Goal: Transaction & Acquisition: Purchase product/service

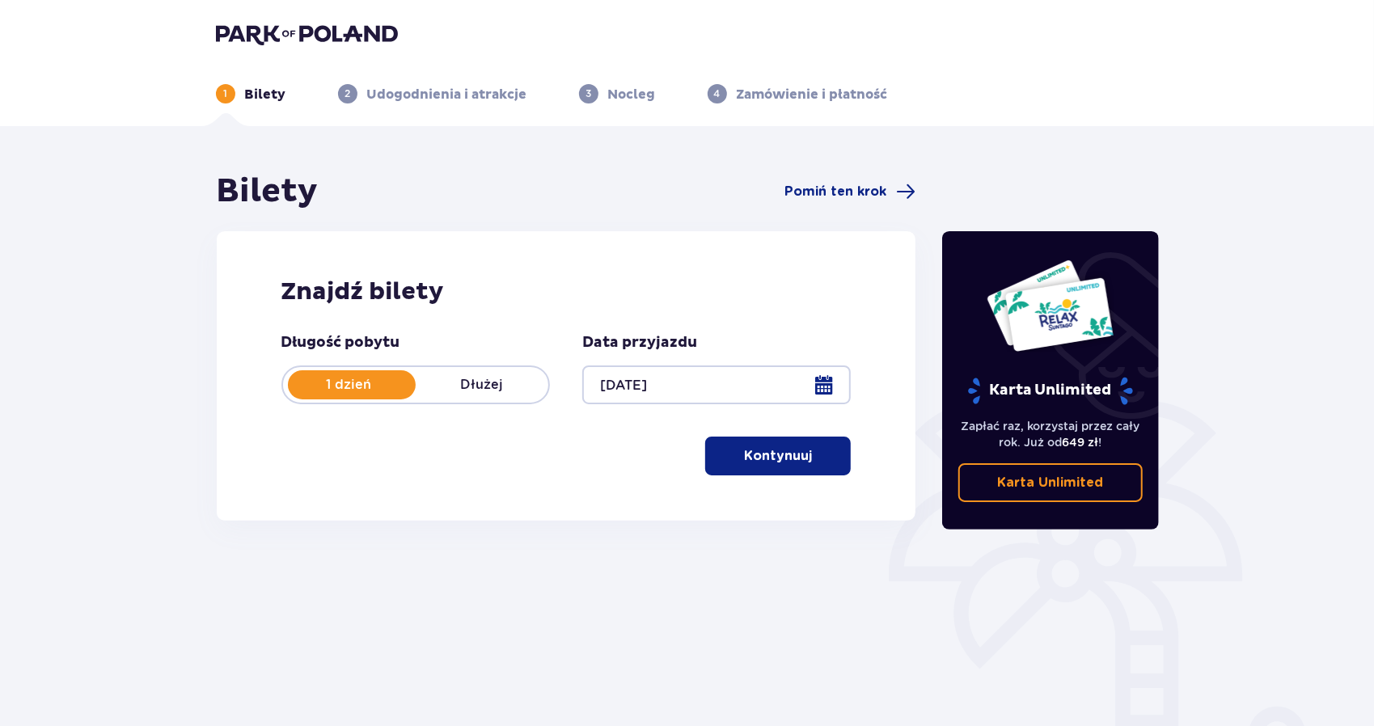
click at [758, 449] on p "Kontynuuj" at bounding box center [778, 456] width 68 height 18
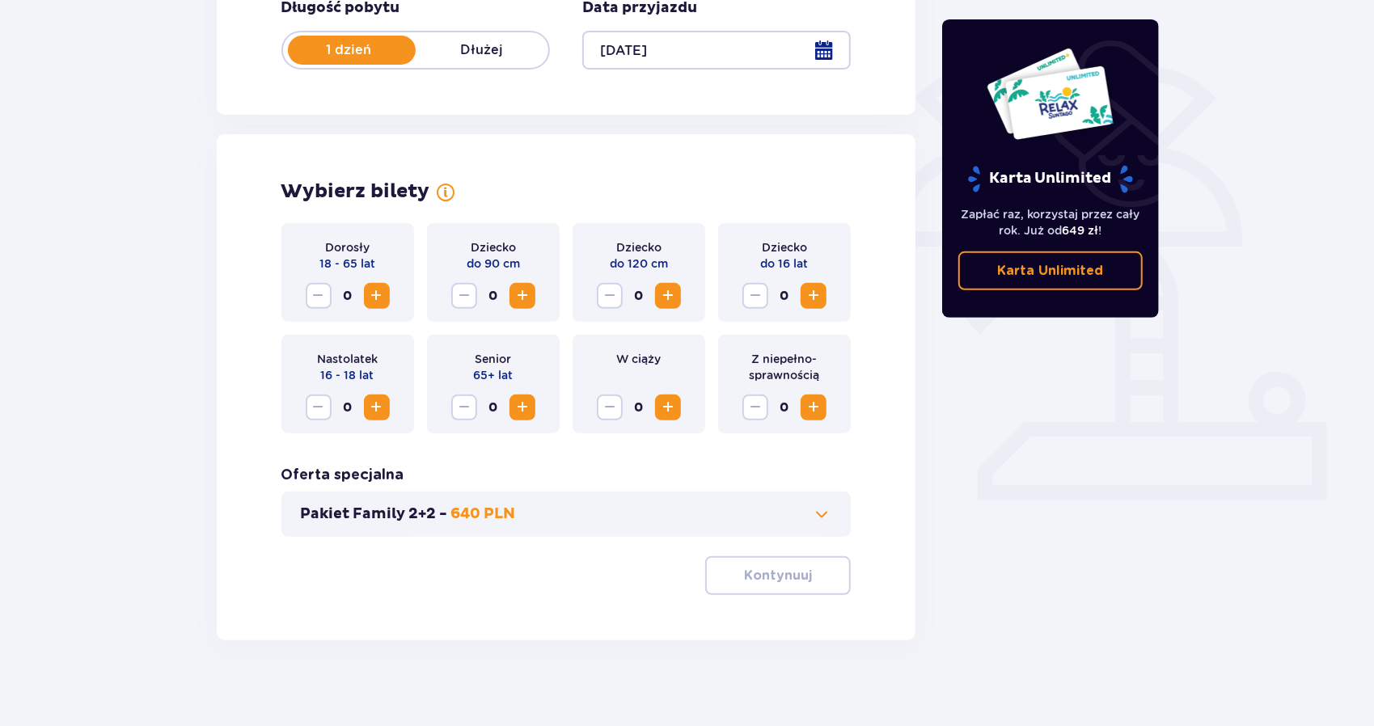
scroll to position [346, 0]
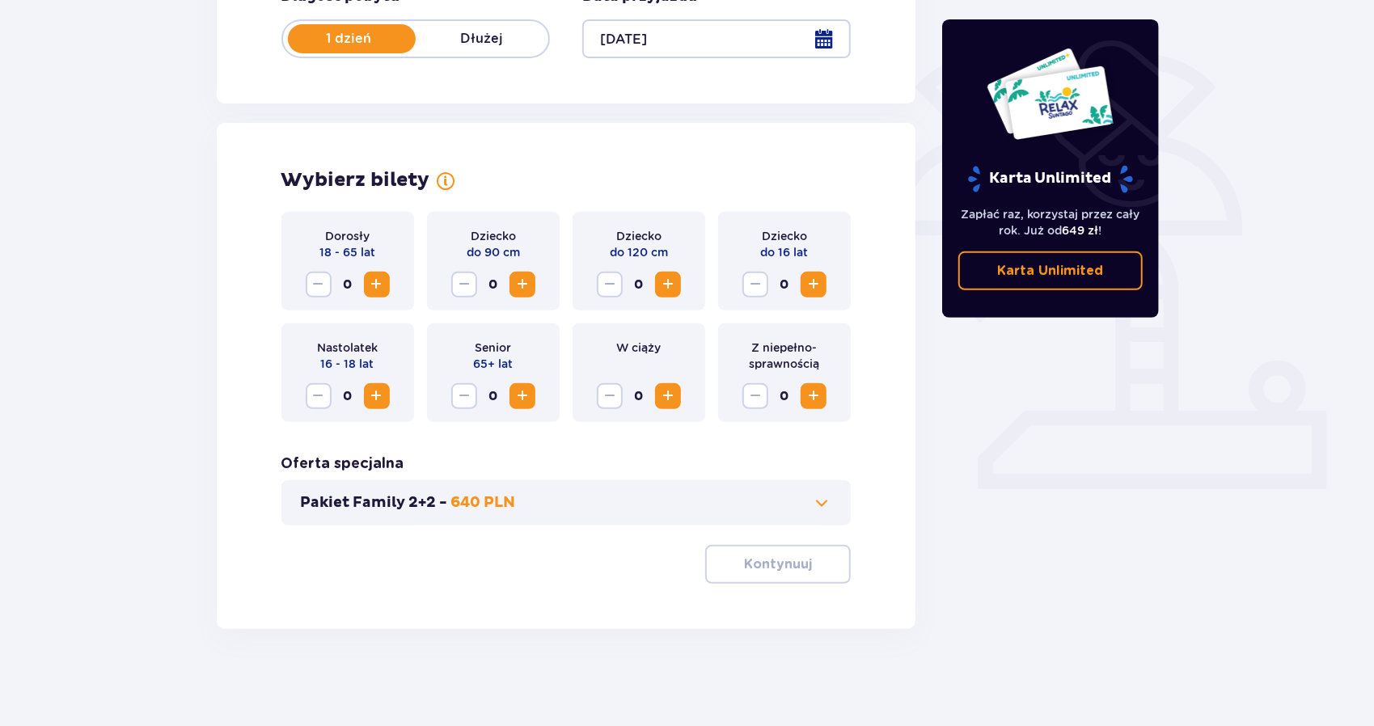
click at [378, 281] on span "Increase" at bounding box center [376, 284] width 19 height 19
click at [791, 566] on p "Kontynuuj" at bounding box center [778, 564] width 68 height 18
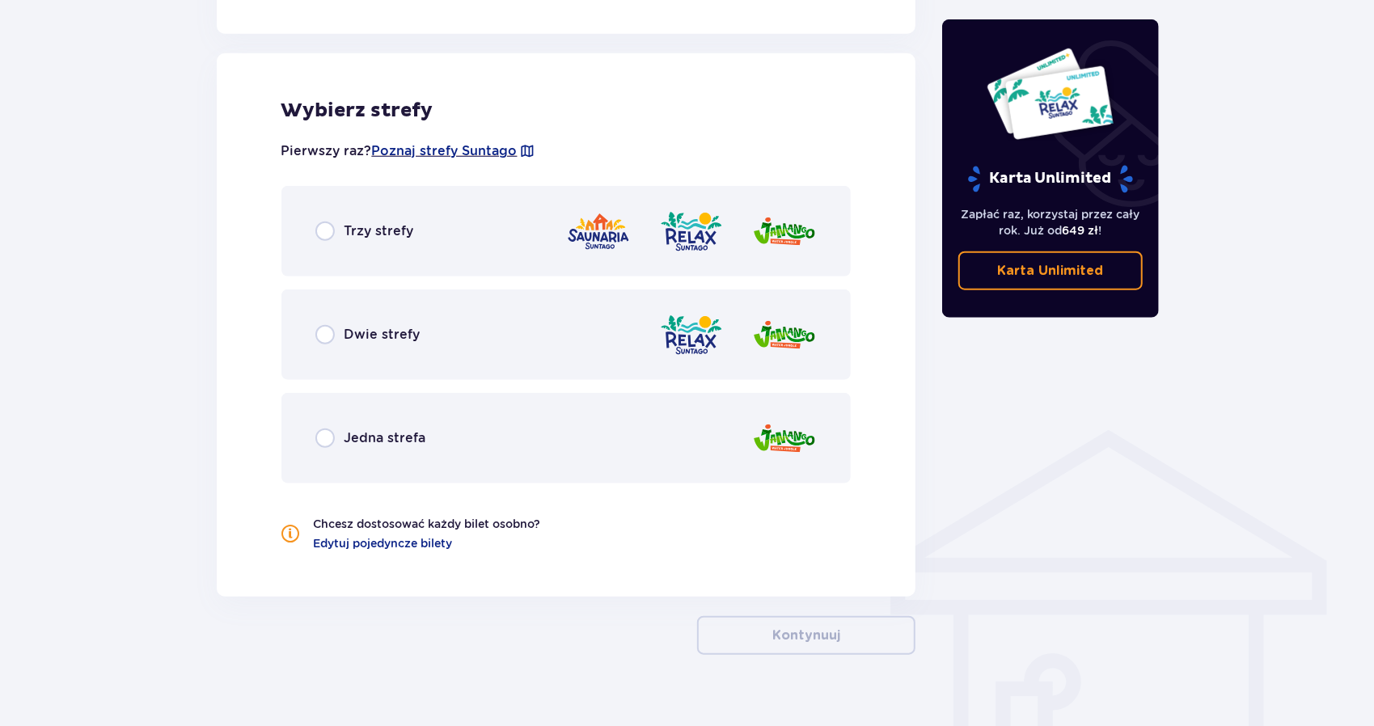
scroll to position [897, 0]
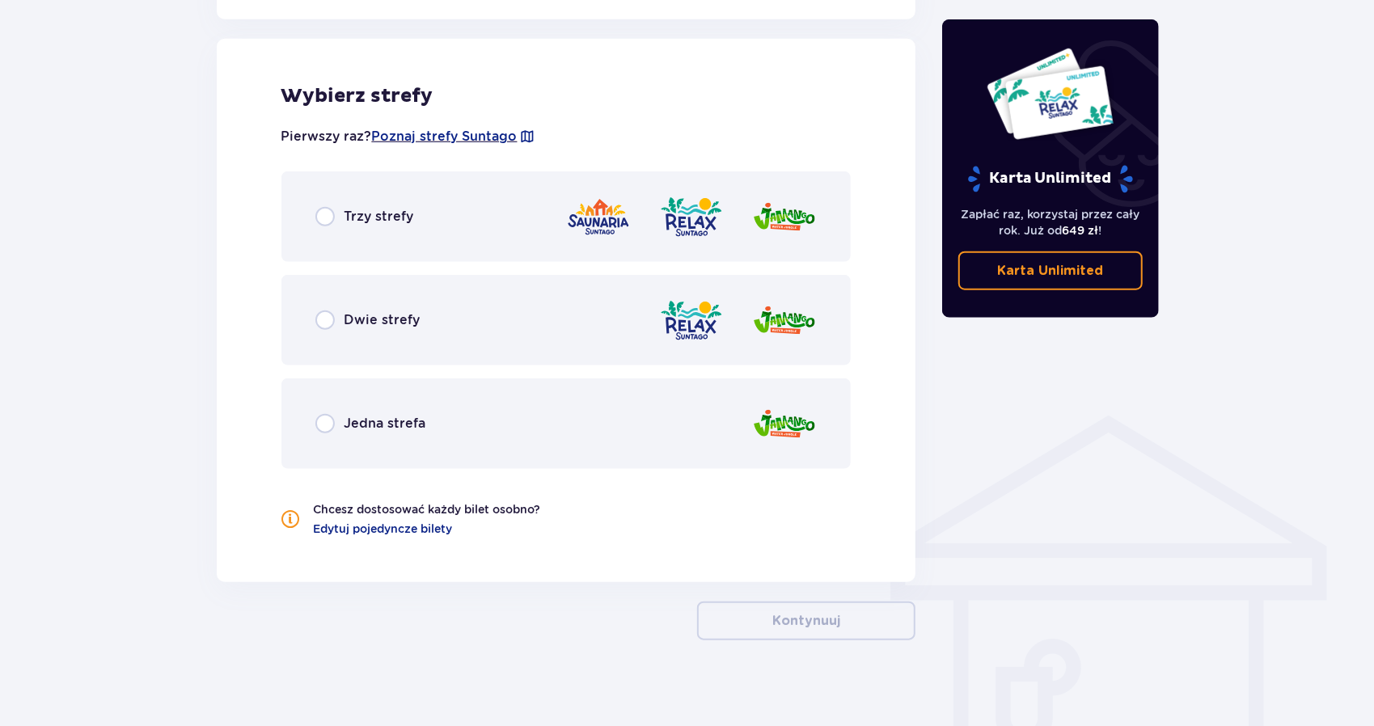
click at [348, 222] on p "Trzy strefy" at bounding box center [379, 217] width 70 height 18
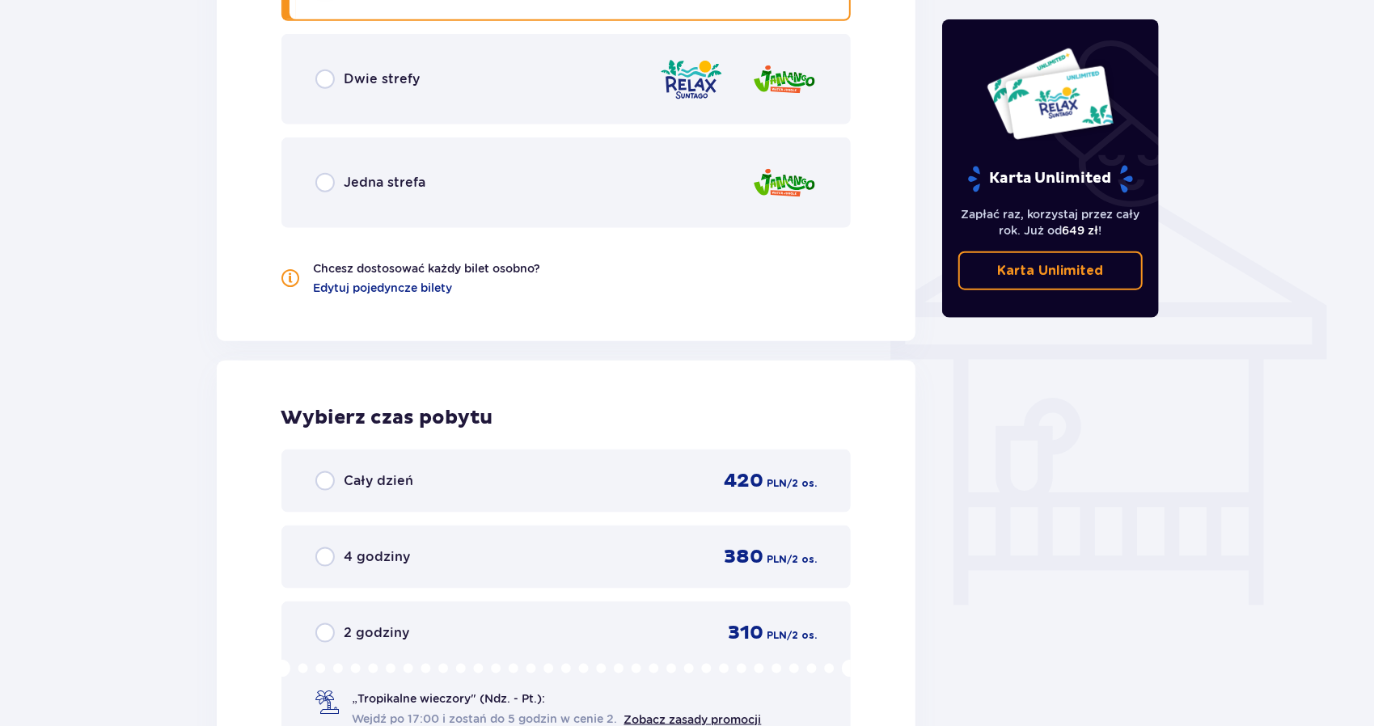
scroll to position [1193, 0]
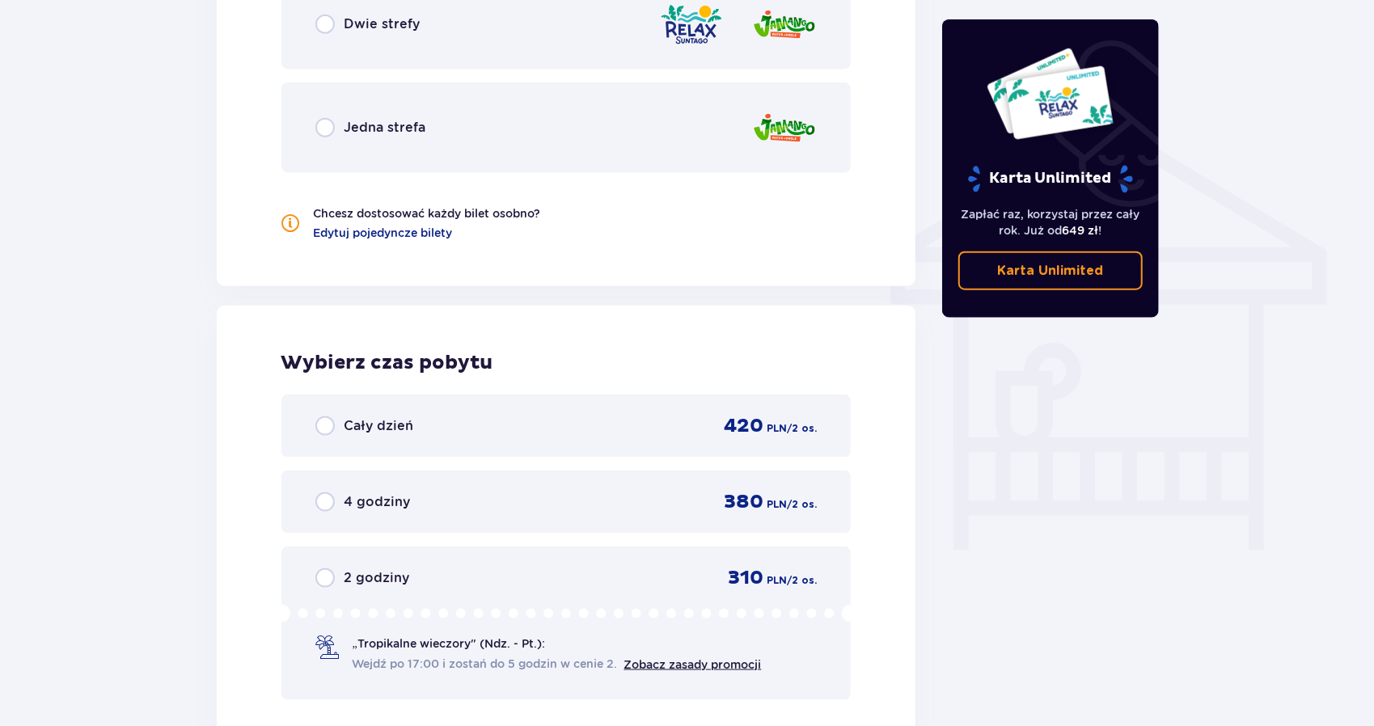
click at [377, 429] on p "Cały dzień" at bounding box center [379, 426] width 70 height 18
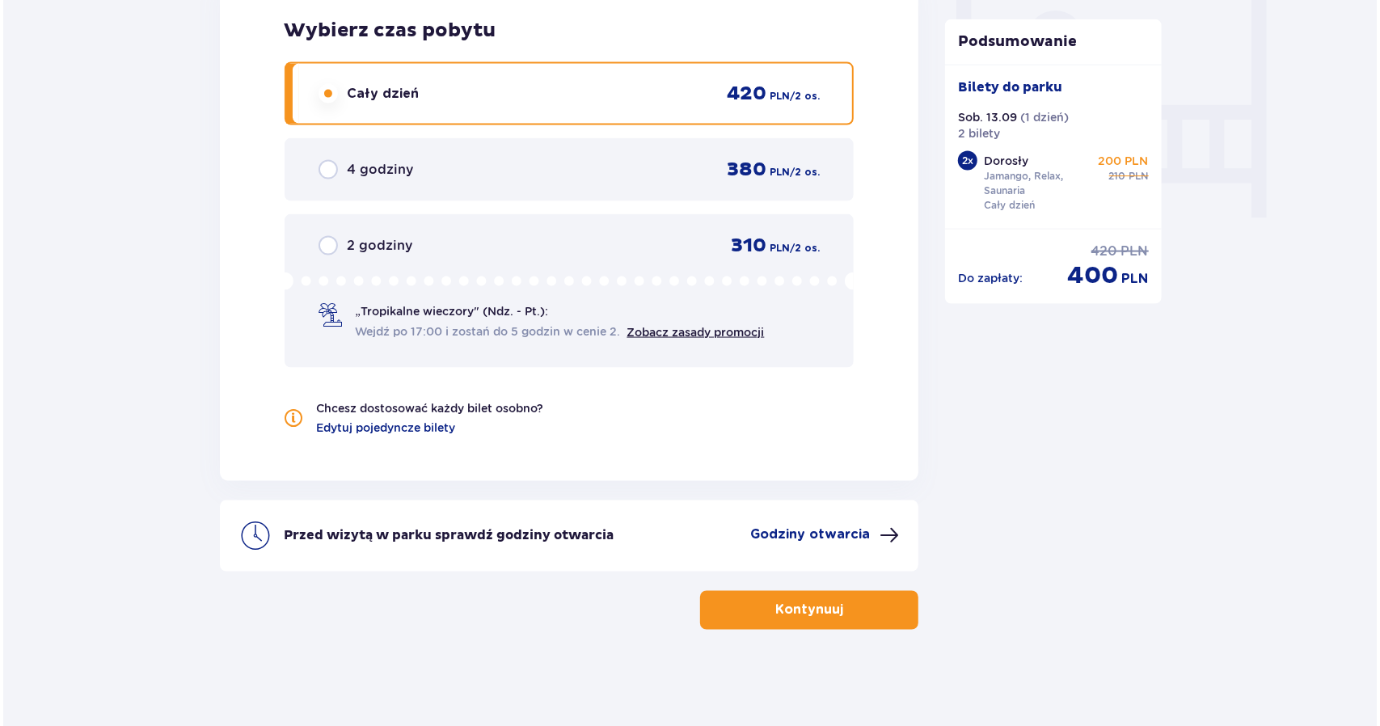
scroll to position [1526, 0]
click at [812, 538] on p "Godziny otwarcia" at bounding box center [807, 534] width 120 height 18
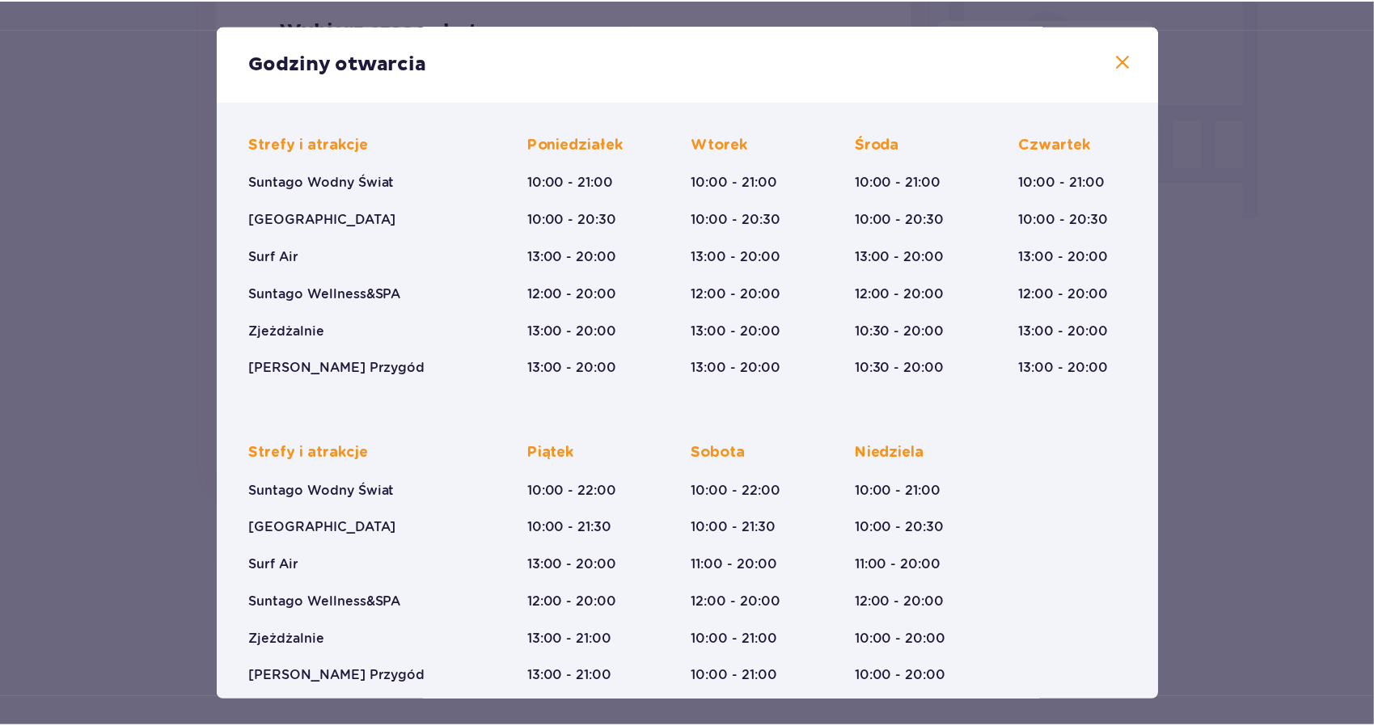
scroll to position [113, 0]
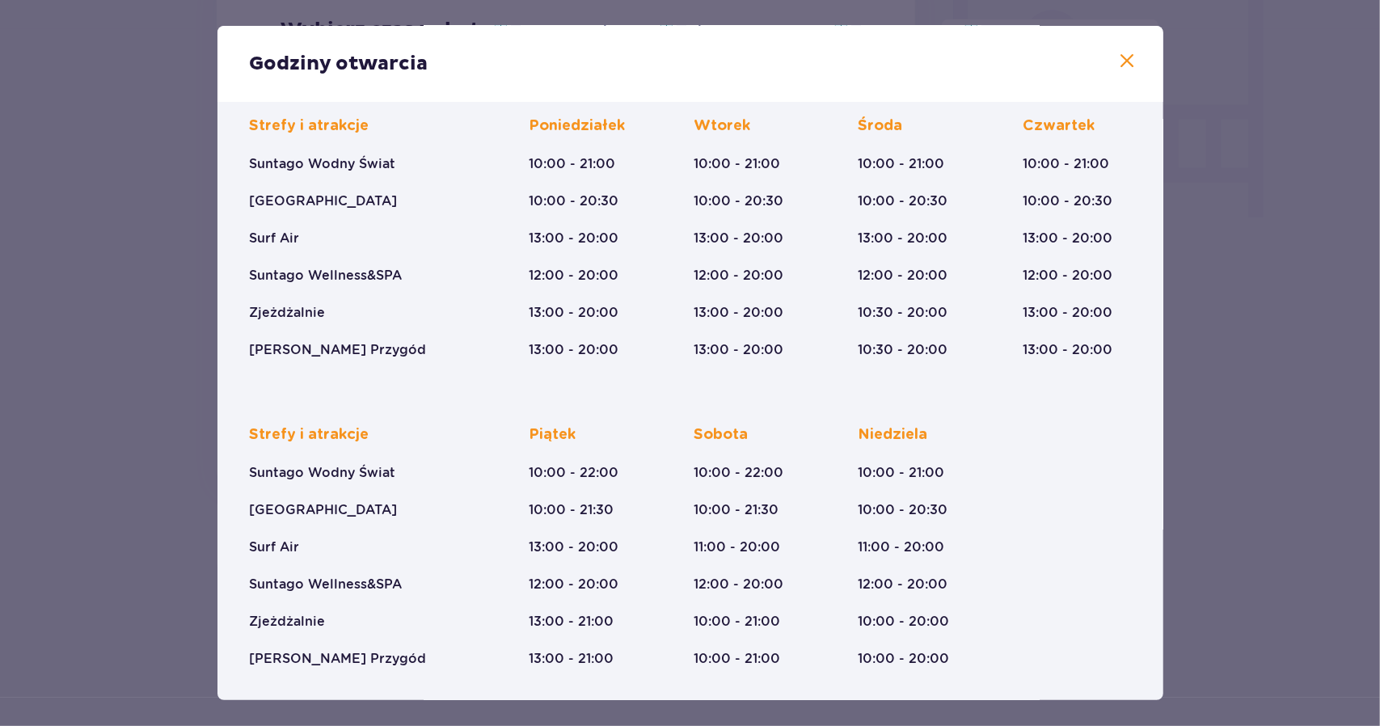
click at [705, 588] on p "12:00 - 20:00" at bounding box center [739, 585] width 90 height 18
click at [706, 581] on p "12:00 - 20:00" at bounding box center [739, 585] width 90 height 18
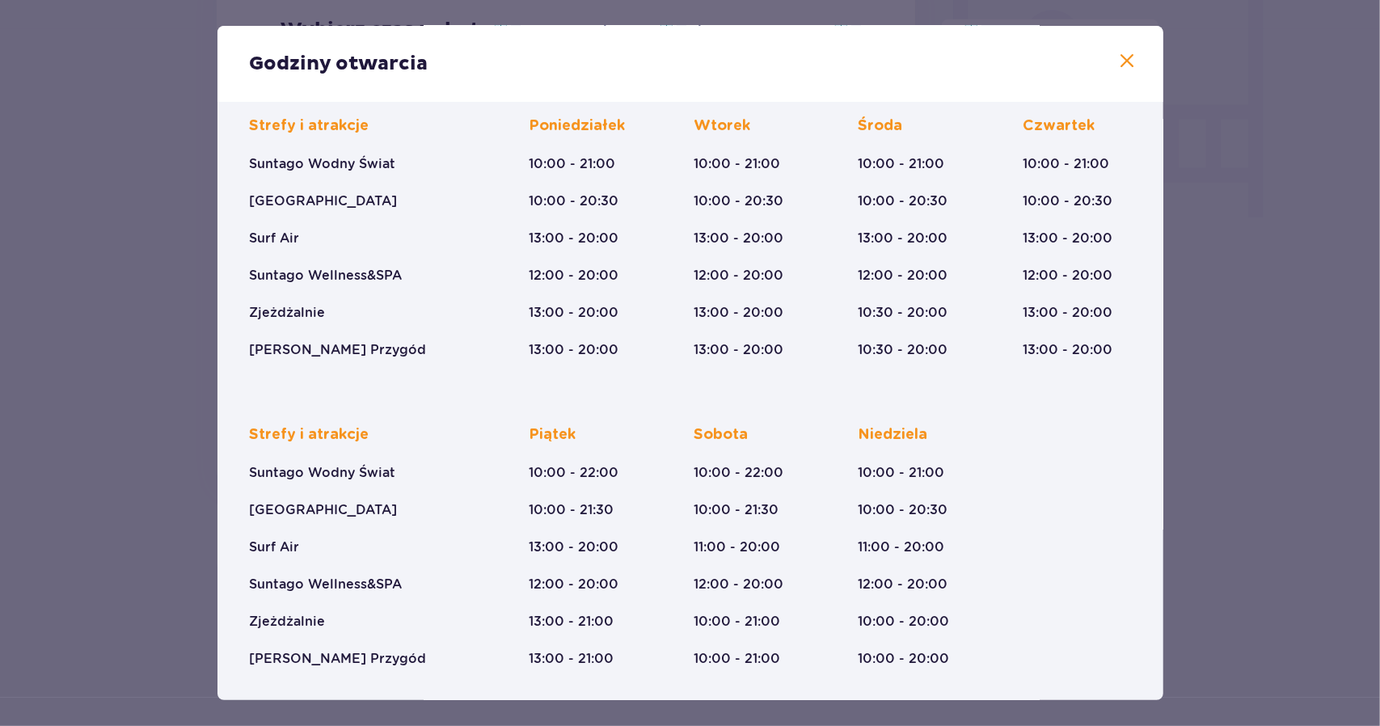
click at [1200, 302] on div "Godziny otwarcia Styczeń - Grudzień Halloween (31.10.25) Wszystkich Świętych (0…" at bounding box center [690, 363] width 1380 height 726
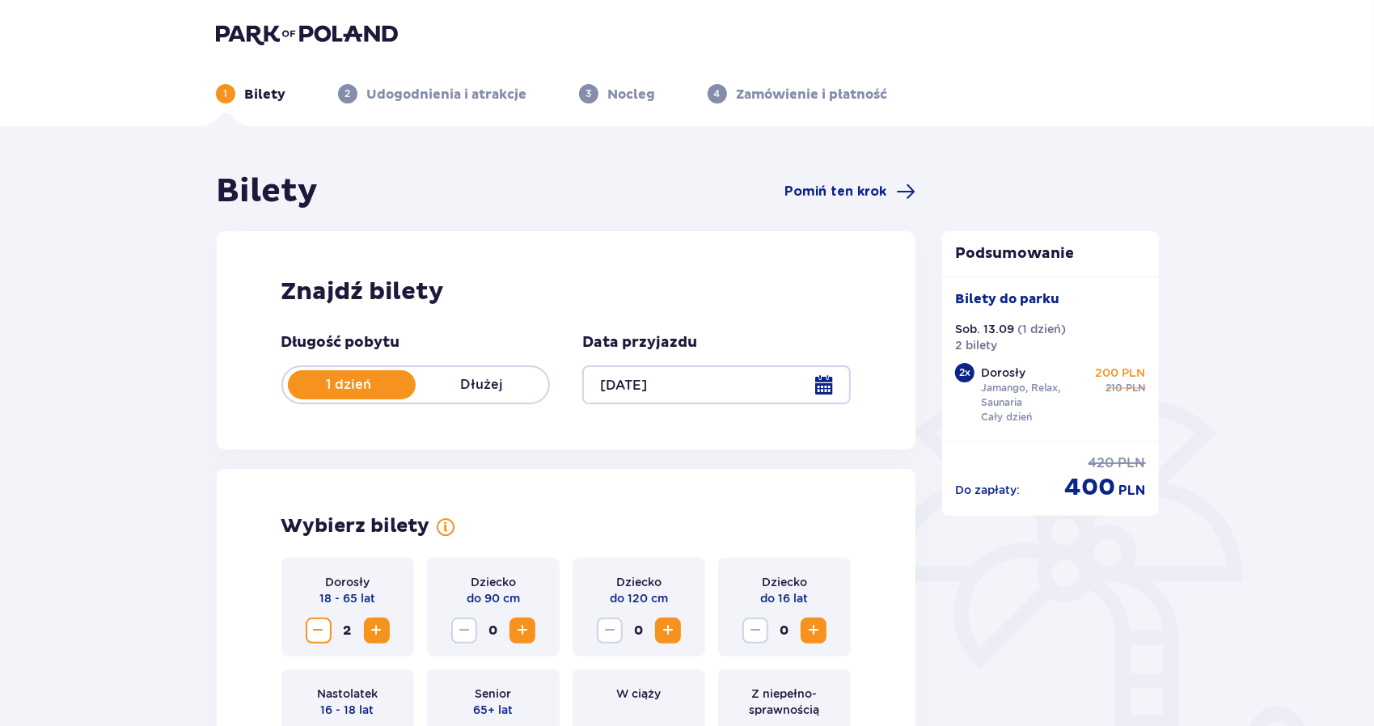
click at [296, 30] on img at bounding box center [307, 34] width 182 height 23
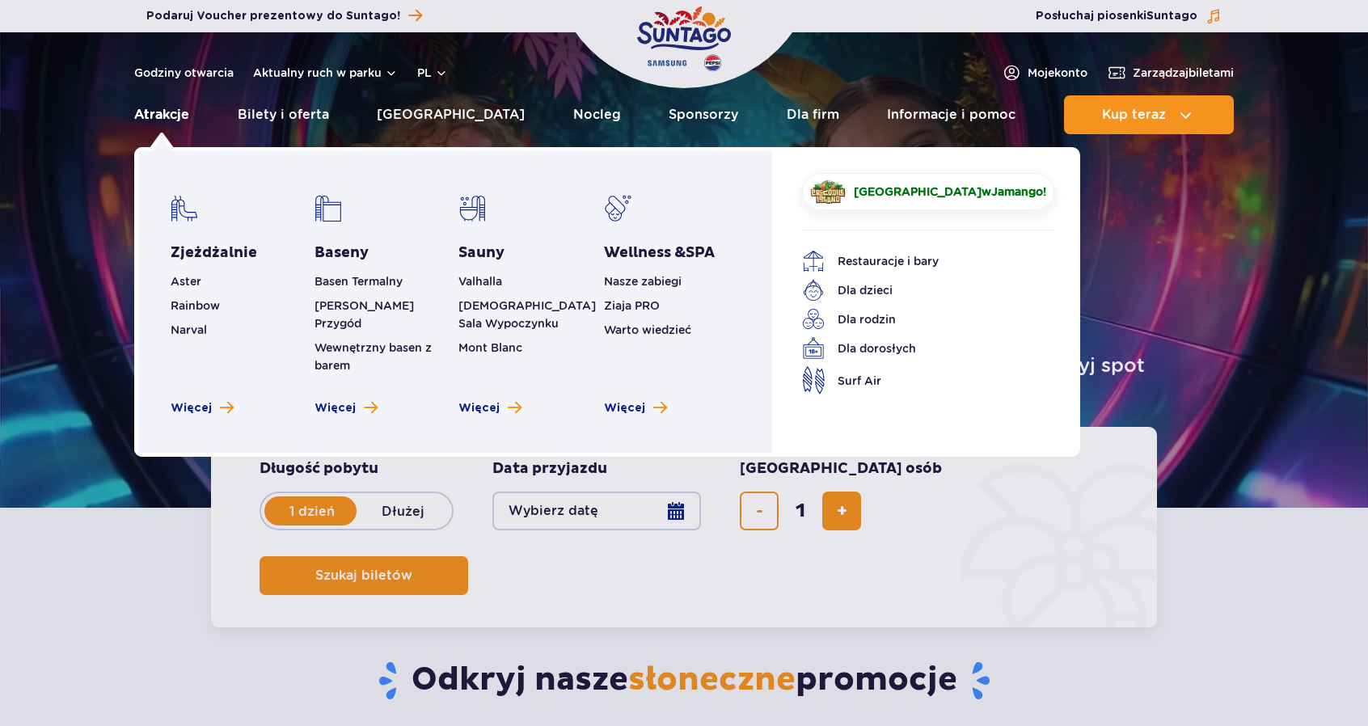
click at [185, 113] on link "Atrakcje" at bounding box center [161, 114] width 55 height 39
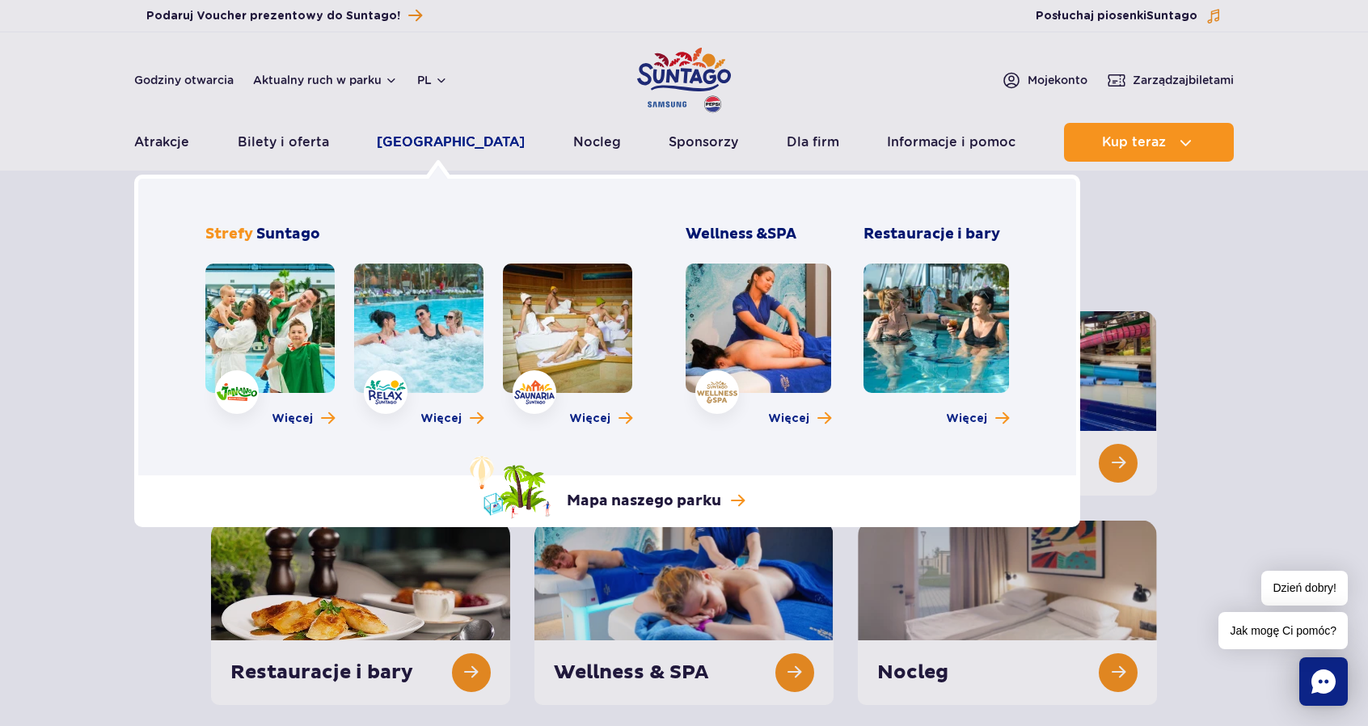
click at [424, 145] on link "[GEOGRAPHIC_DATA]" at bounding box center [451, 142] width 148 height 39
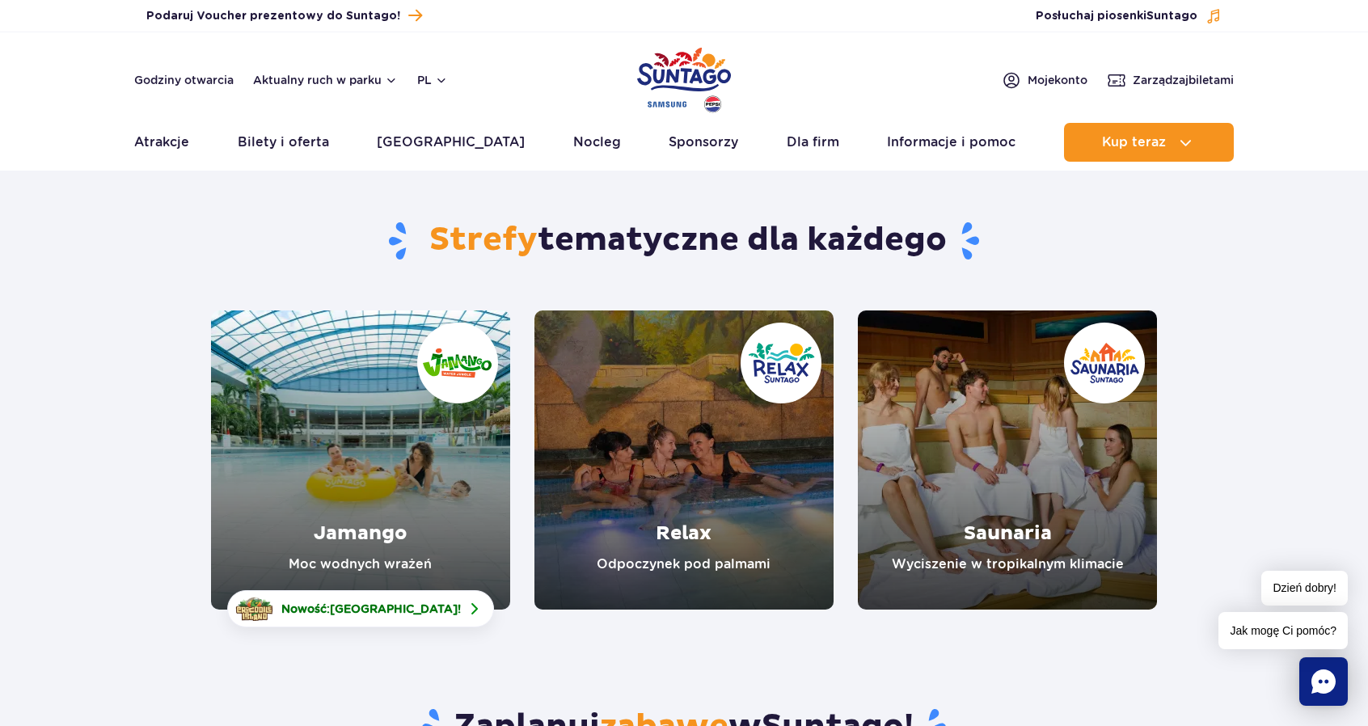
click at [1006, 442] on link "Saunaria" at bounding box center [1007, 459] width 299 height 299
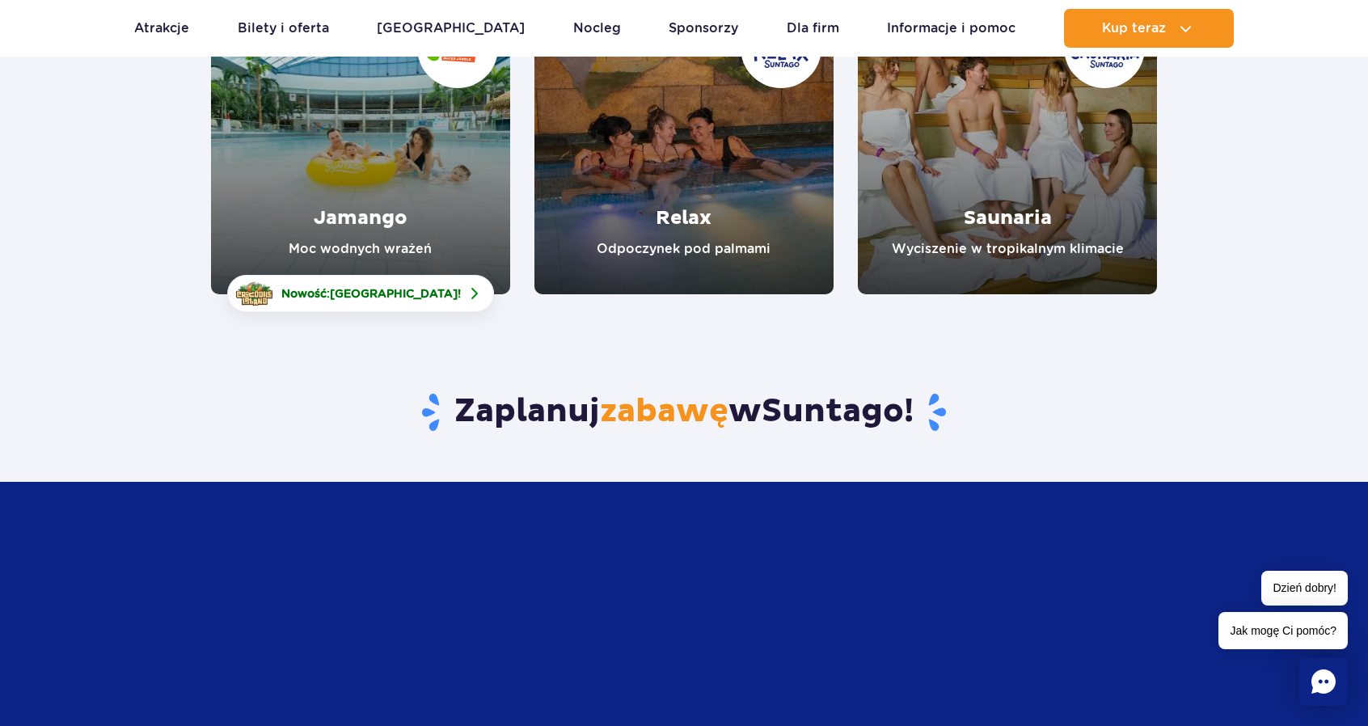
scroll to position [323, 0]
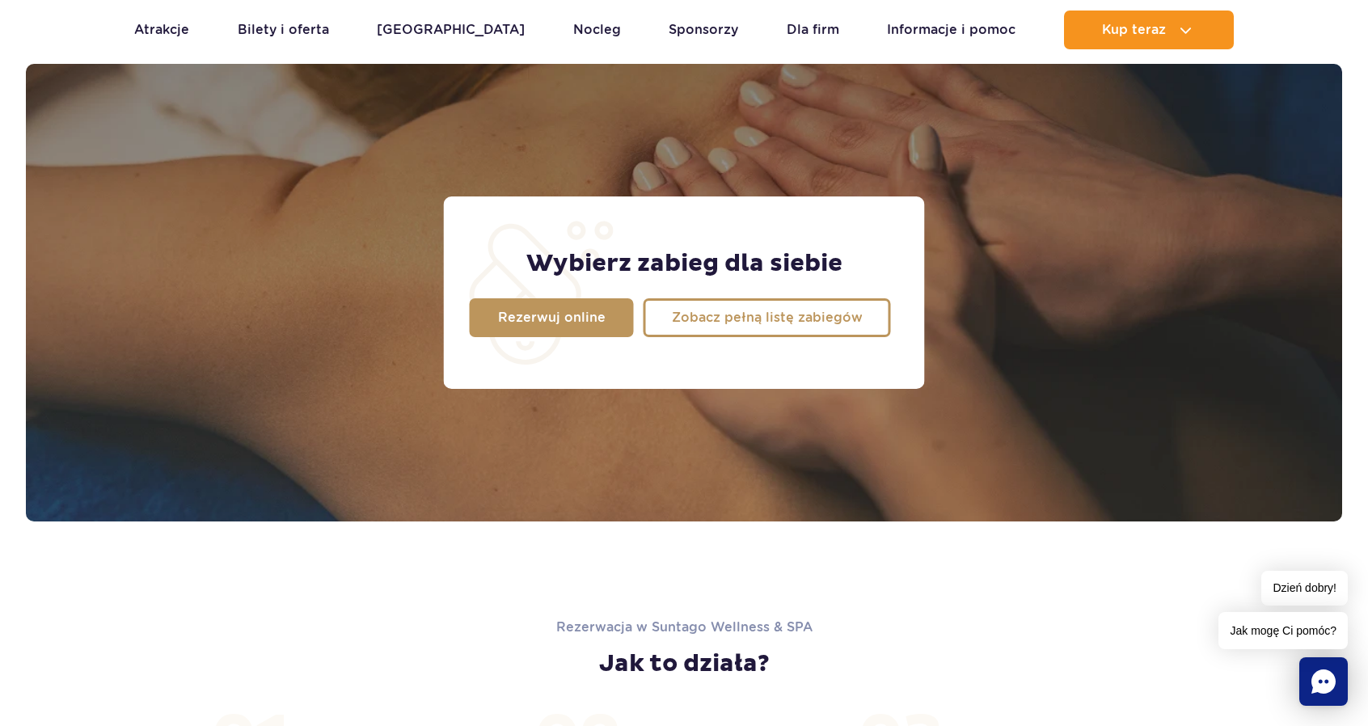
scroll to position [1374, 0]
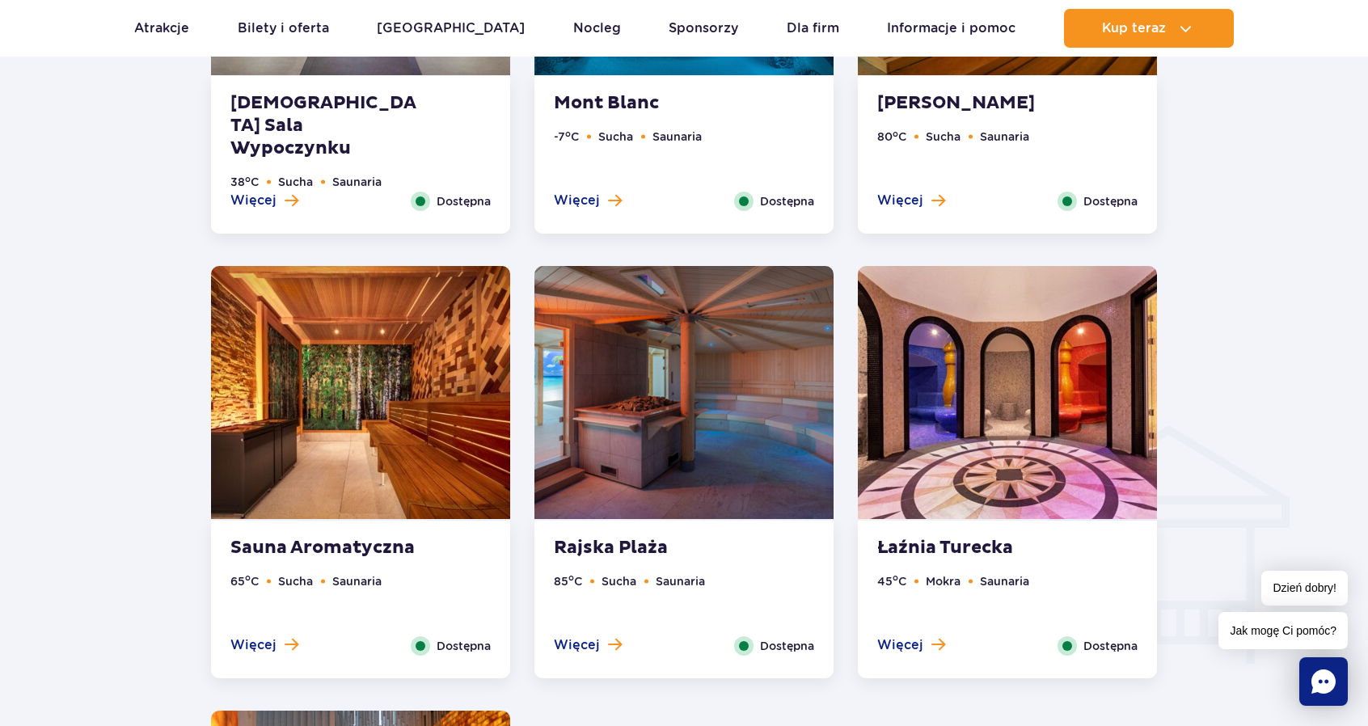
scroll to position [1374, 0]
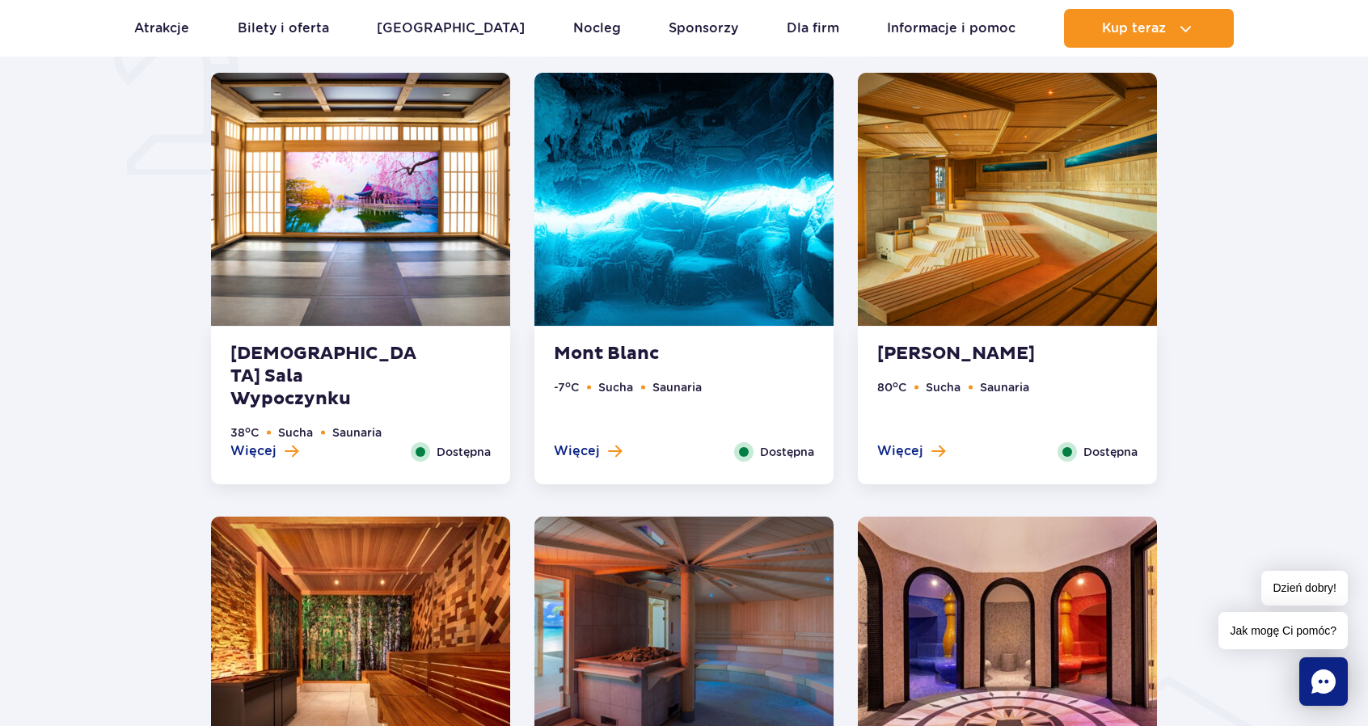
click at [260, 462] on div "Koreańska Sala Wypoczynku 38 o C Sucha Saunaria Więcej Zamknij Dostępna" at bounding box center [360, 406] width 299 height 158
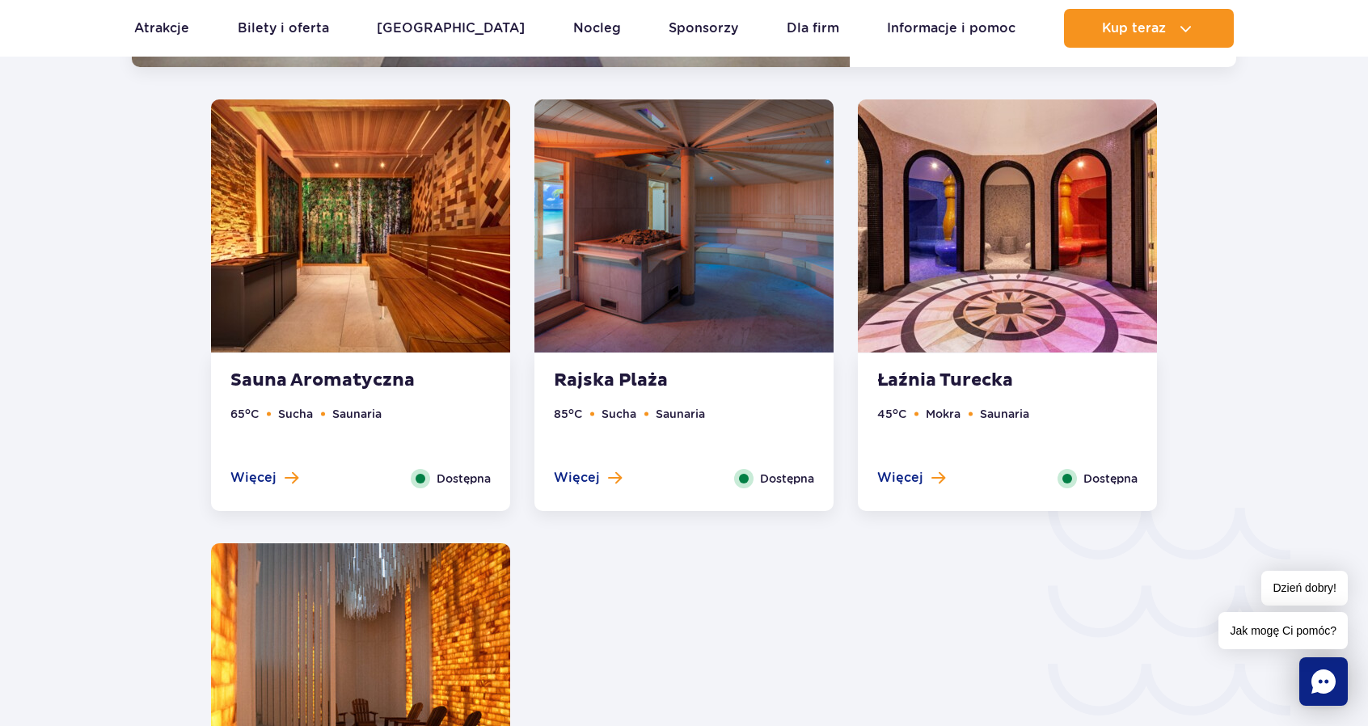
scroll to position [2283, 0]
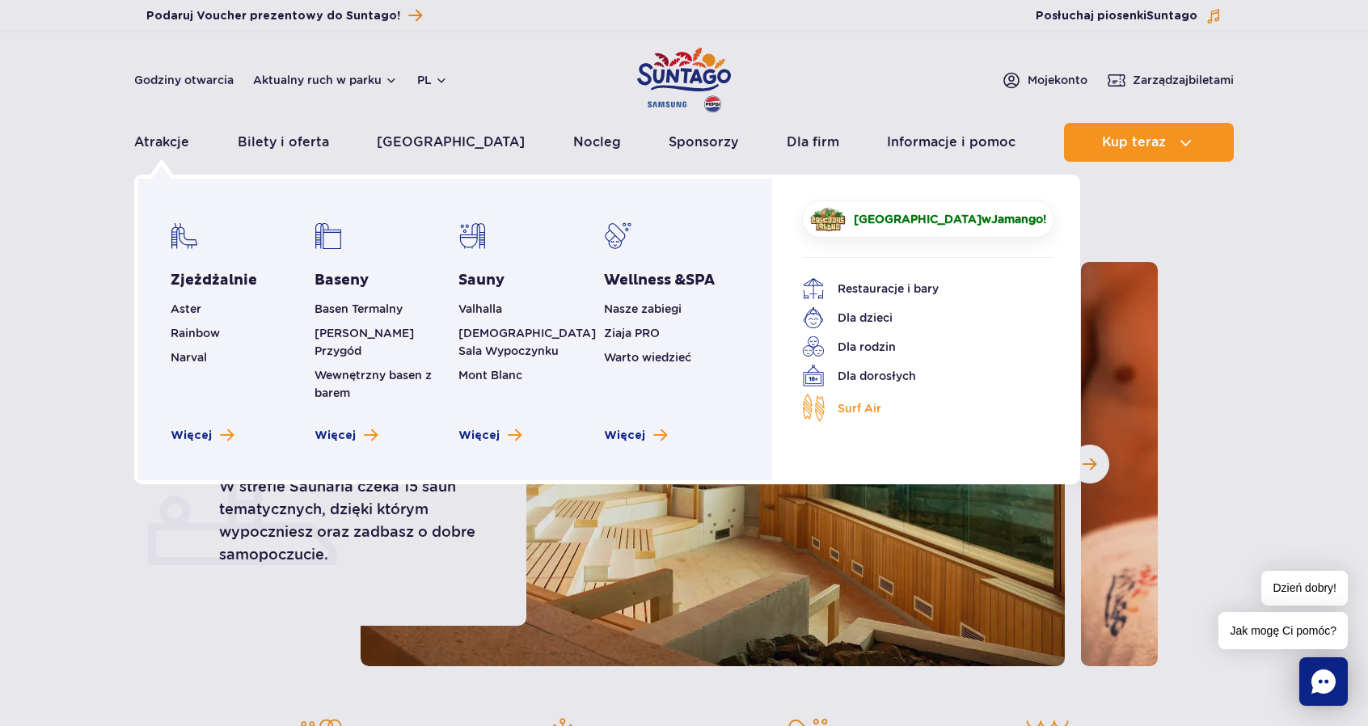
click at [870, 412] on span "Surf Air" at bounding box center [860, 408] width 44 height 18
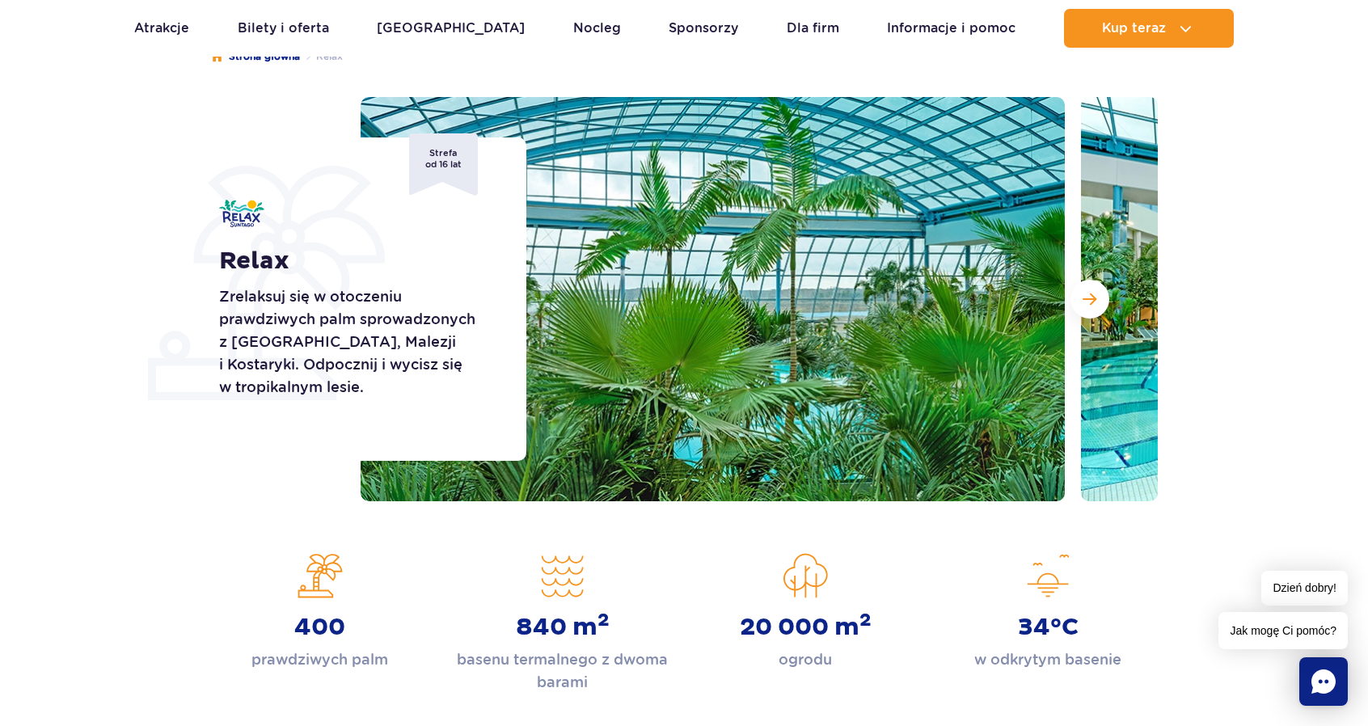
scroll to position [162, 0]
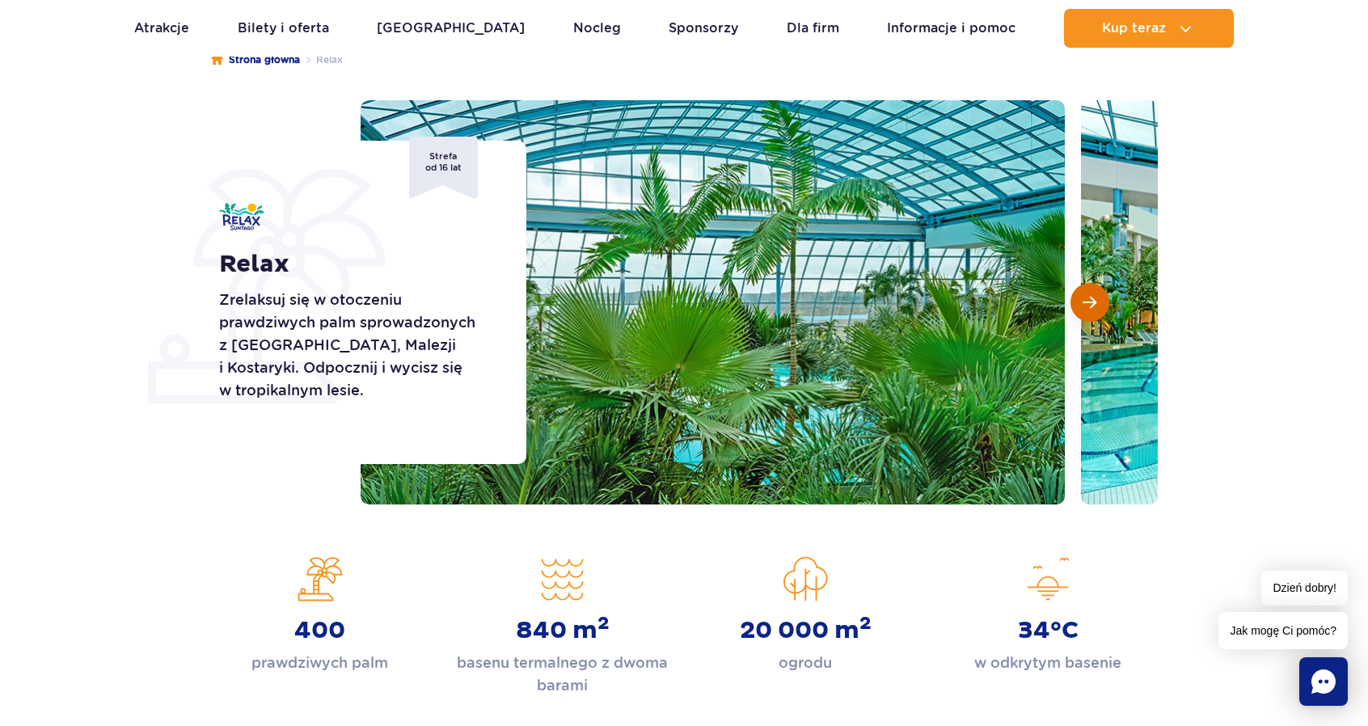
click at [1087, 297] on span "Następny slajd" at bounding box center [1089, 302] width 14 height 15
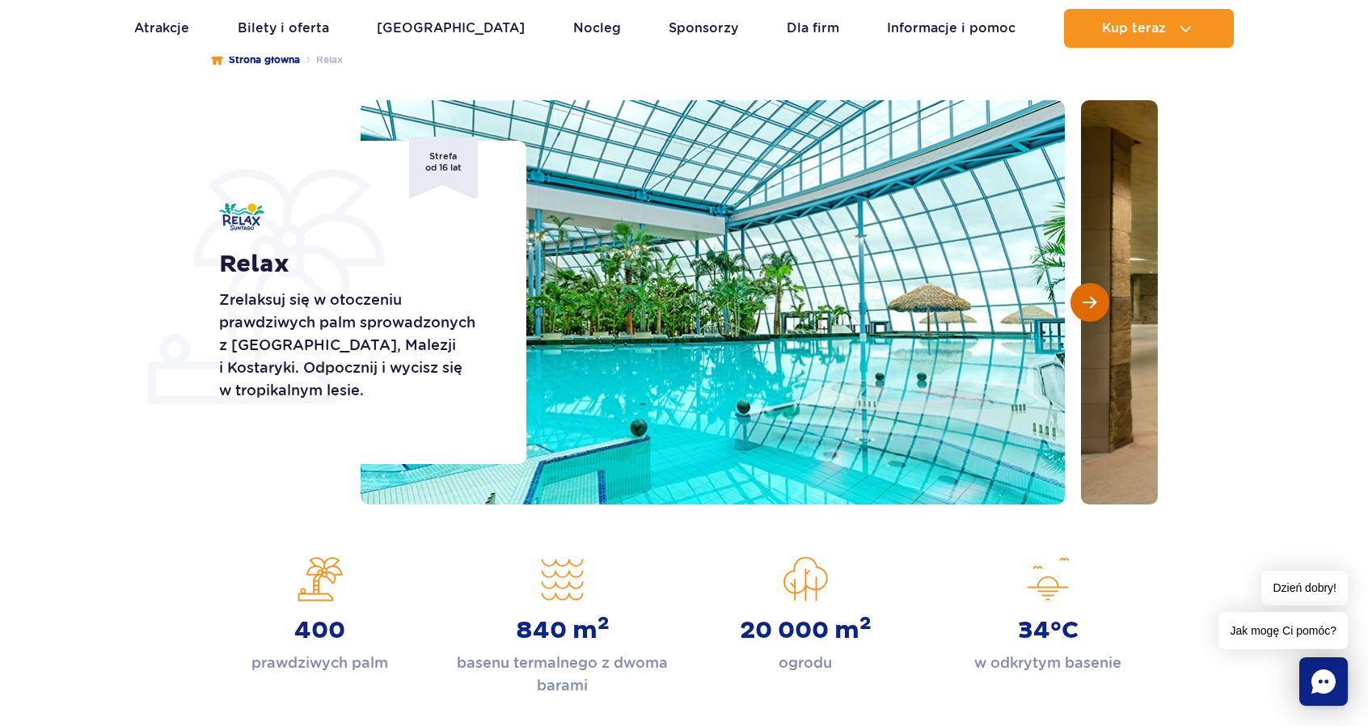
click at [1087, 297] on span "Następny slajd" at bounding box center [1089, 302] width 14 height 15
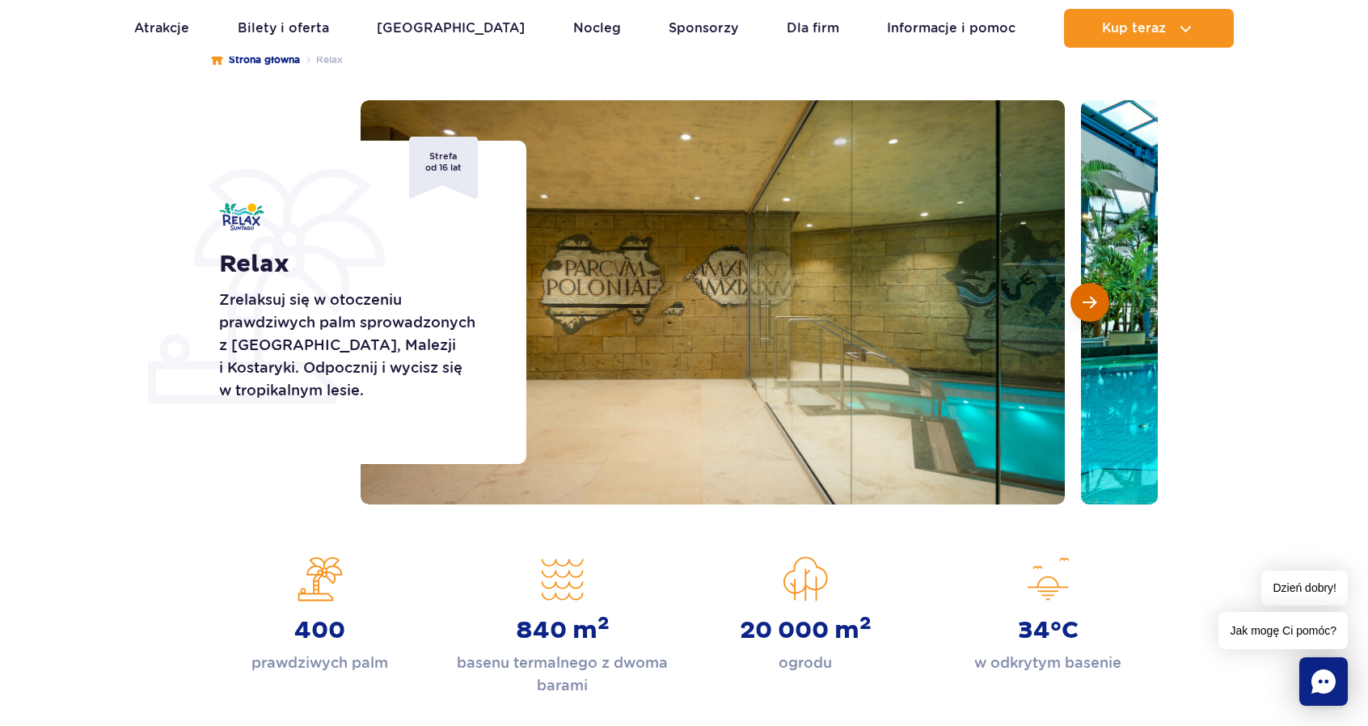
click at [1087, 297] on span "Następny slajd" at bounding box center [1089, 302] width 14 height 15
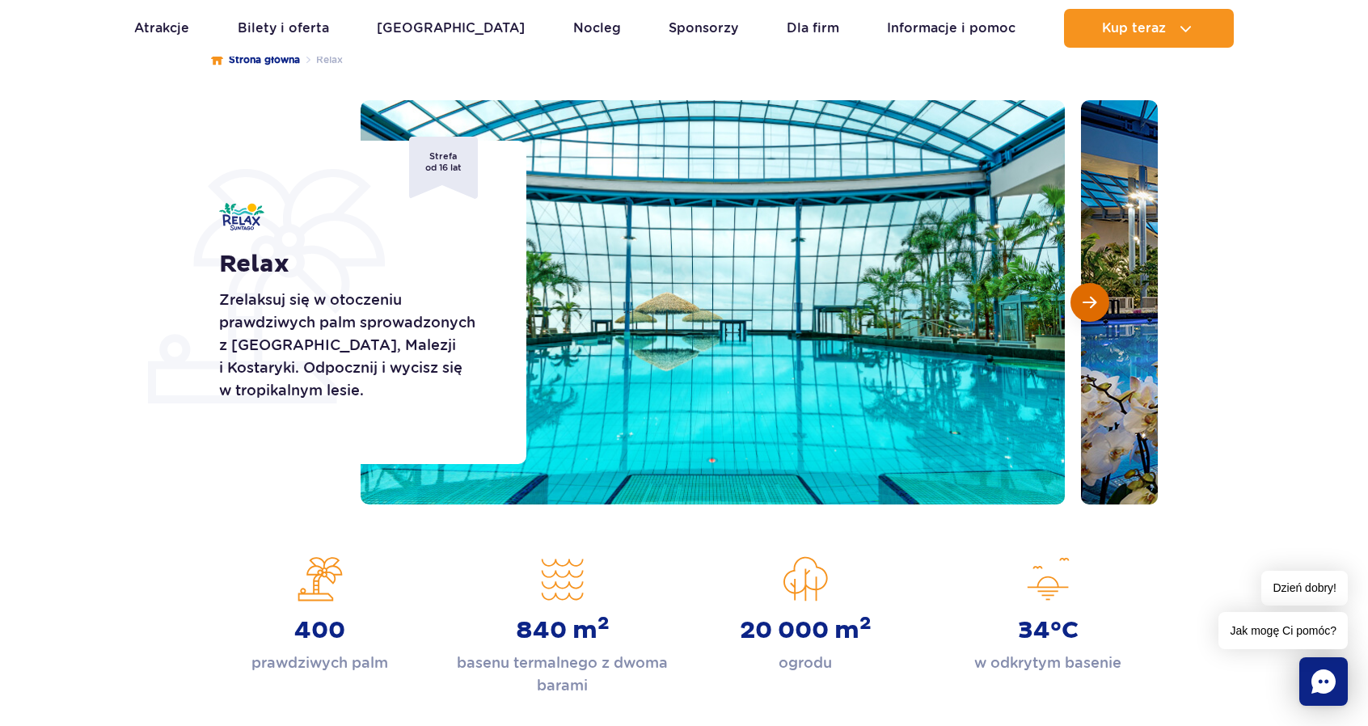
click at [1087, 297] on span "Następny slajd" at bounding box center [1089, 302] width 14 height 15
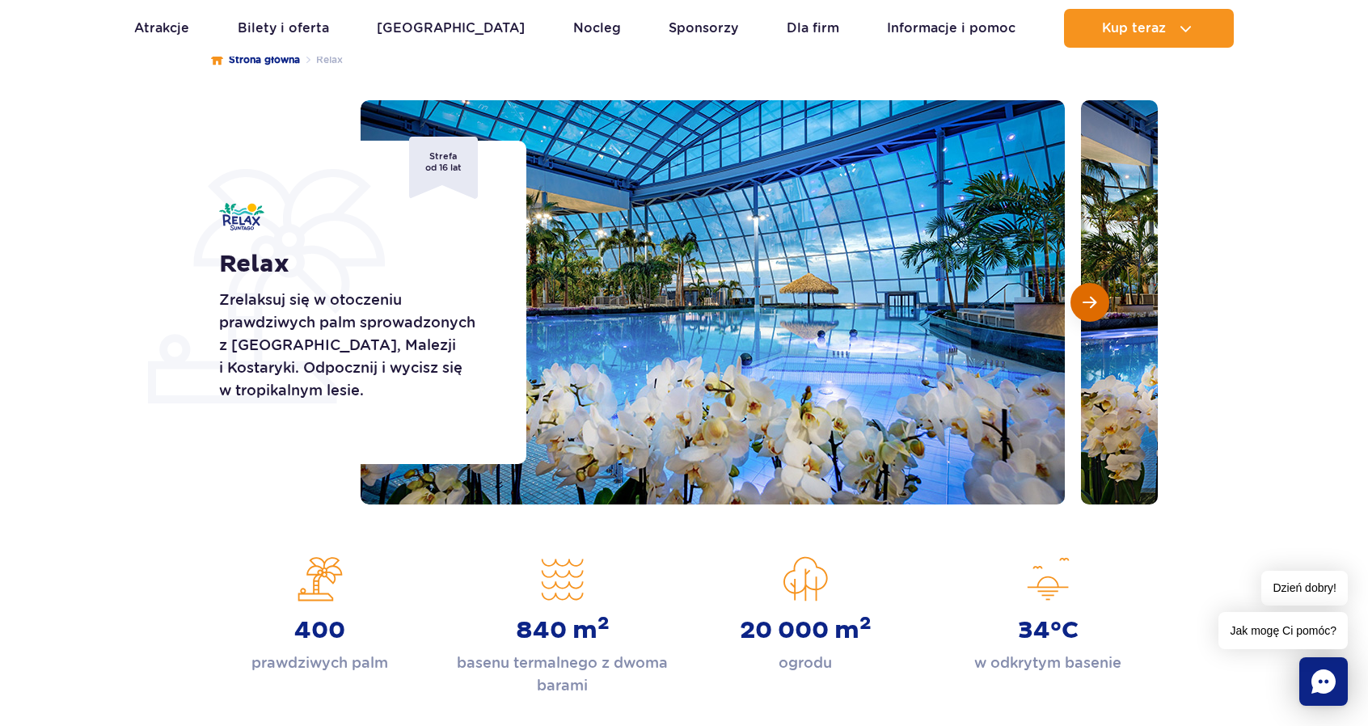
click at [1087, 297] on span "Następny slajd" at bounding box center [1089, 302] width 14 height 15
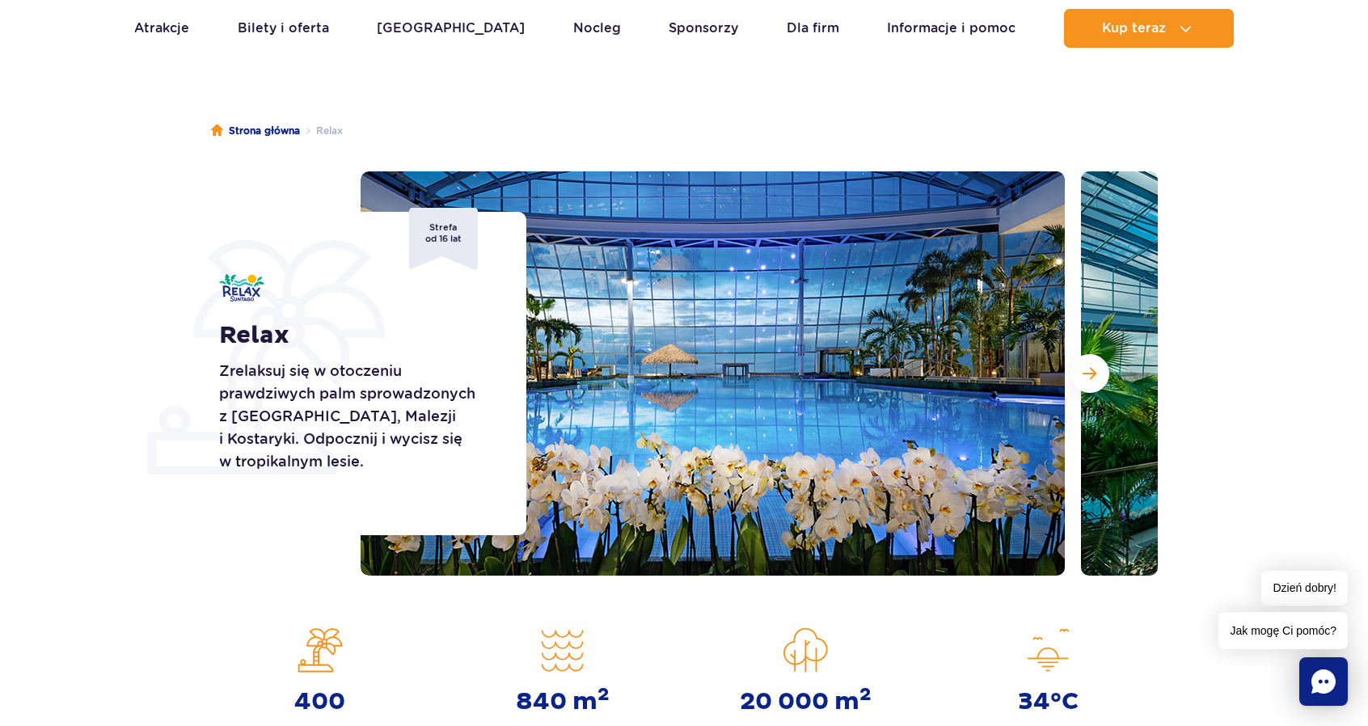
scroll to position [0, 0]
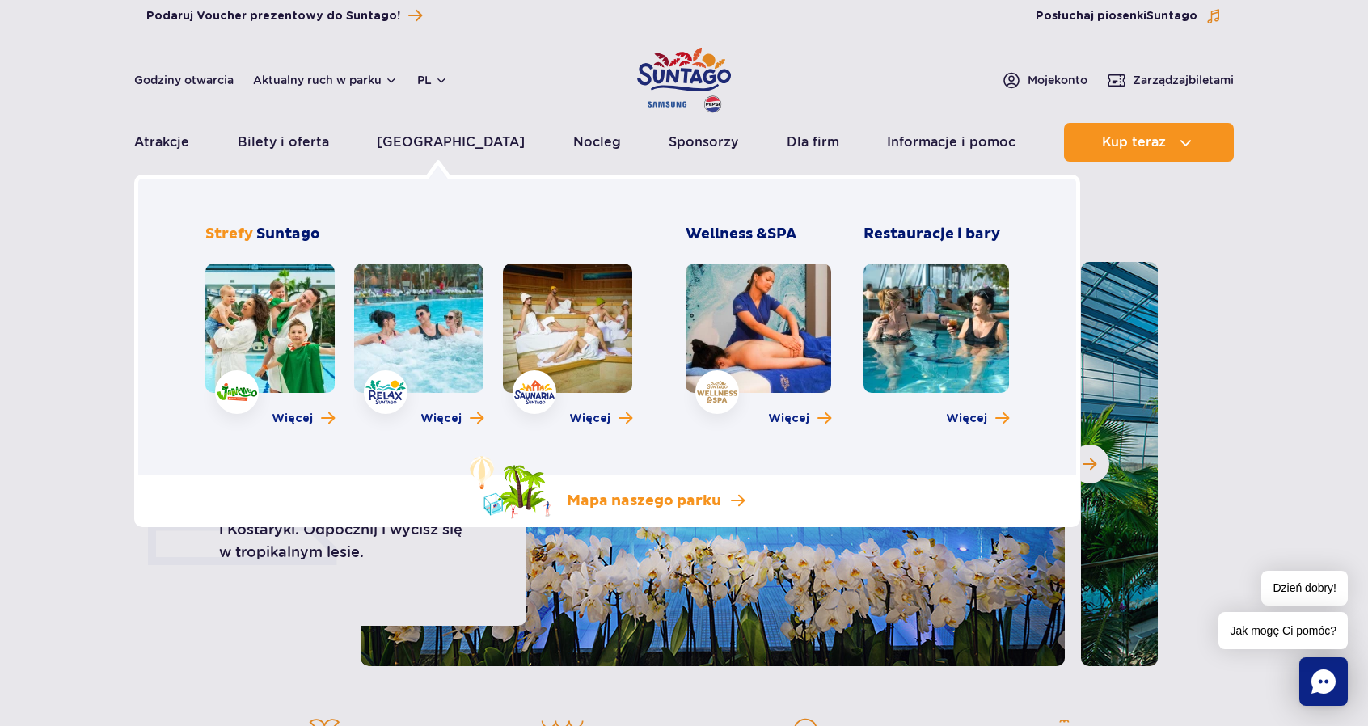
click at [669, 508] on p "Mapa naszego parku" at bounding box center [644, 501] width 154 height 19
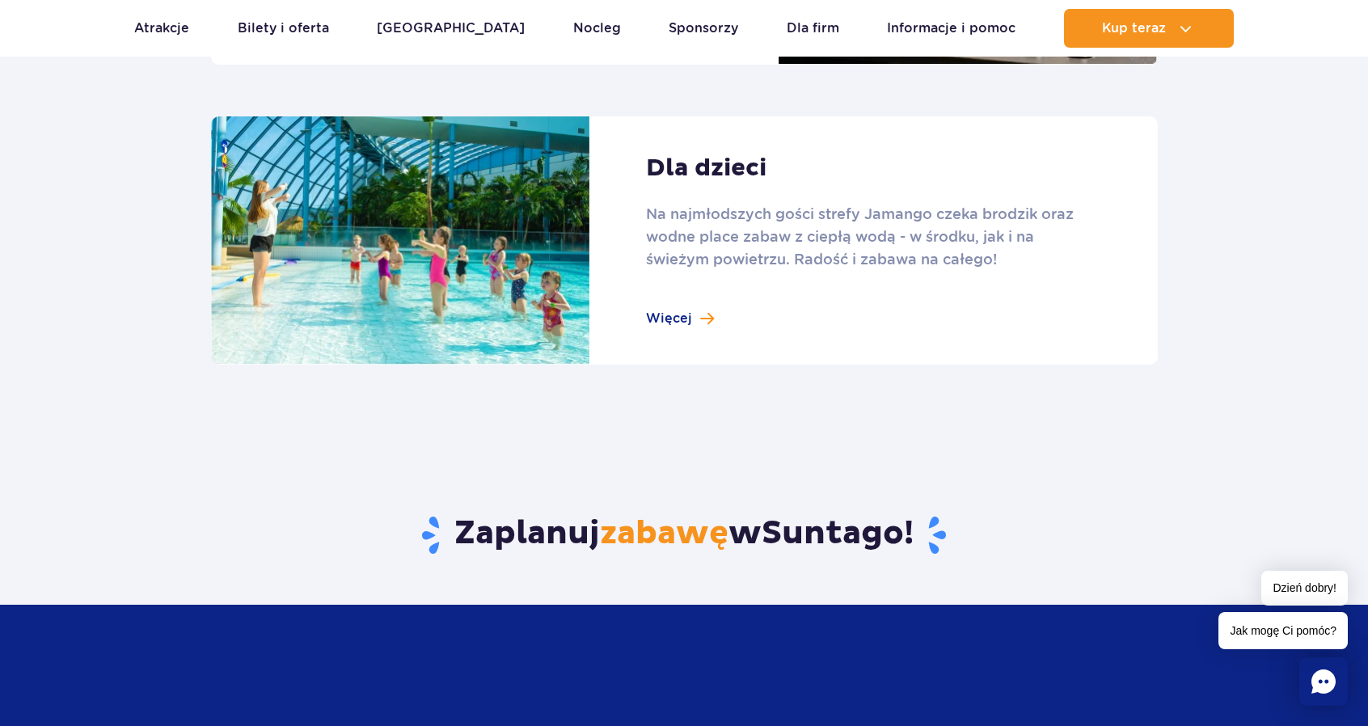
scroll to position [2264, 0]
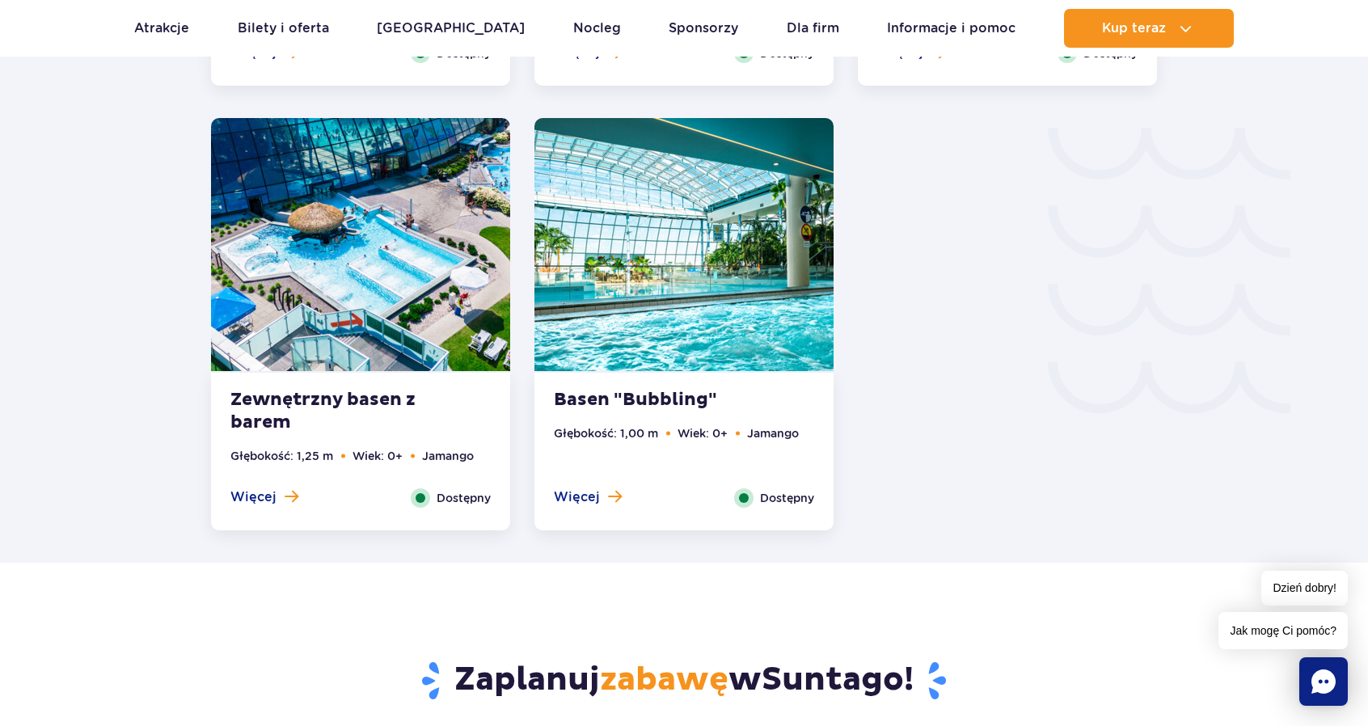
scroll to position [2668, 0]
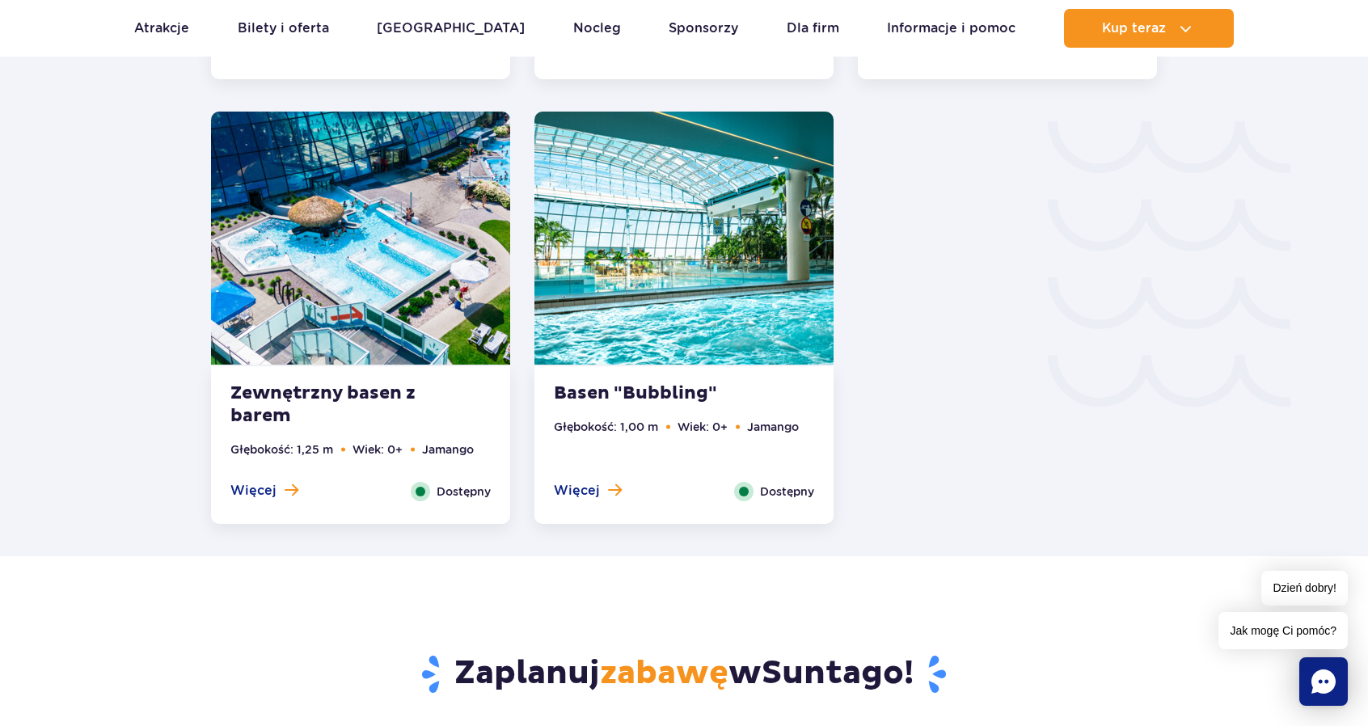
click at [731, 285] on img at bounding box center [683, 238] width 299 height 253
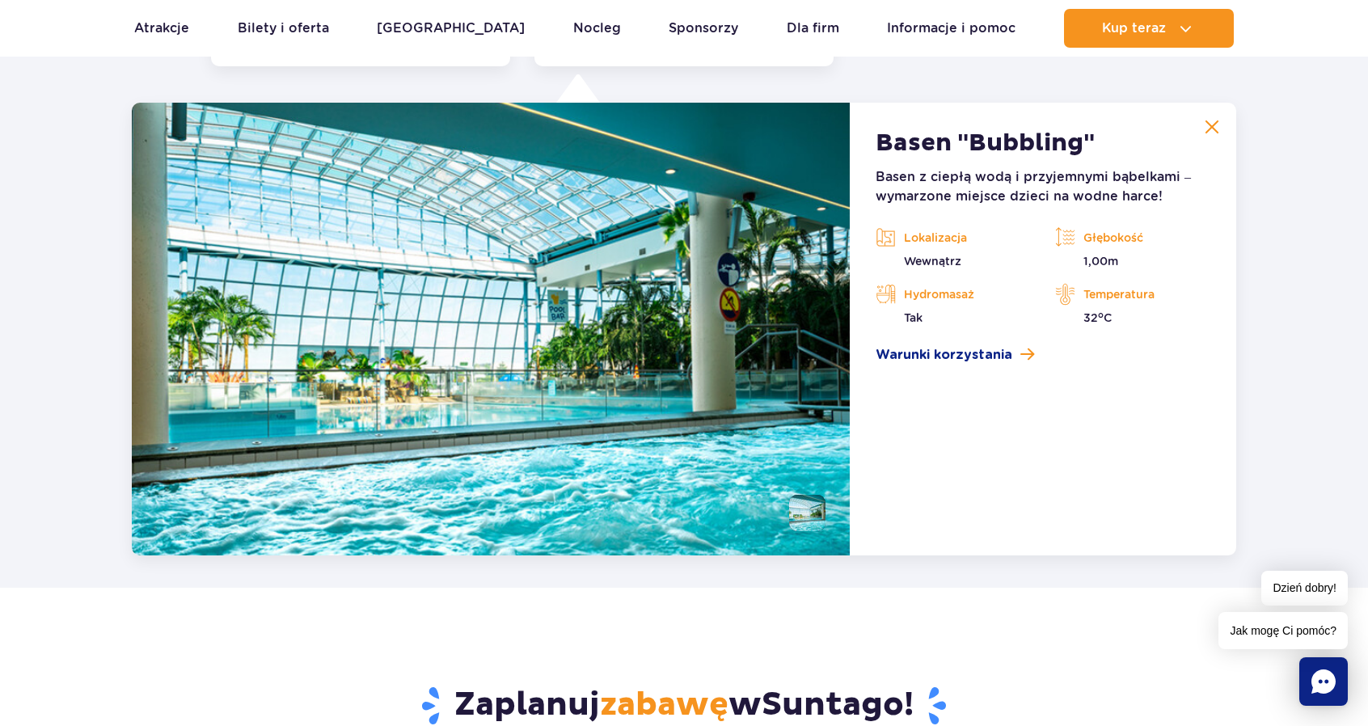
scroll to position [3130, 0]
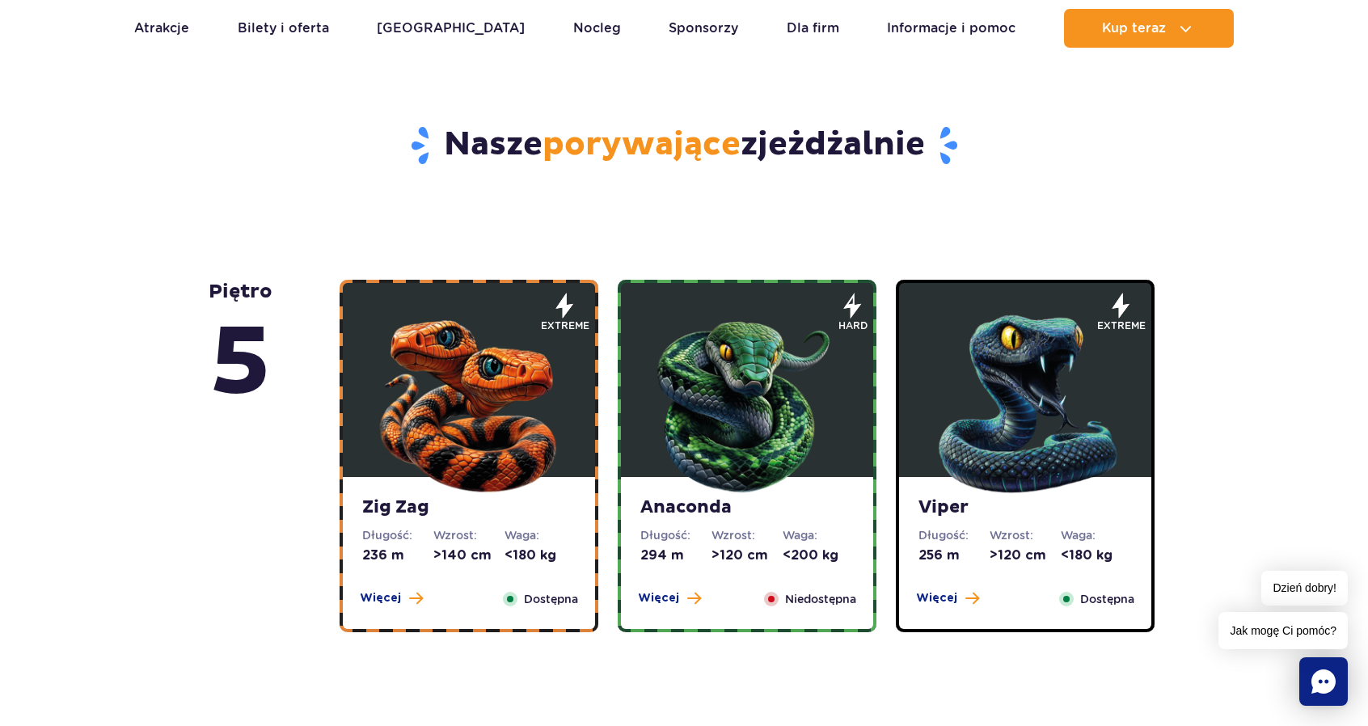
scroll to position [808, 0]
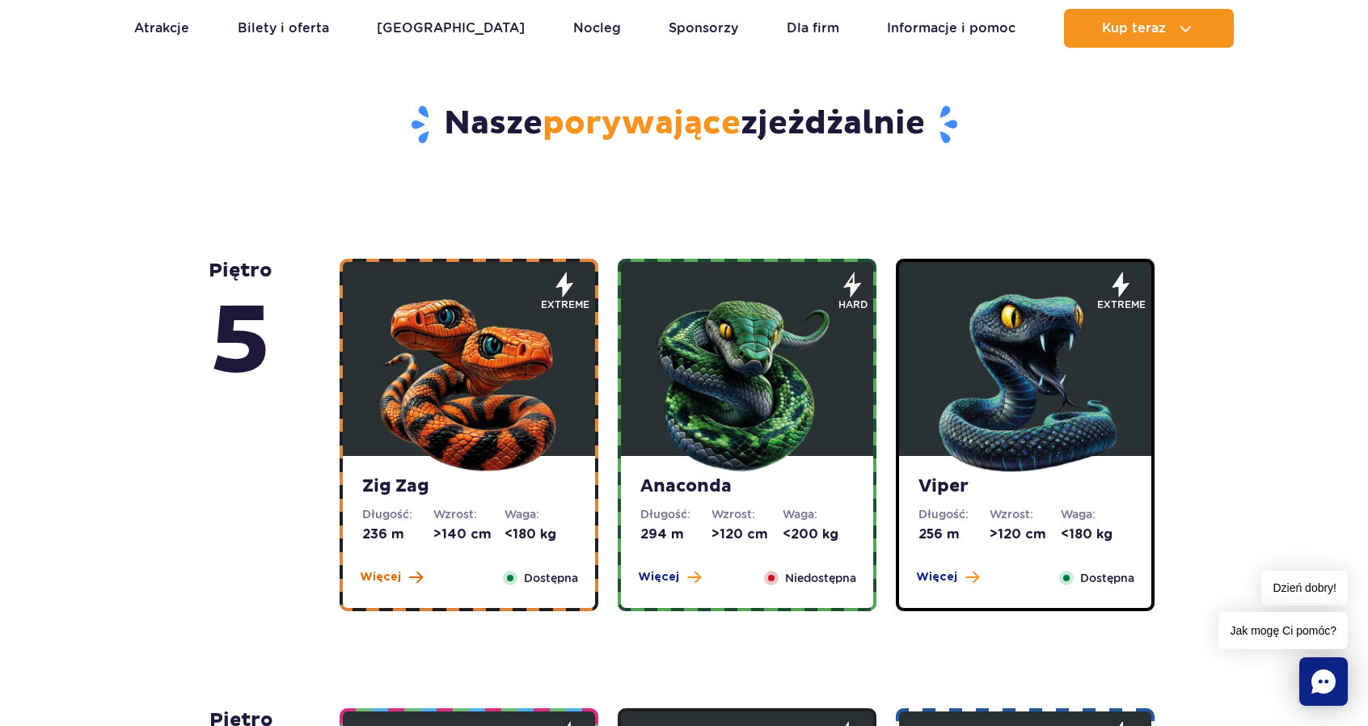
click at [380, 575] on span "Więcej" at bounding box center [380, 577] width 41 height 16
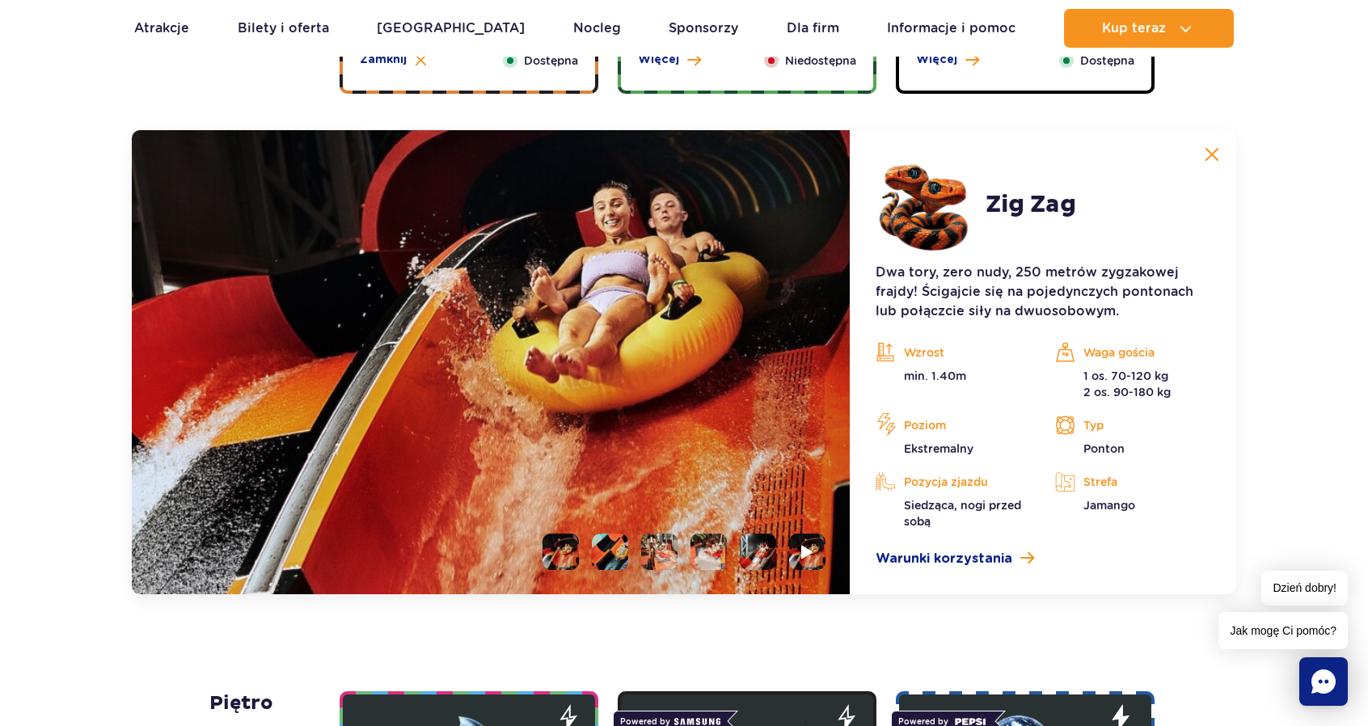
scroll to position [1358, 0]
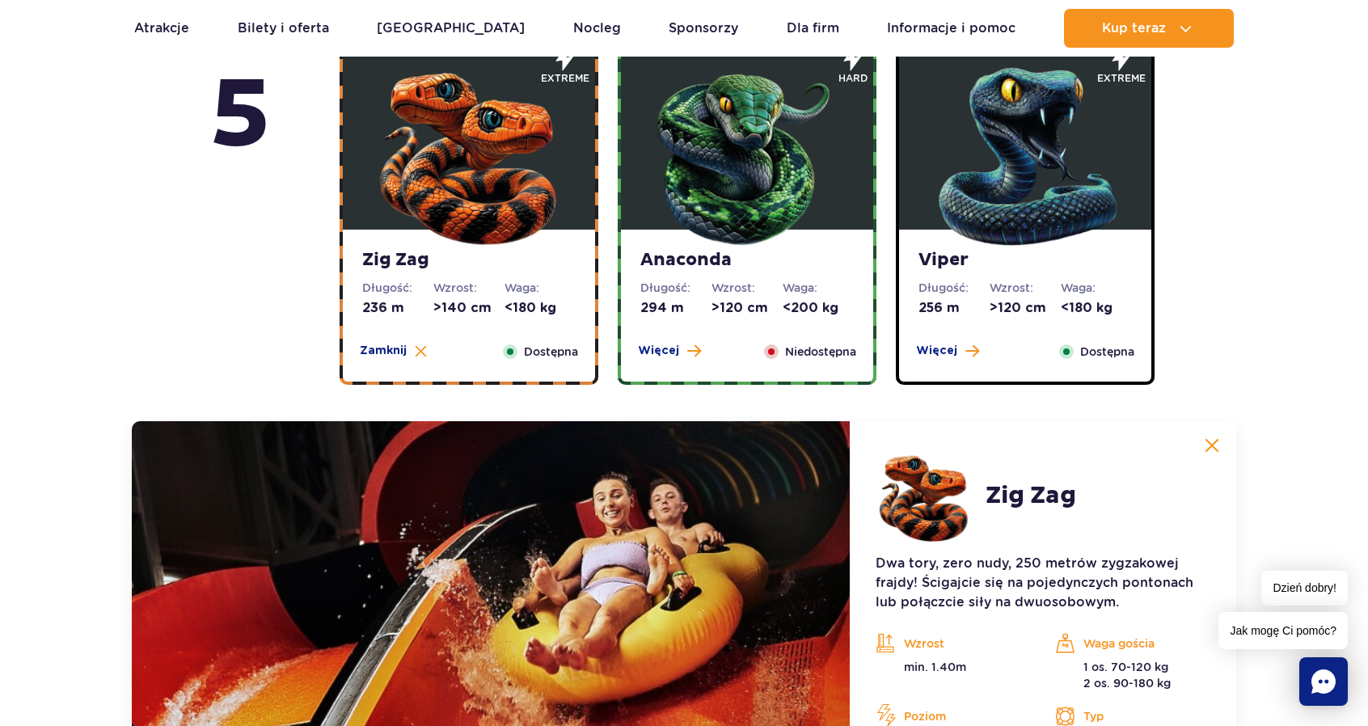
click at [981, 209] on img at bounding box center [1025, 153] width 194 height 194
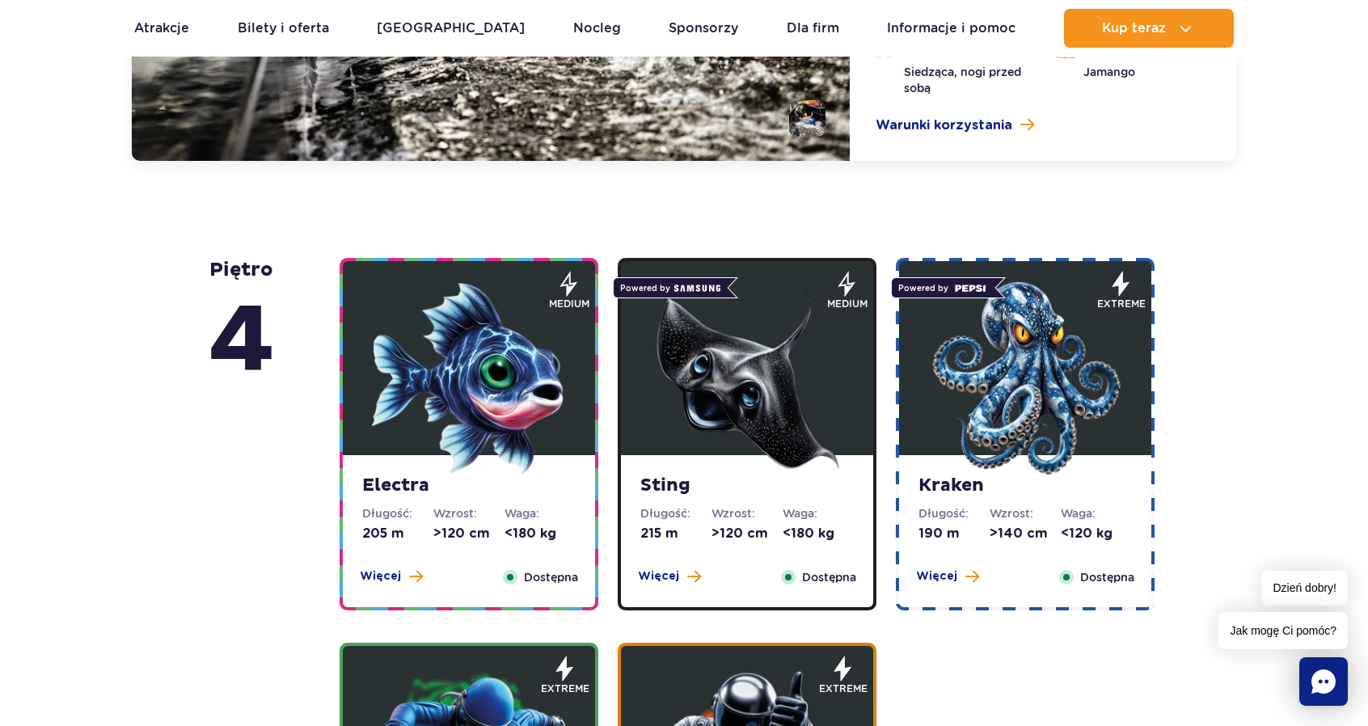
scroll to position [1762, 0]
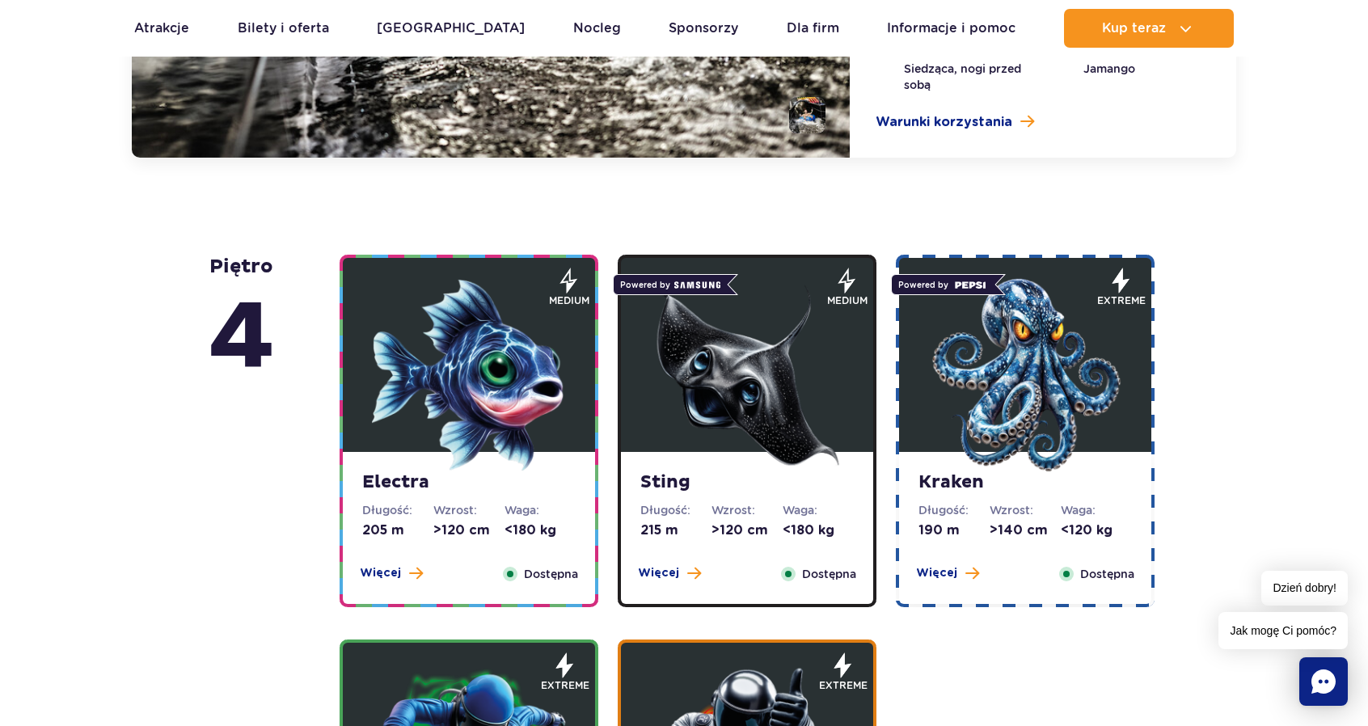
click at [1062, 372] on img at bounding box center [1025, 375] width 194 height 194
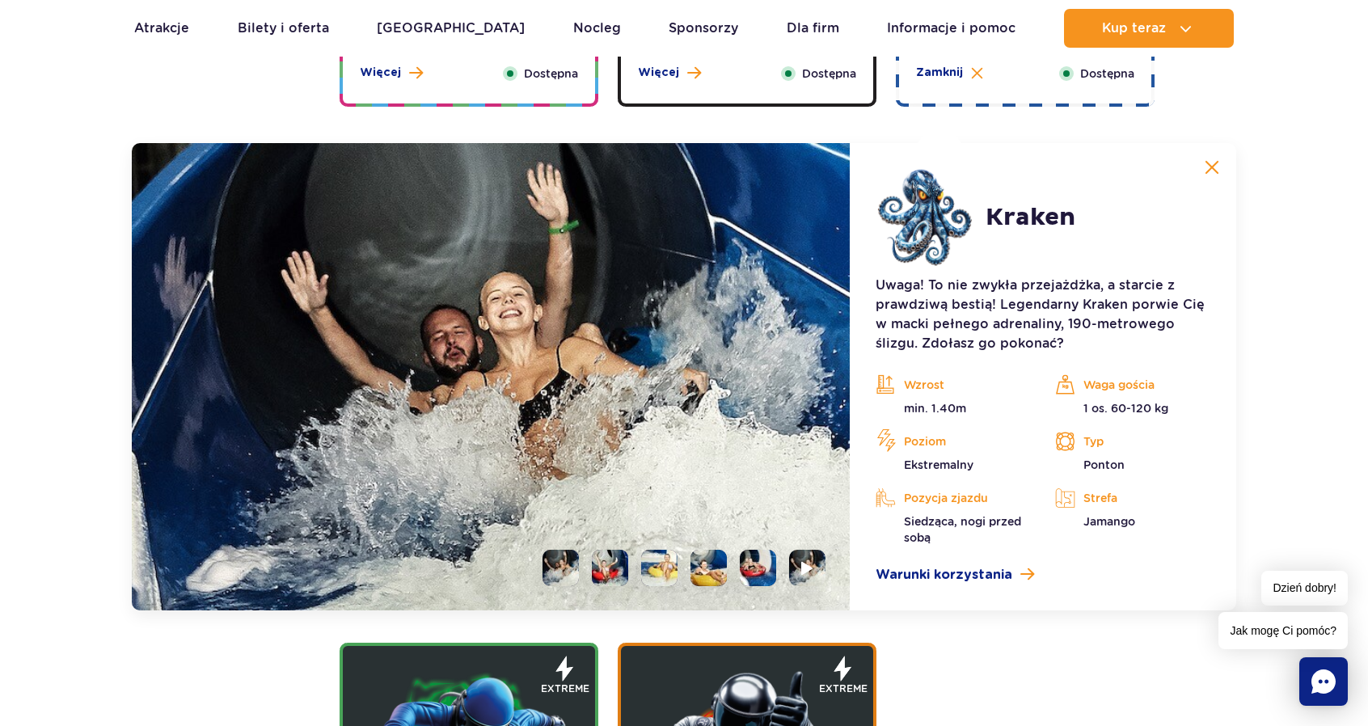
scroll to position [1808, 0]
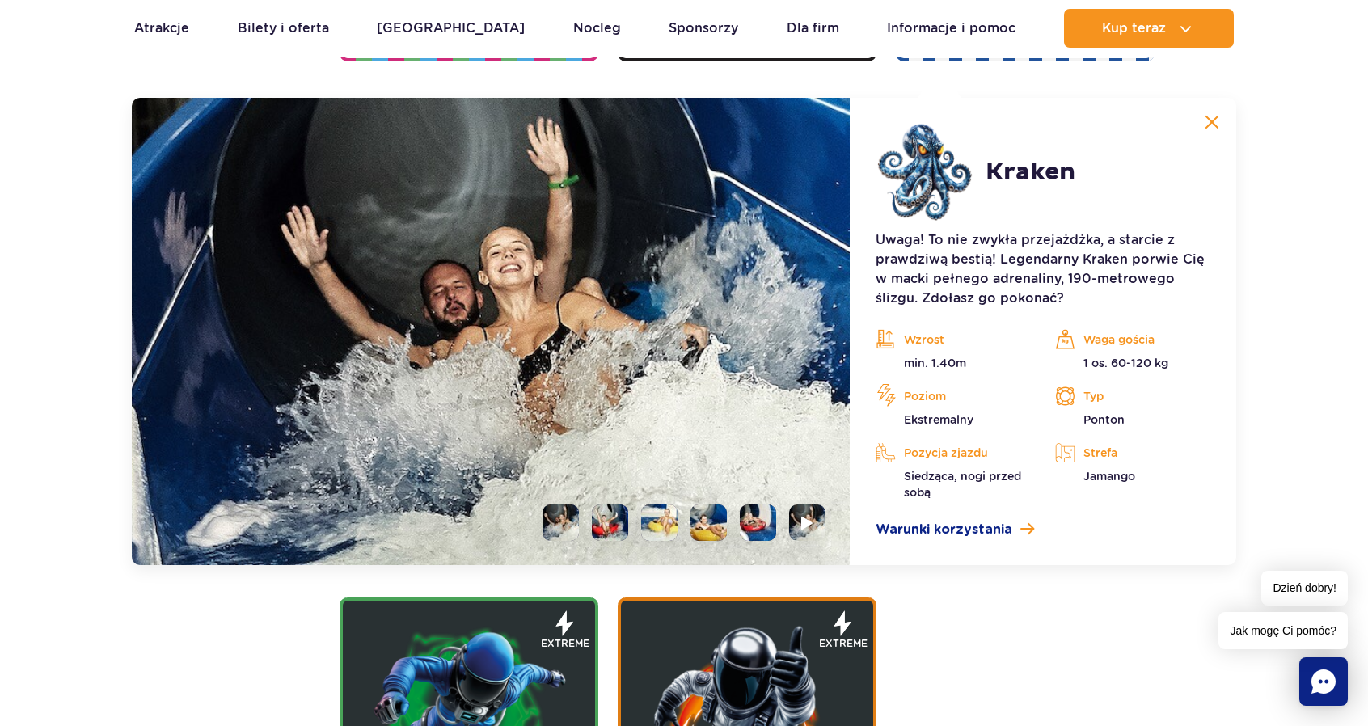
click at [1209, 119] on img at bounding box center [1212, 122] width 15 height 15
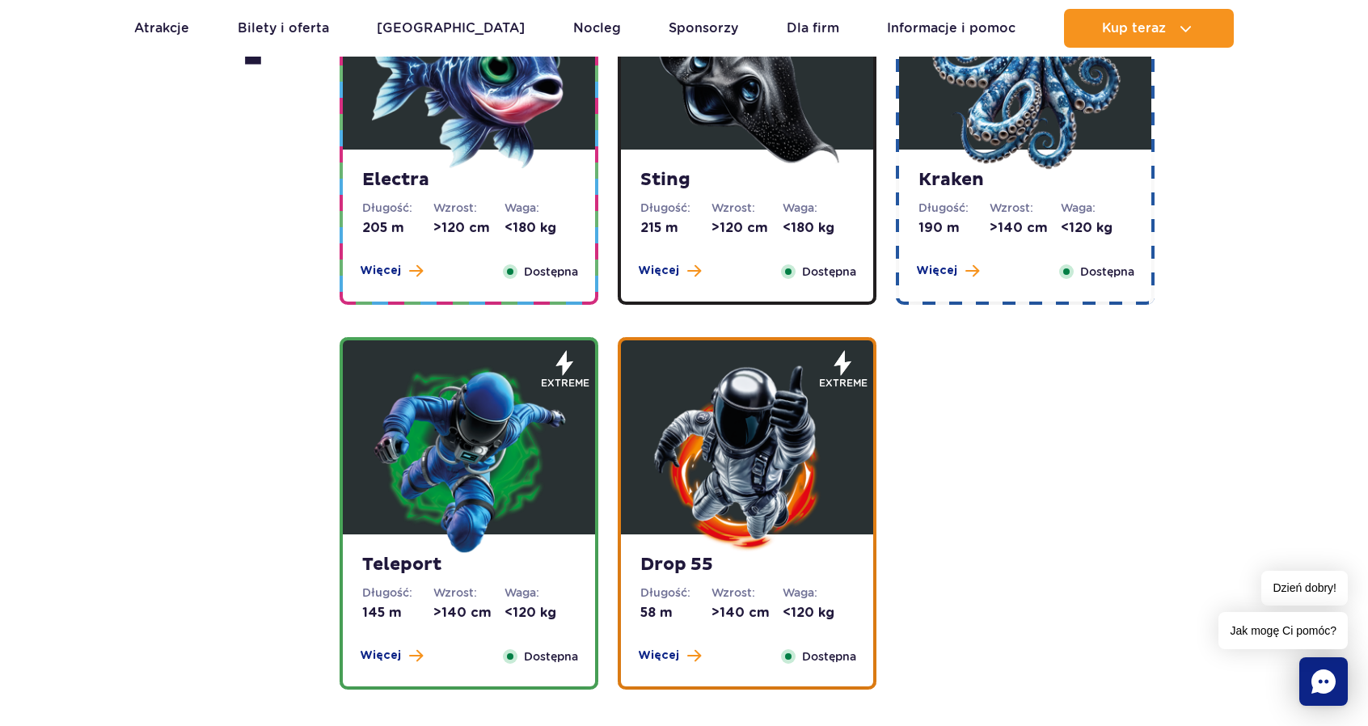
scroll to position [1565, 0]
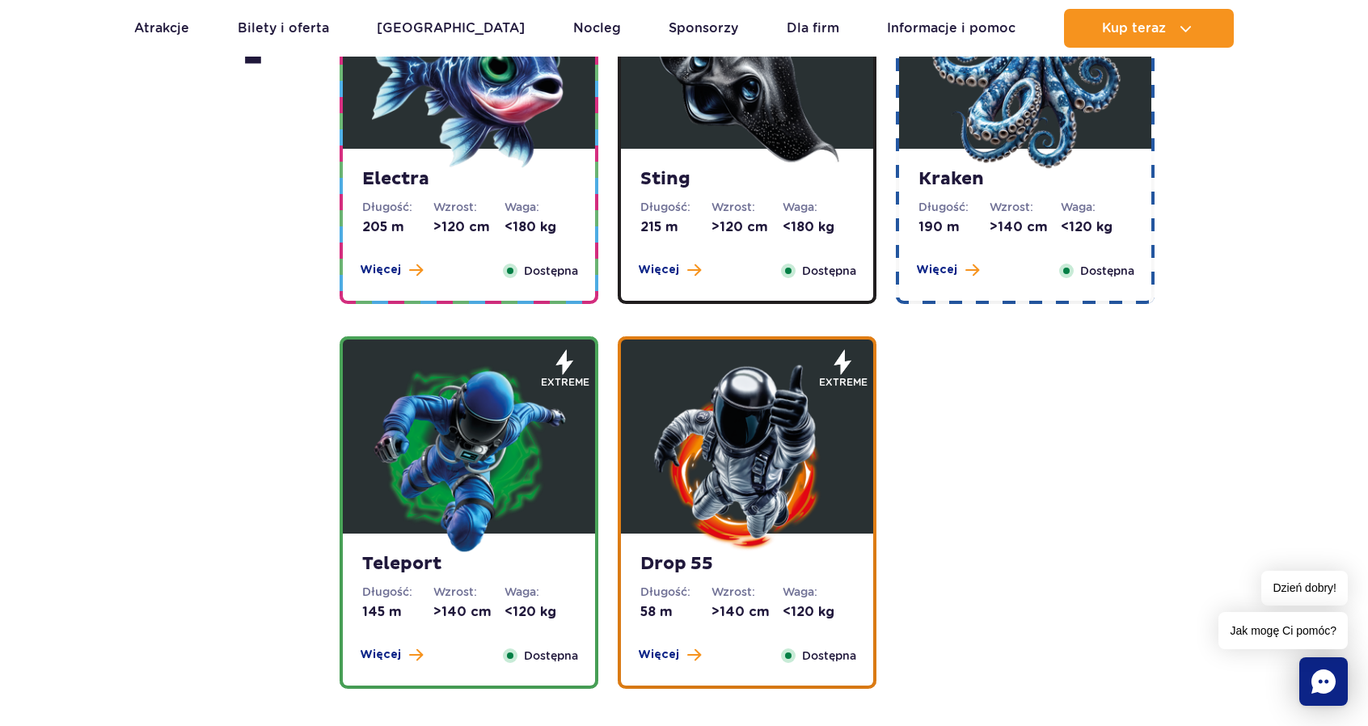
click at [786, 454] on img at bounding box center [747, 457] width 194 height 194
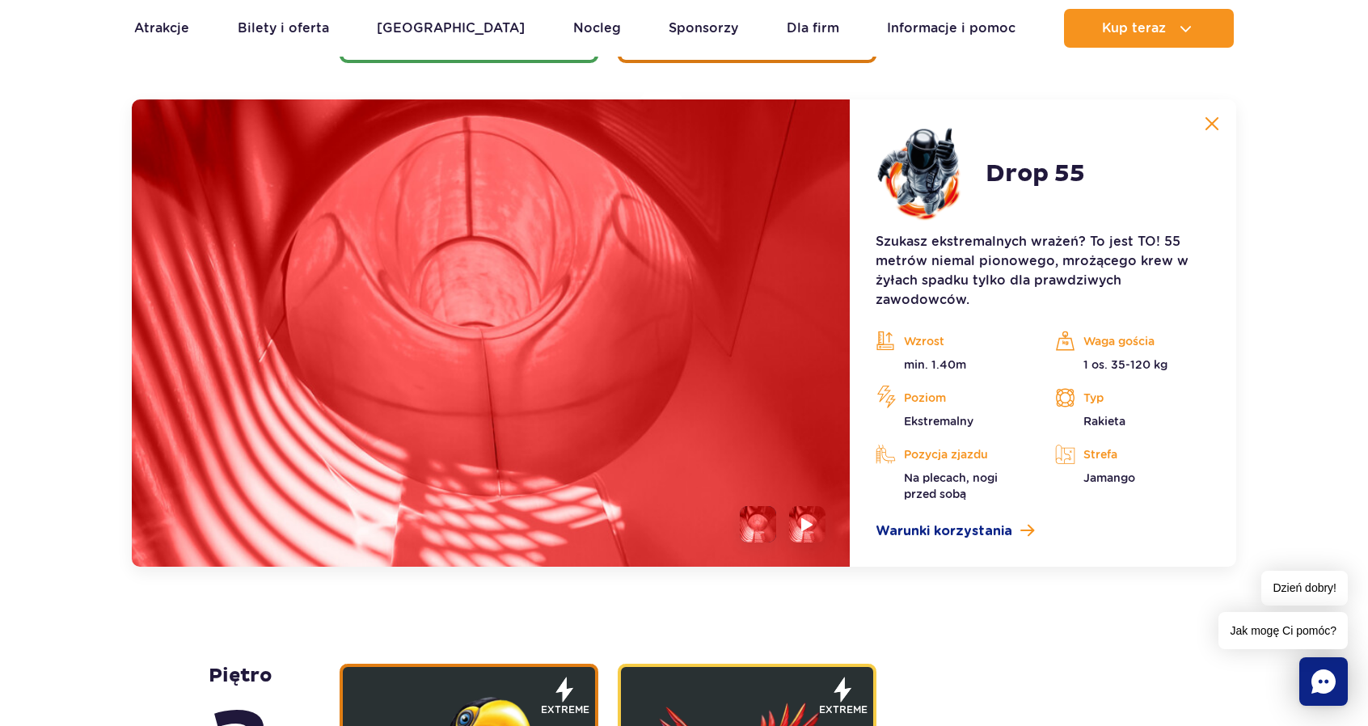
scroll to position [2192, 0]
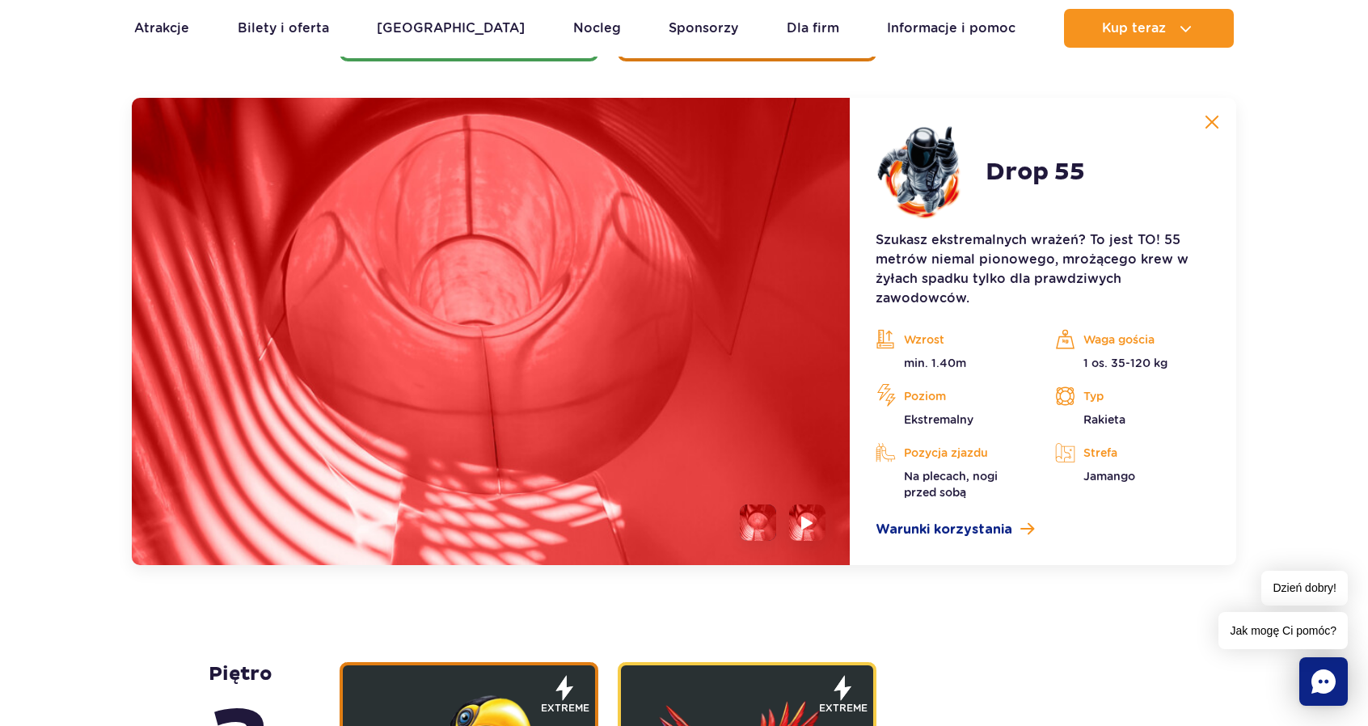
click at [1222, 131] on button at bounding box center [1212, 122] width 32 height 32
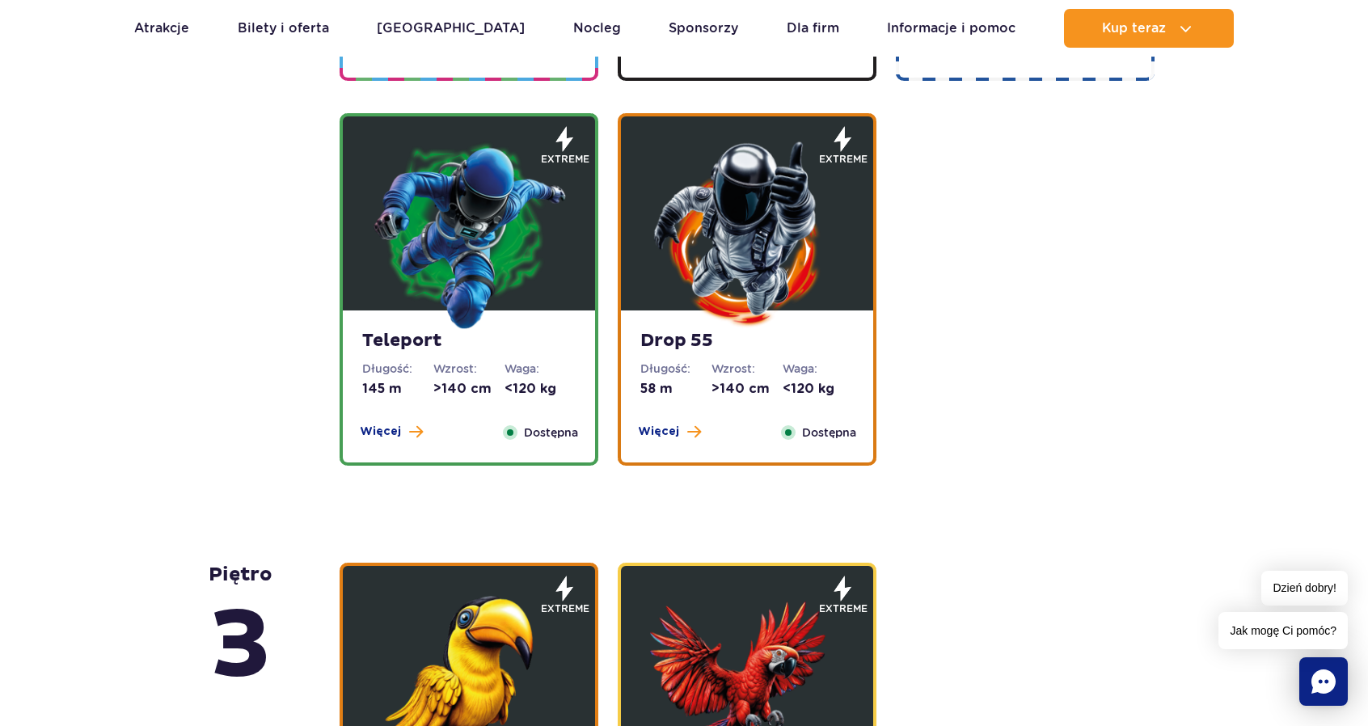
click at [521, 251] on img at bounding box center [469, 234] width 194 height 194
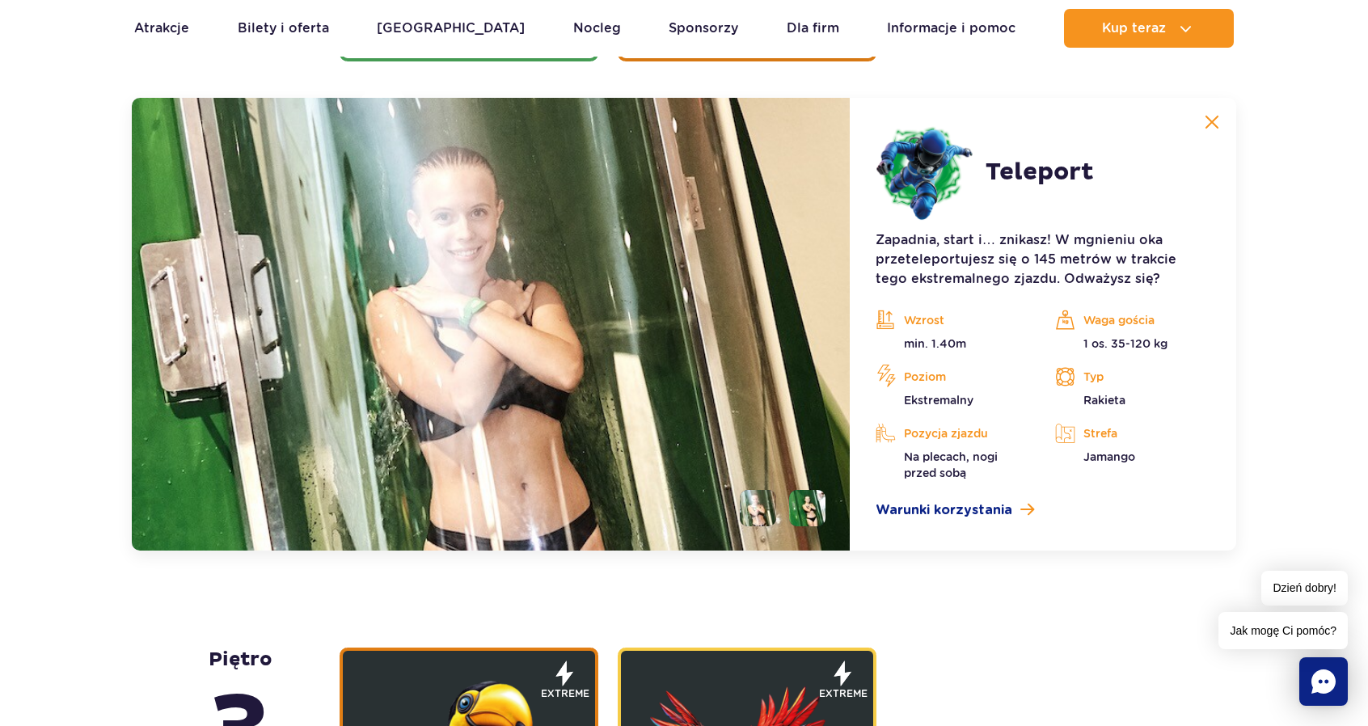
click at [1214, 121] on img at bounding box center [1212, 122] width 15 height 15
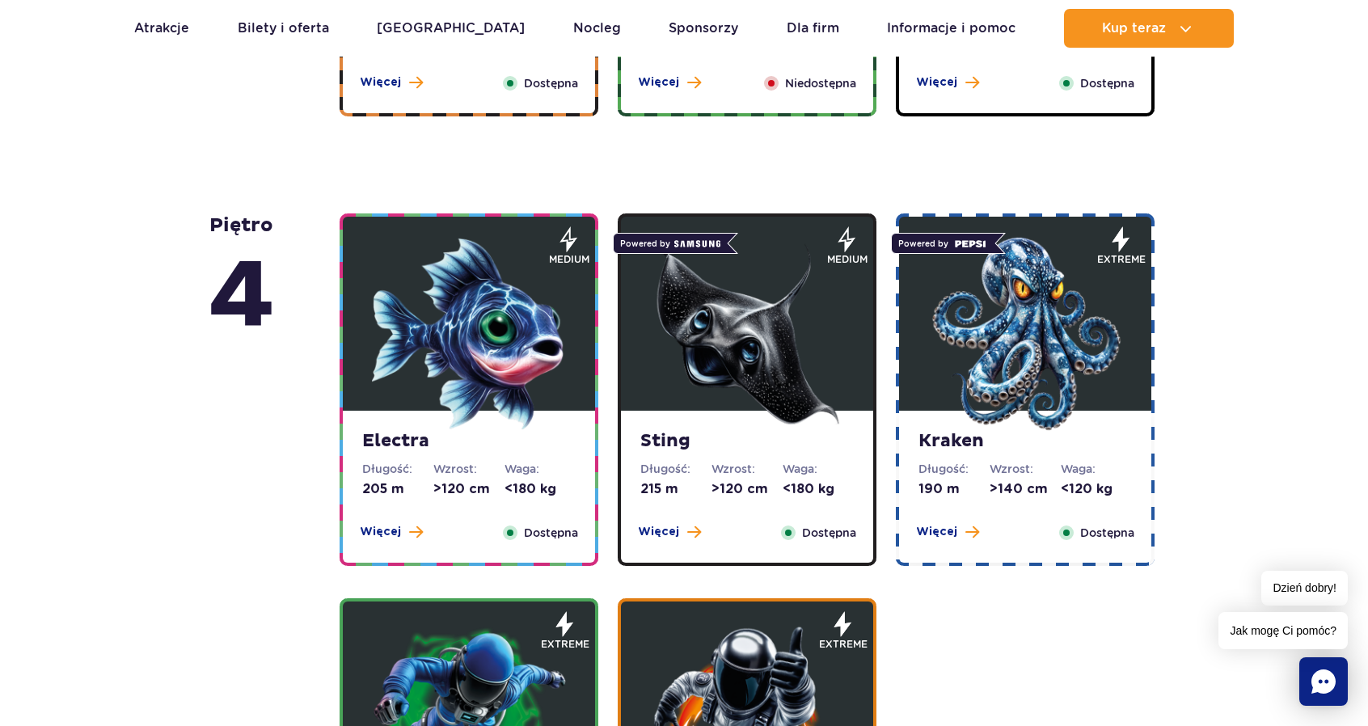
click at [1148, 323] on figure at bounding box center [1025, 314] width 252 height 194
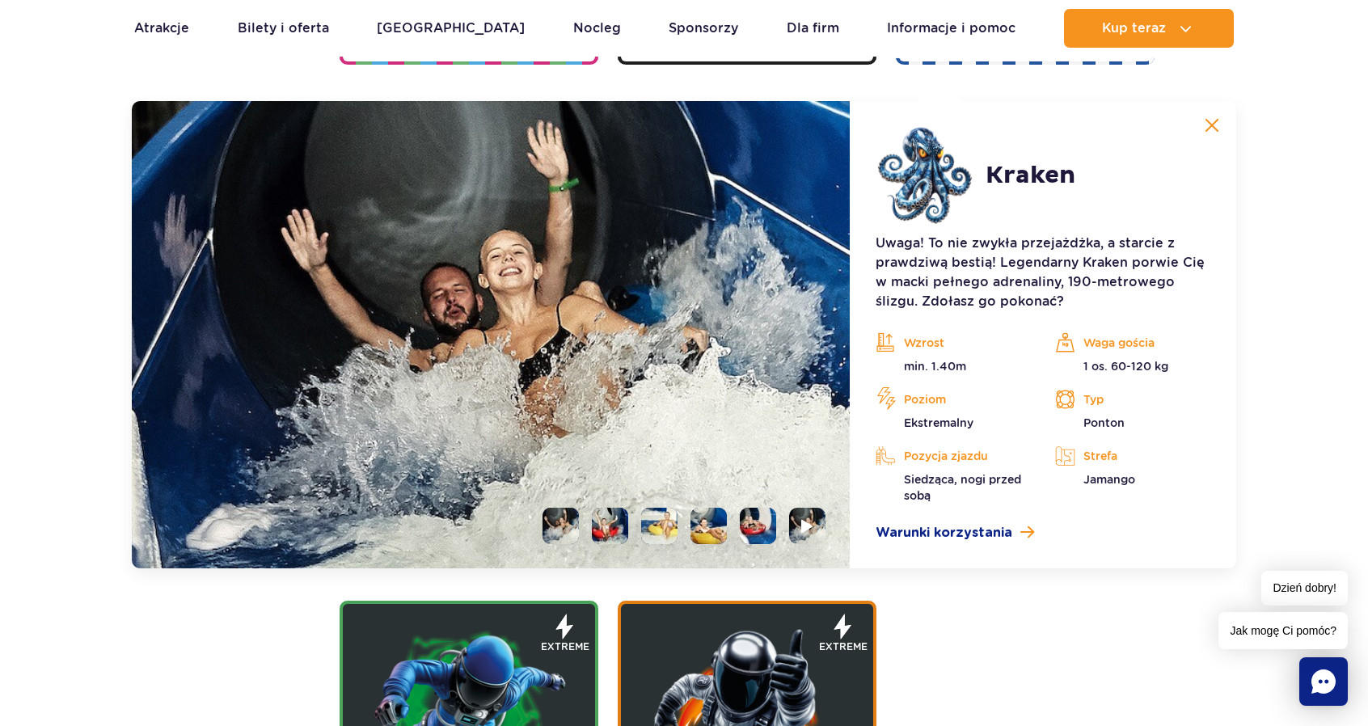
scroll to position [1808, 0]
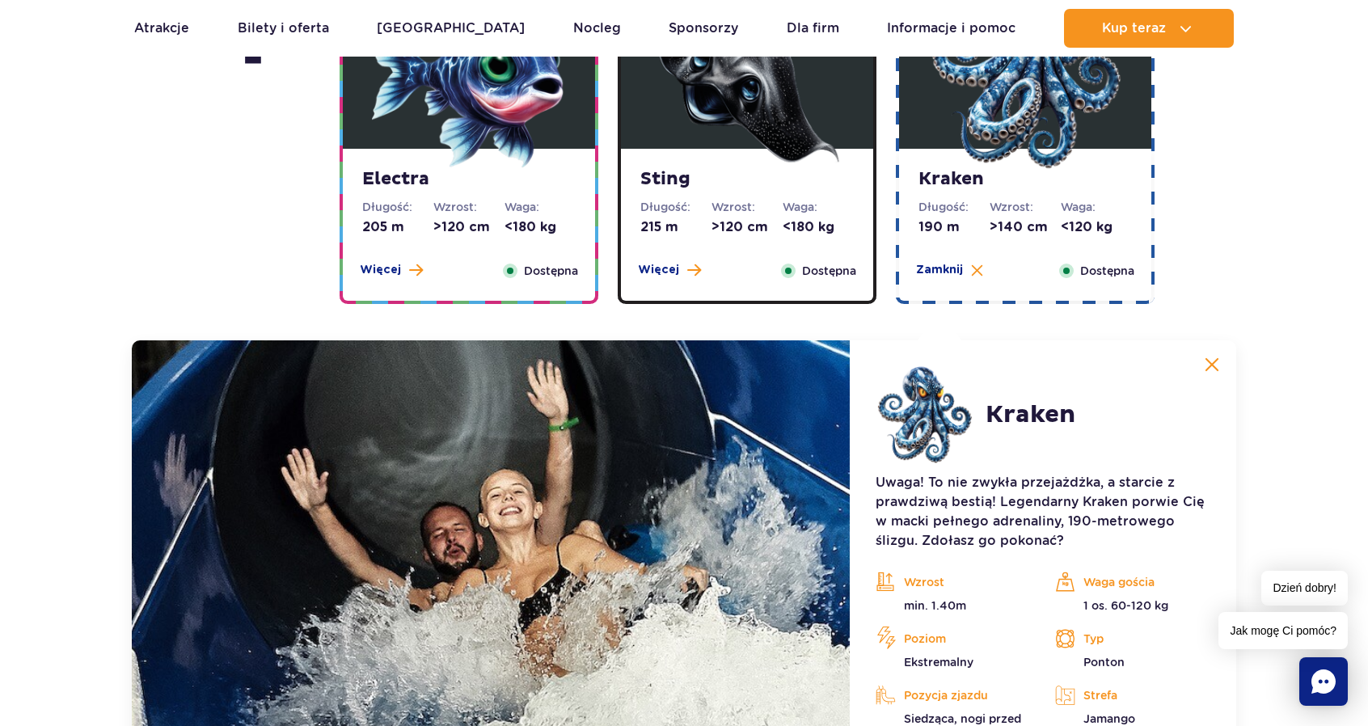
click at [791, 166] on img at bounding box center [747, 72] width 194 height 194
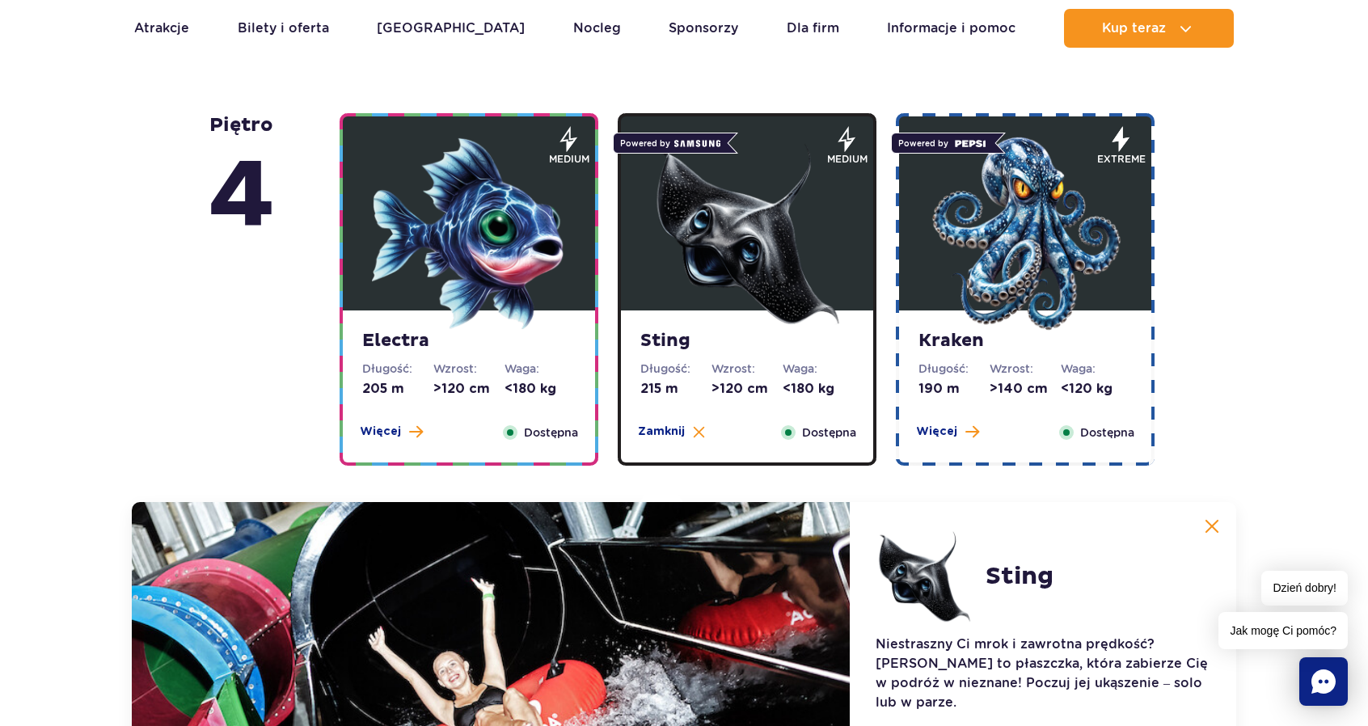
click at [482, 219] on img at bounding box center [469, 234] width 194 height 194
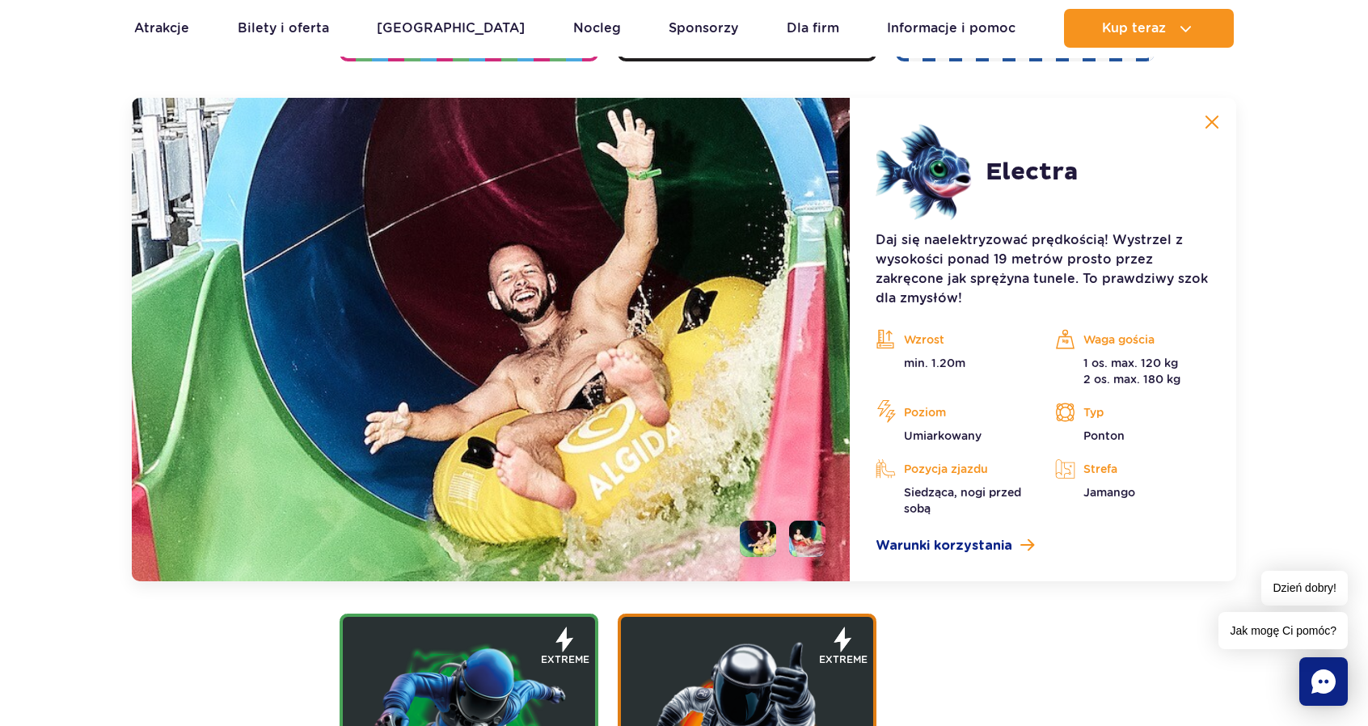
click at [1199, 127] on button at bounding box center [1212, 122] width 32 height 32
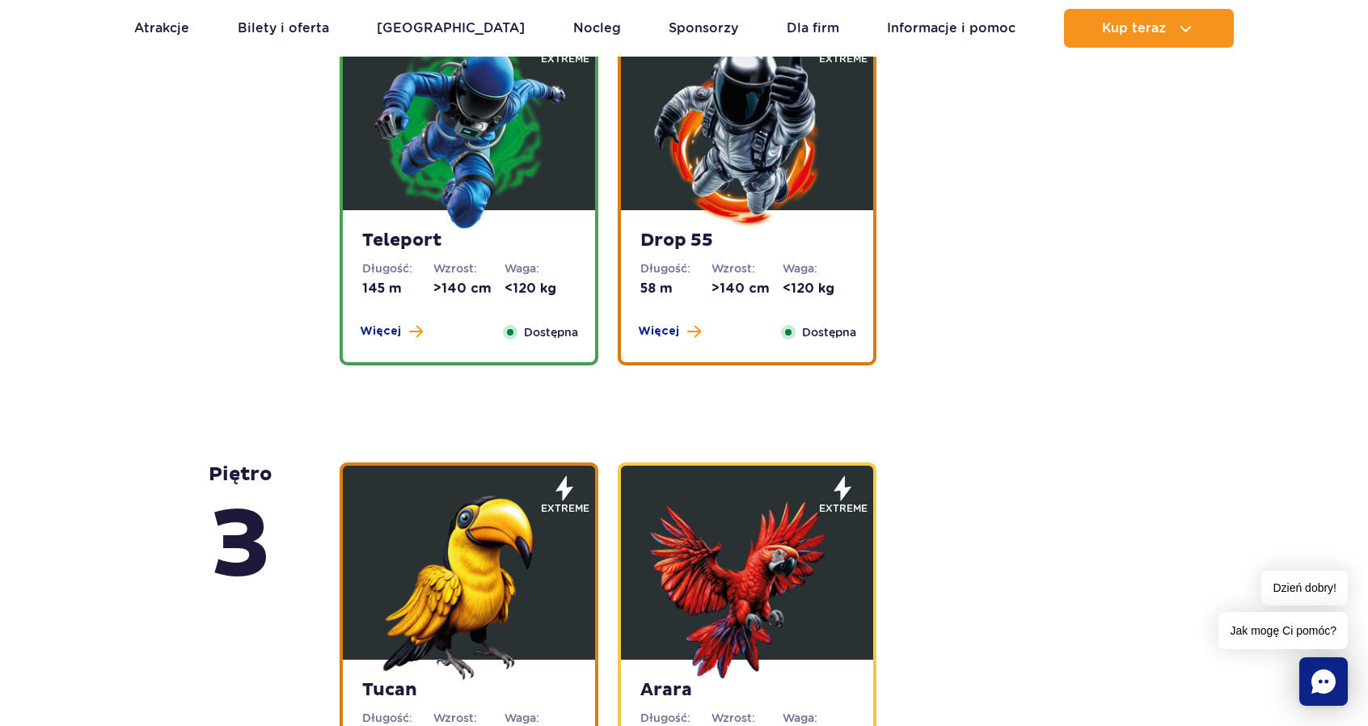
scroll to position [2131, 0]
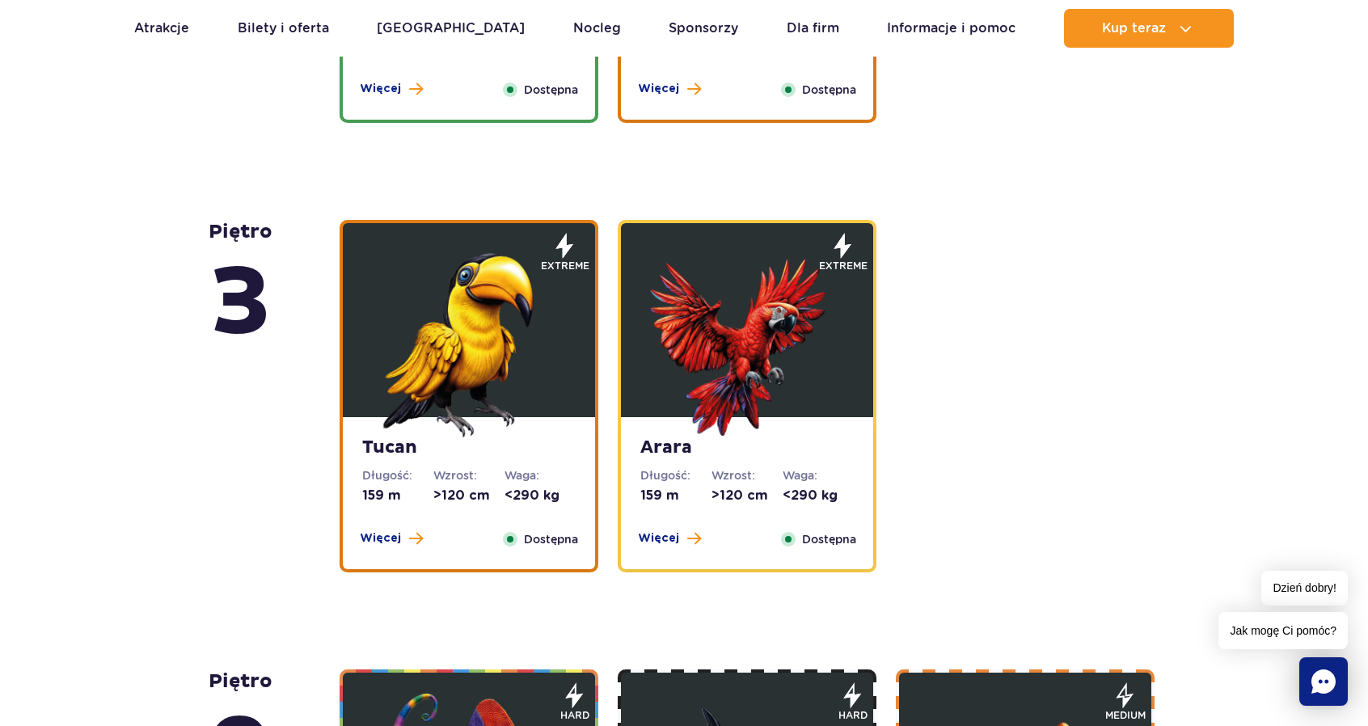
click at [472, 321] on img at bounding box center [469, 340] width 194 height 194
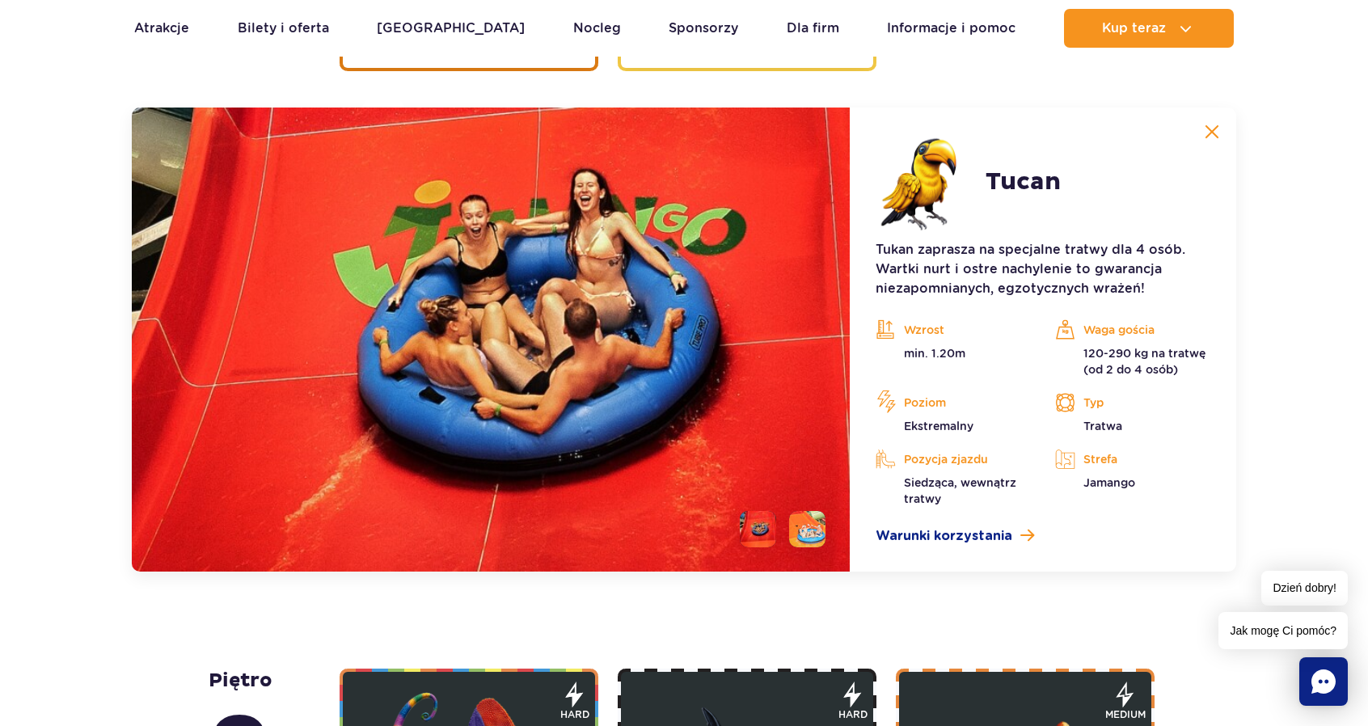
scroll to position [2642, 0]
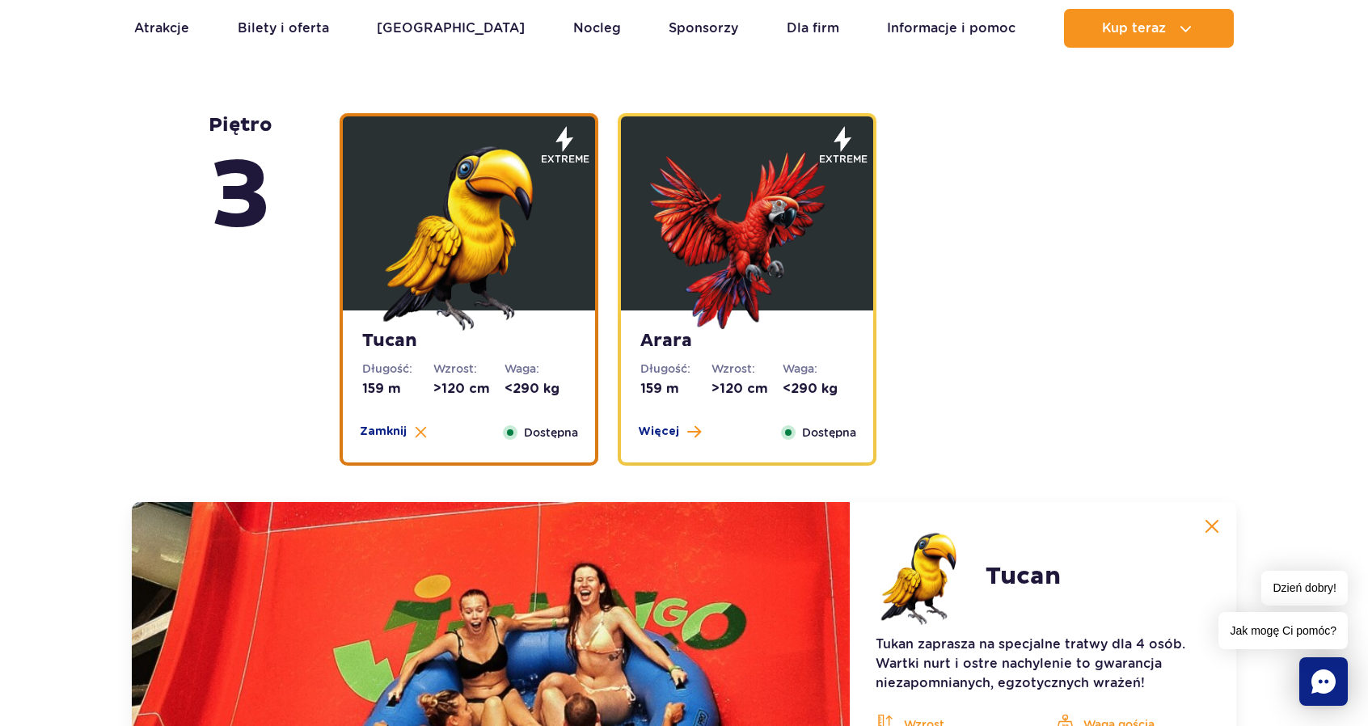
click at [674, 245] on img at bounding box center [747, 234] width 194 height 194
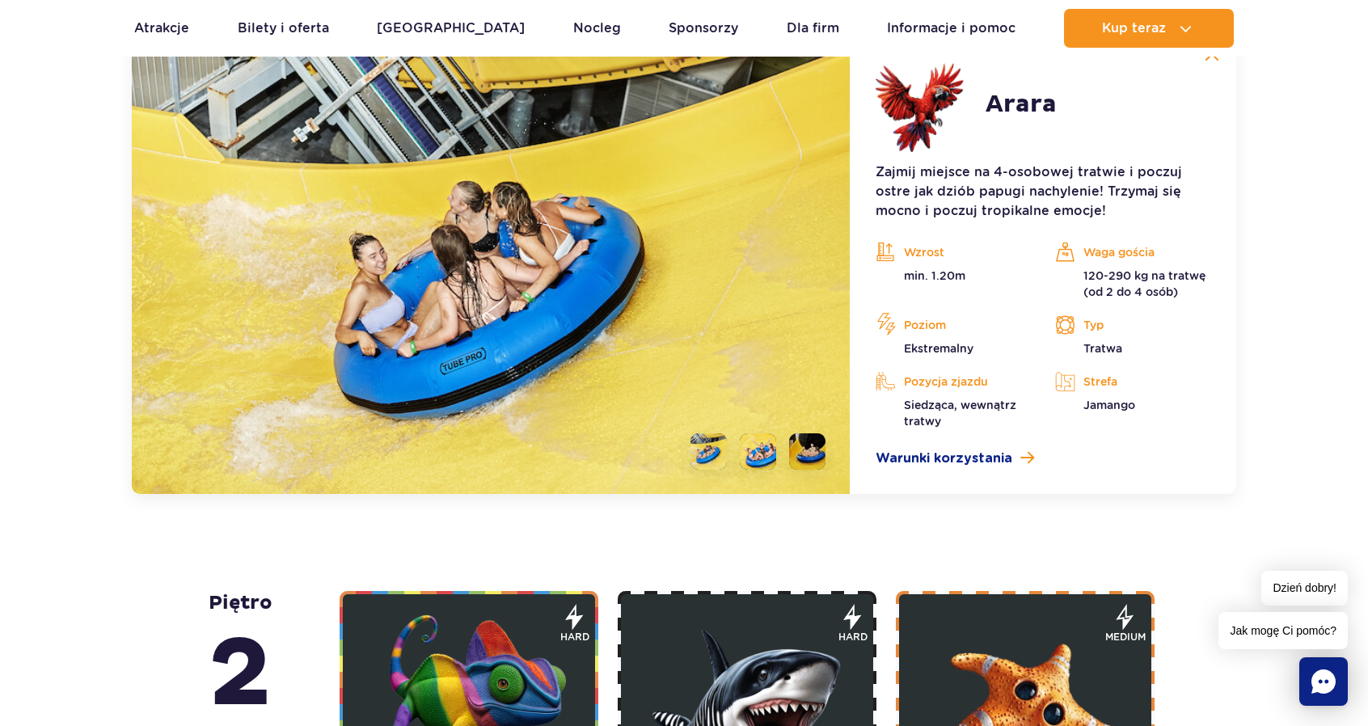
scroll to position [3046, 0]
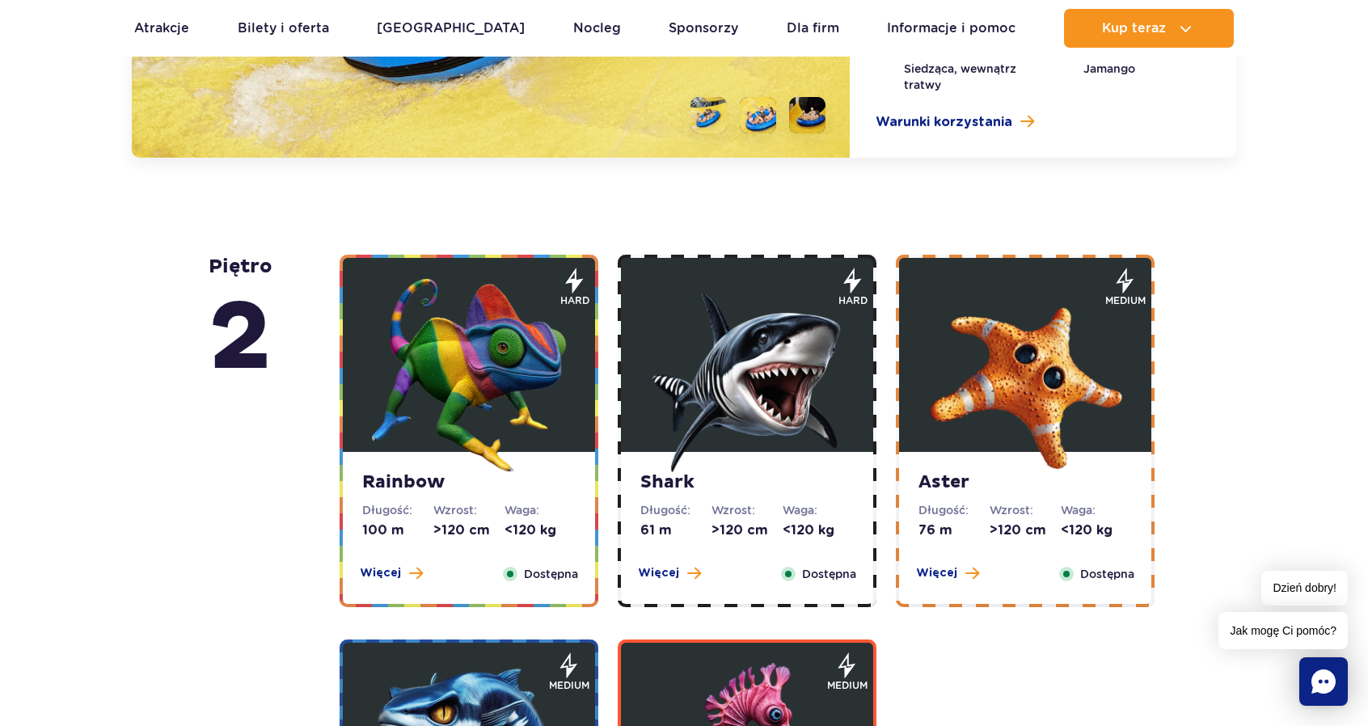
click at [435, 331] on img at bounding box center [469, 375] width 194 height 194
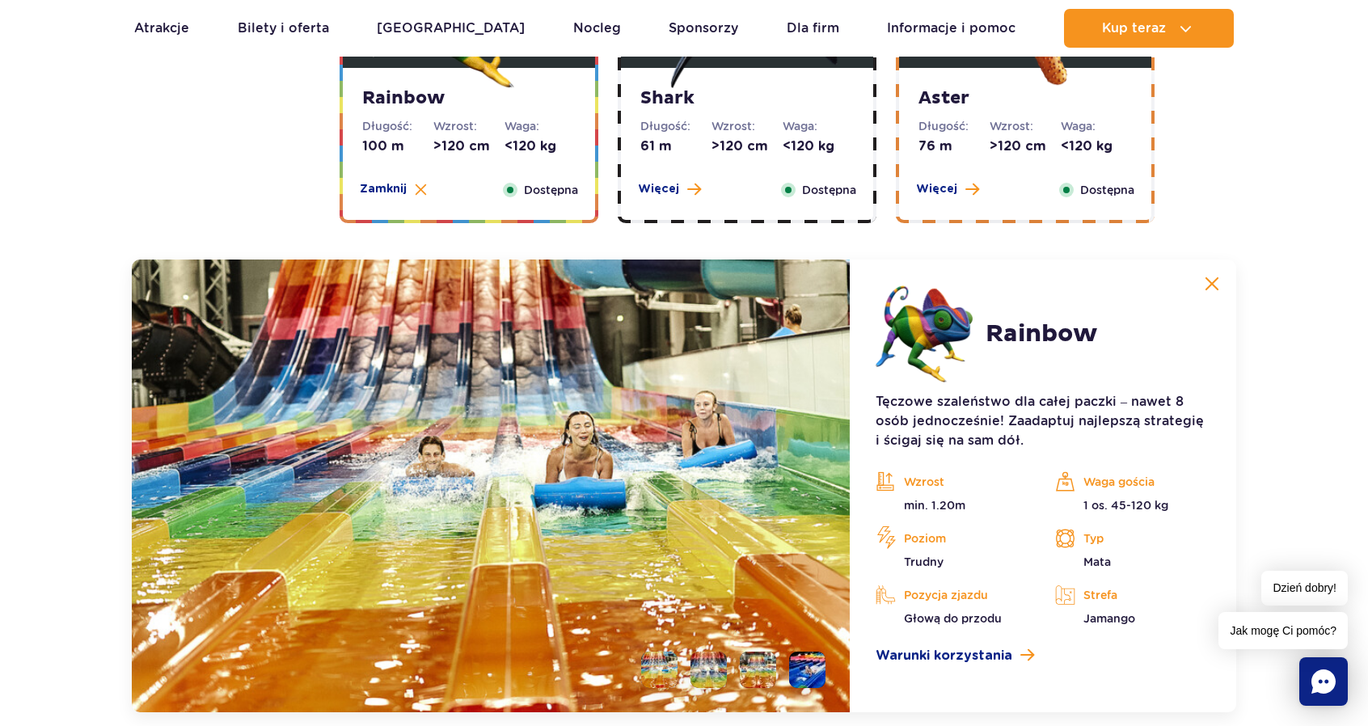
click at [776, 129] on dt "Wzrost:" at bounding box center [746, 126] width 71 height 16
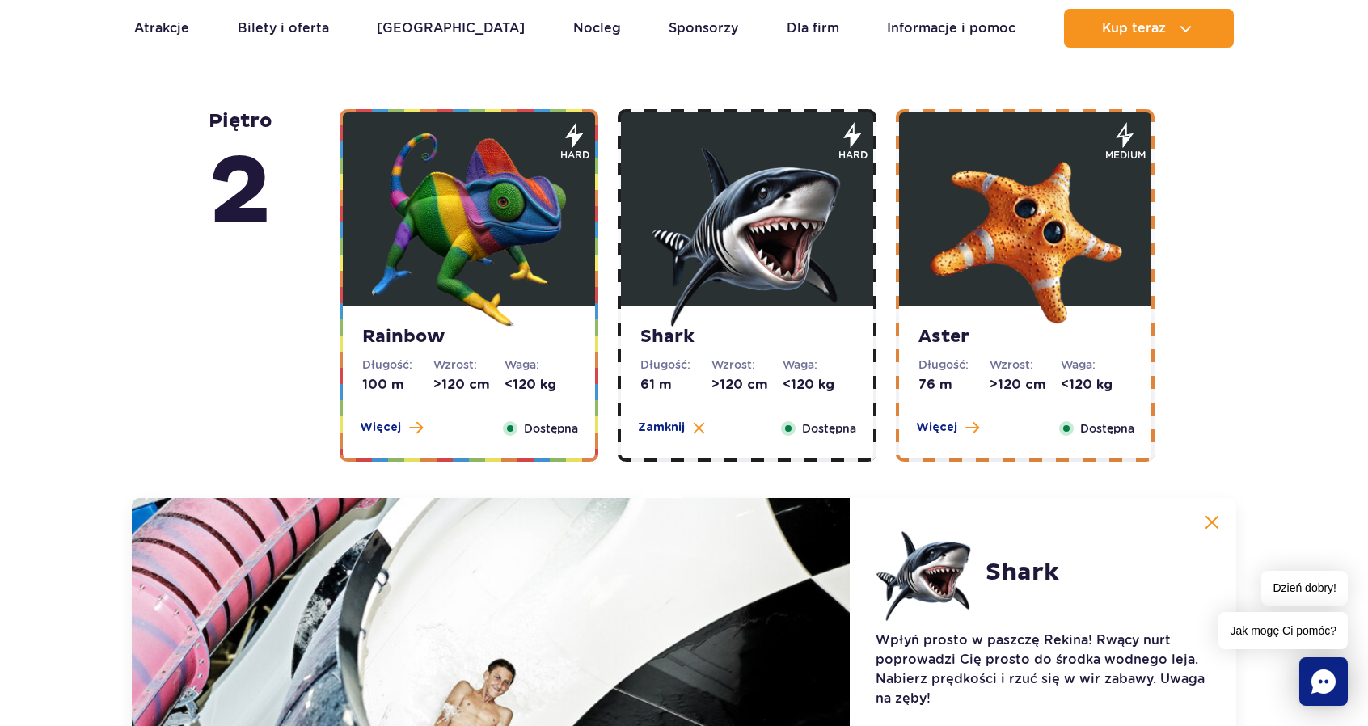
scroll to position [2687, 0]
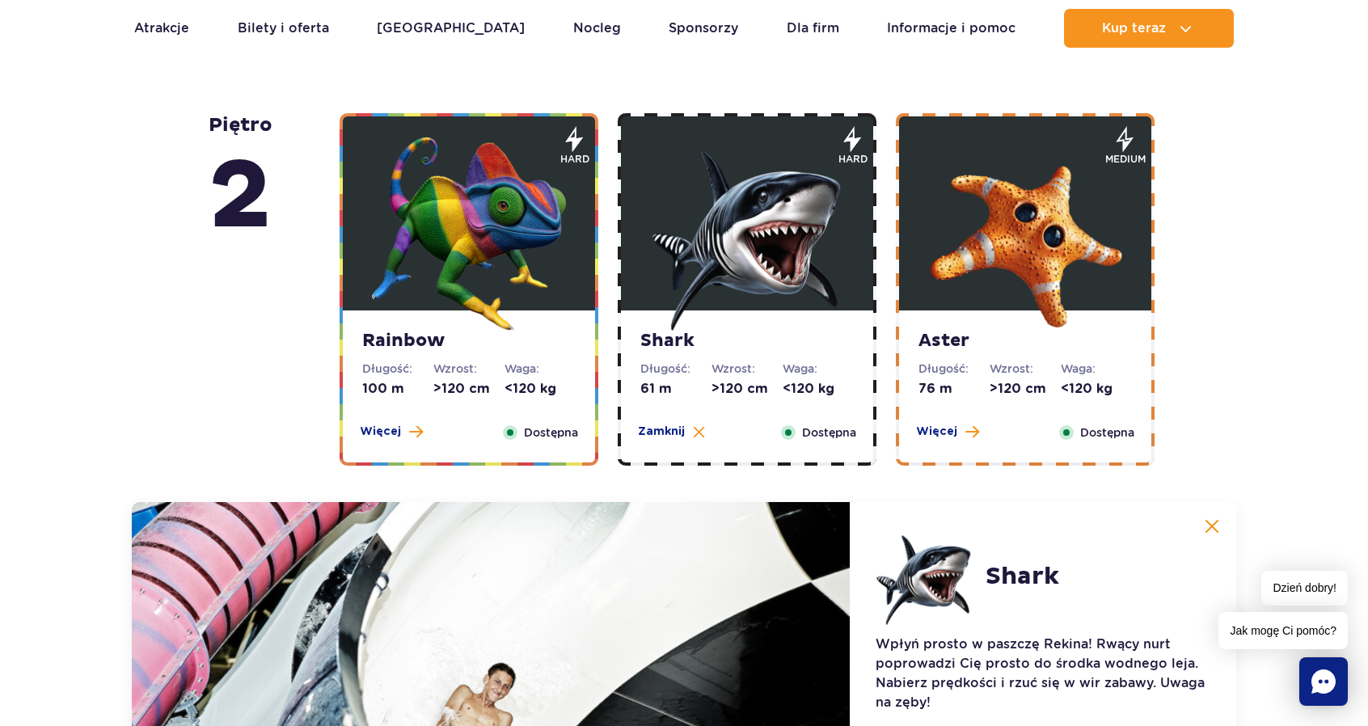
click at [1019, 200] on img at bounding box center [1025, 234] width 194 height 194
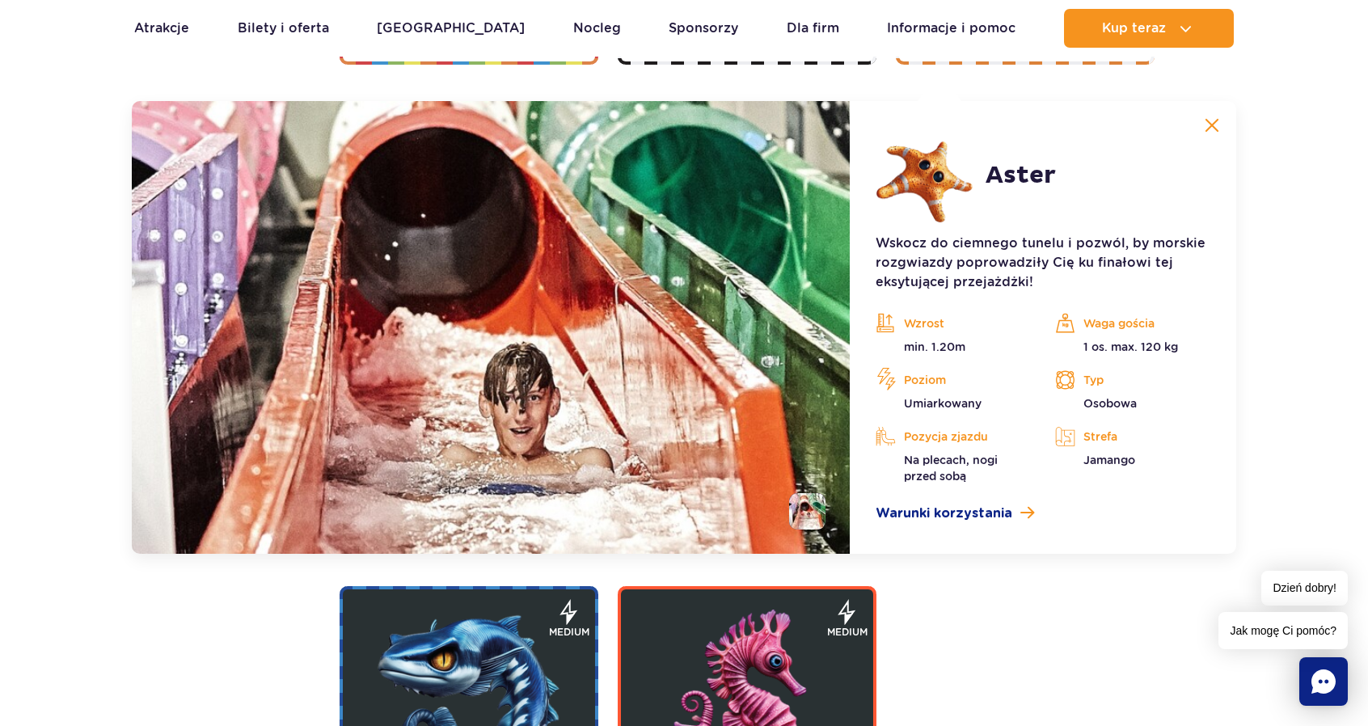
scroll to position [3091, 0]
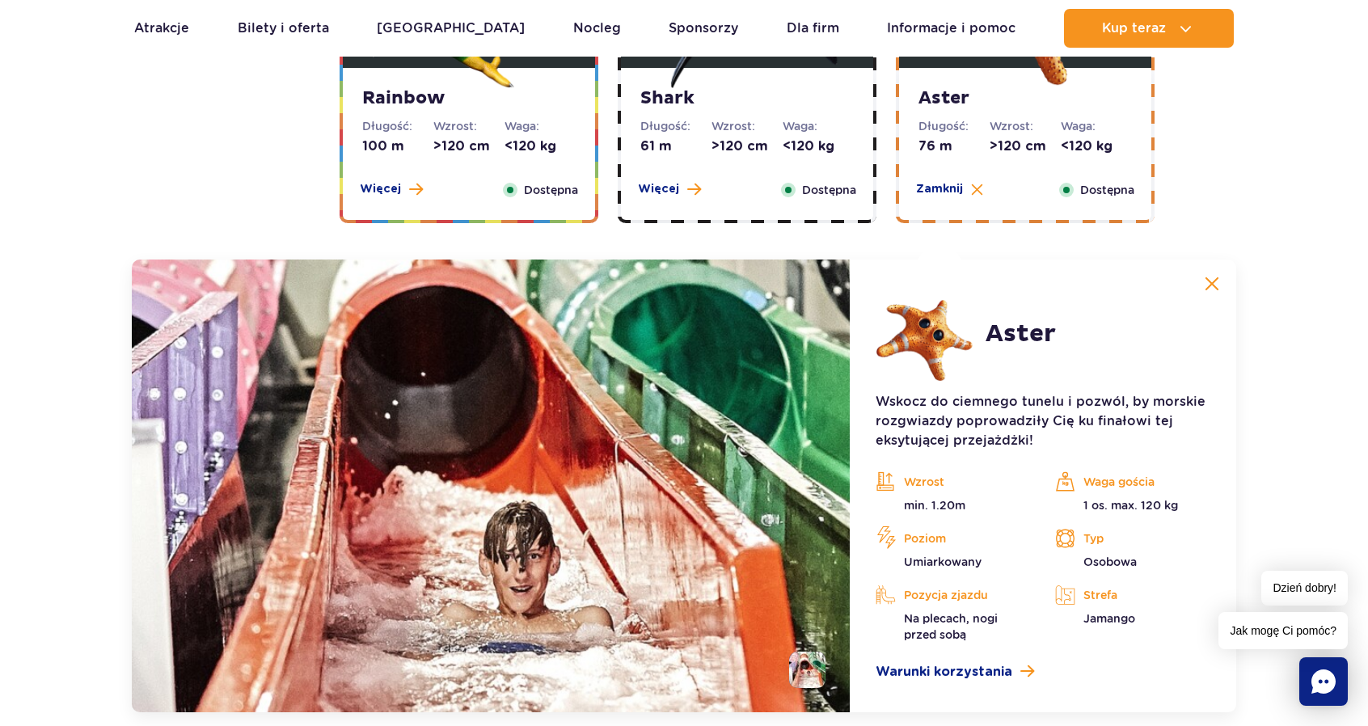
click at [756, 141] on dd ">120 cm" at bounding box center [746, 146] width 71 height 18
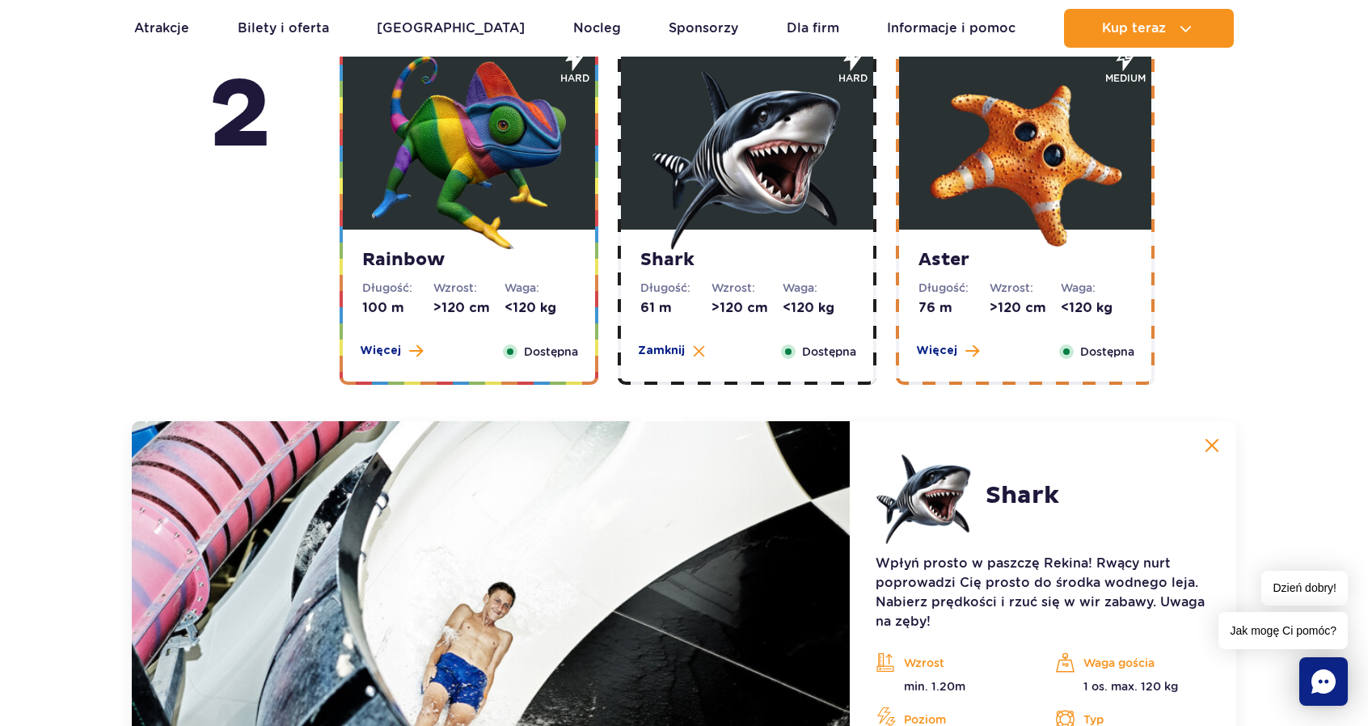
click at [543, 177] on img at bounding box center [469, 153] width 194 height 194
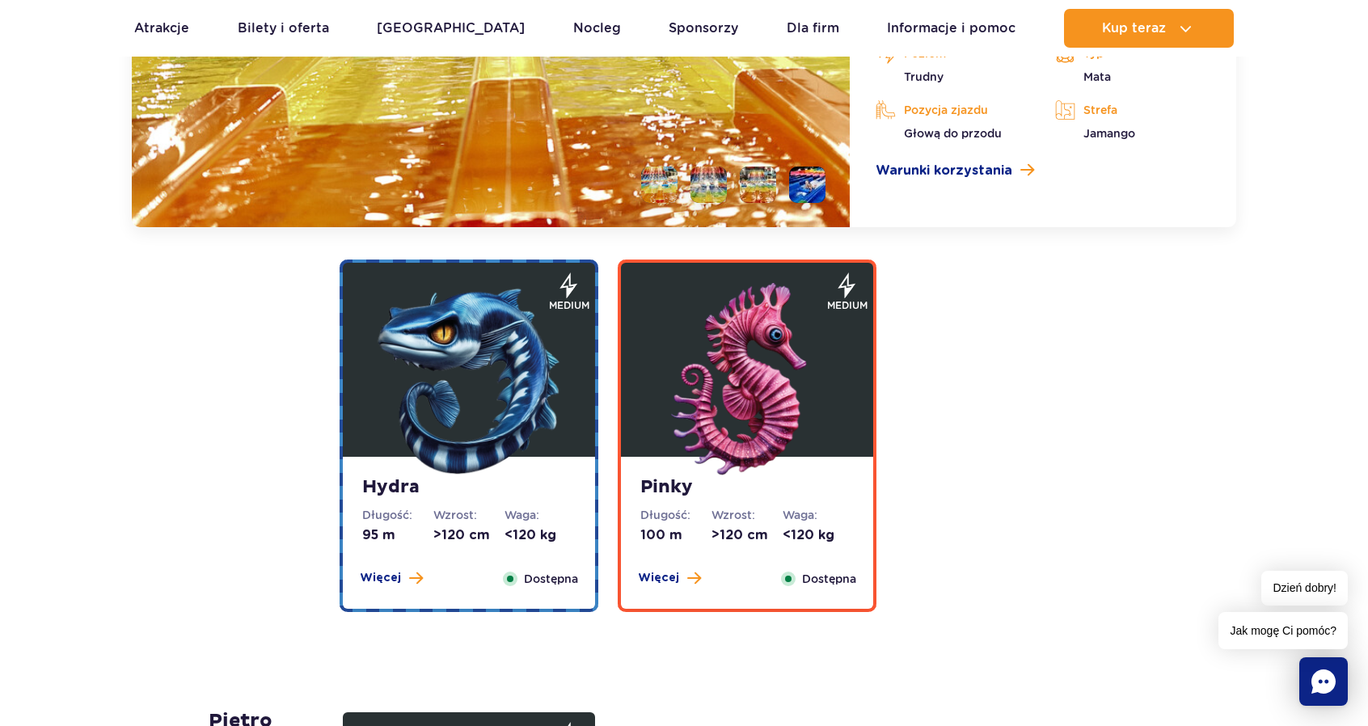
click at [501, 318] on img at bounding box center [469, 380] width 194 height 194
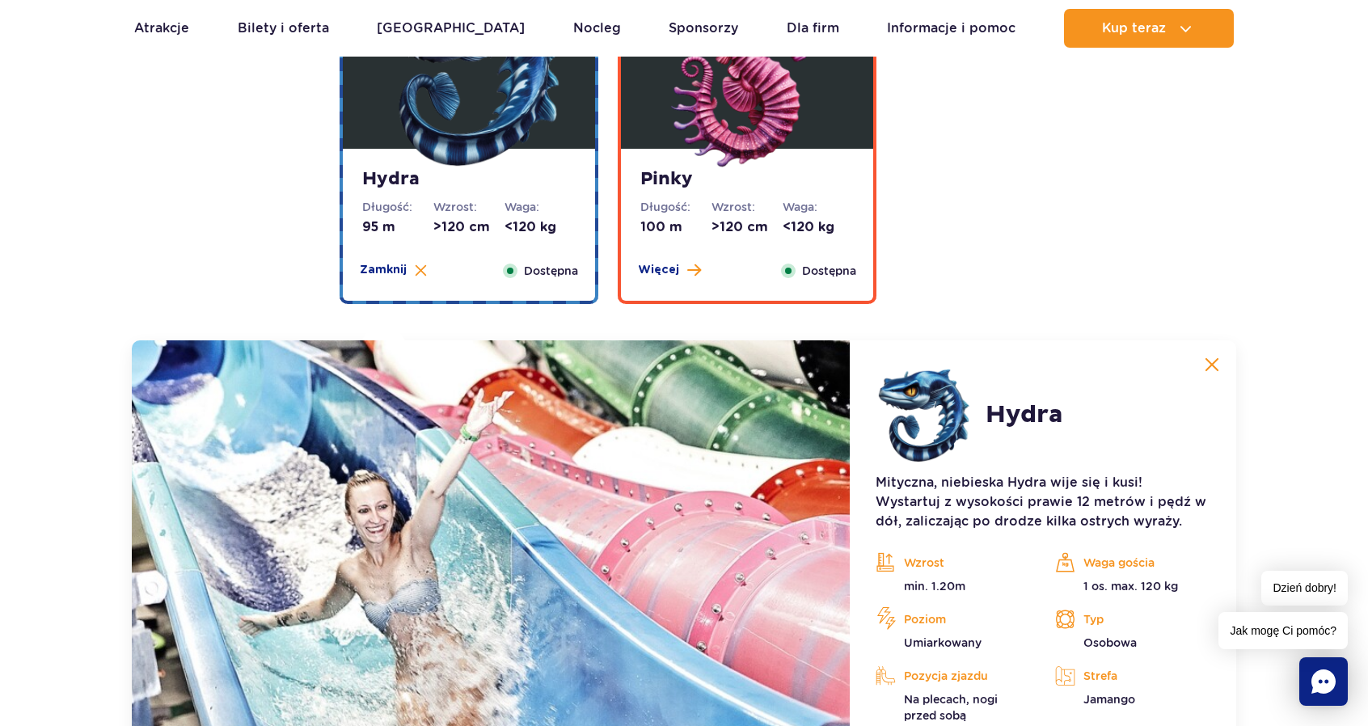
click at [796, 150] on img at bounding box center [747, 72] width 194 height 194
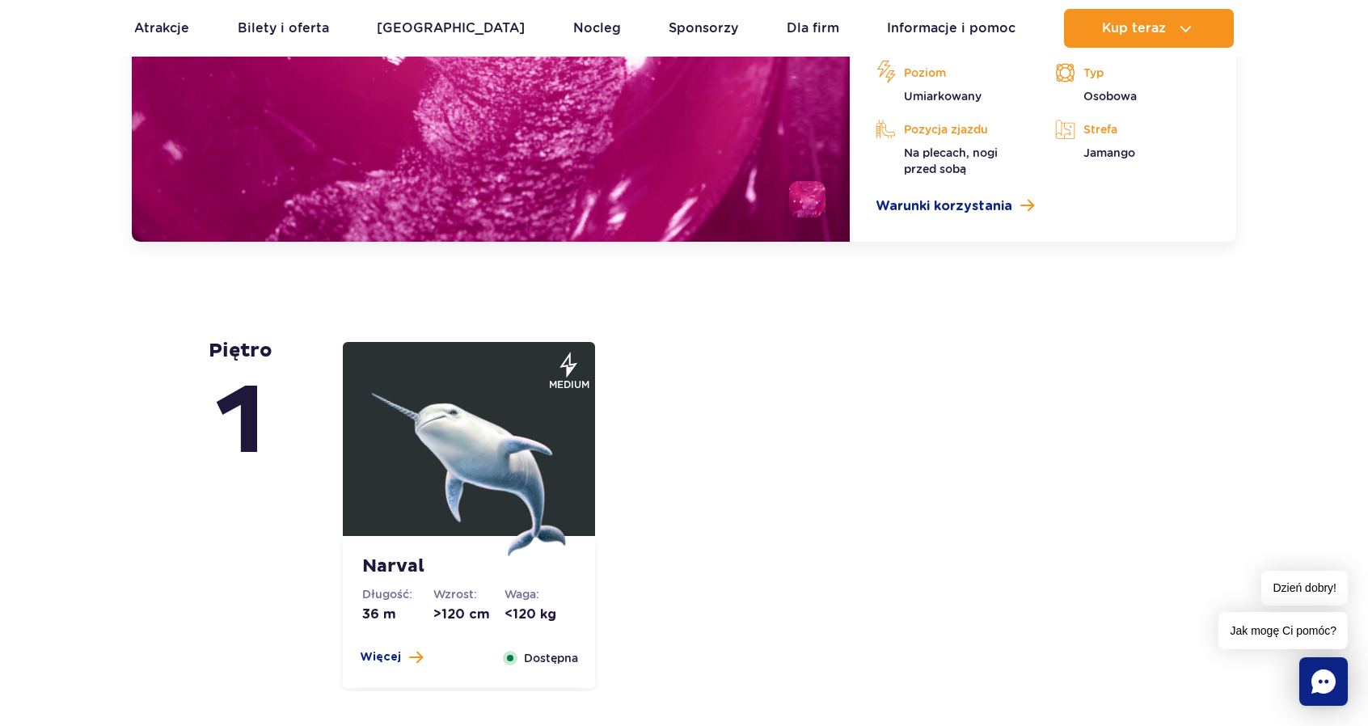
click at [449, 395] on img at bounding box center [469, 459] width 194 height 194
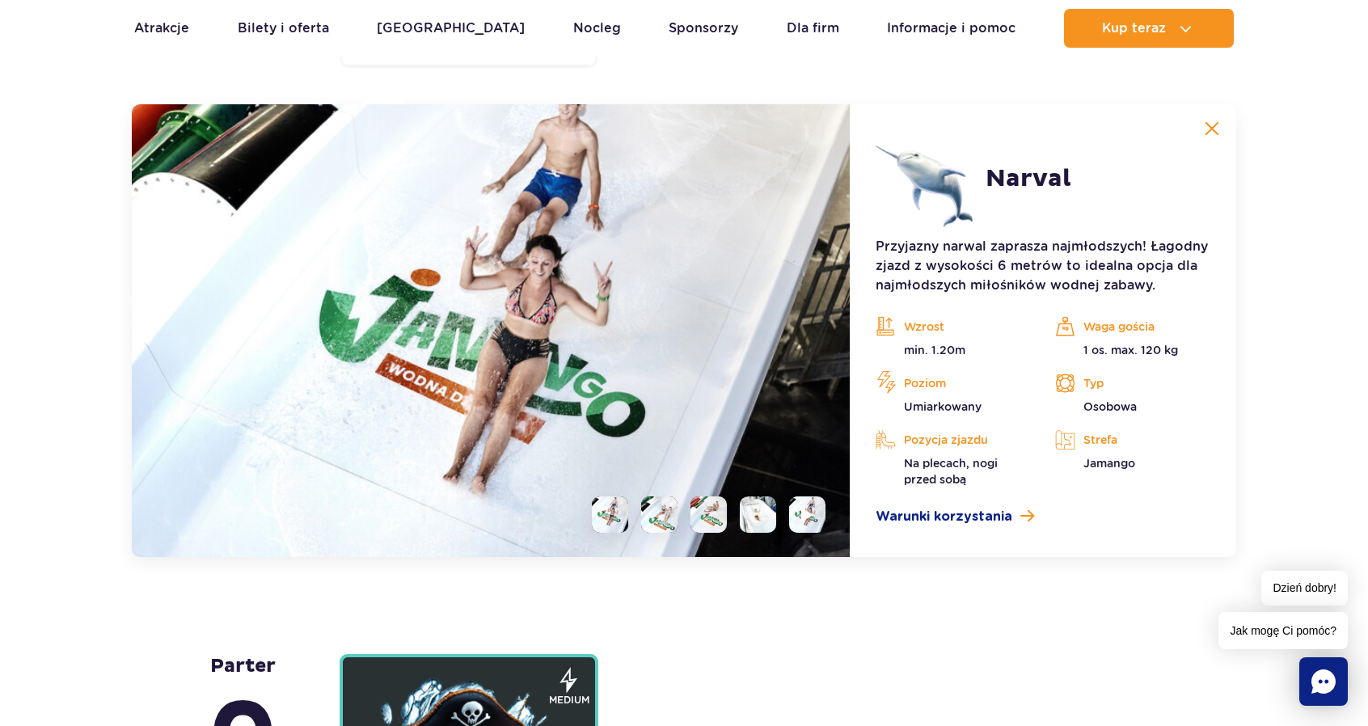
scroll to position [3926, 0]
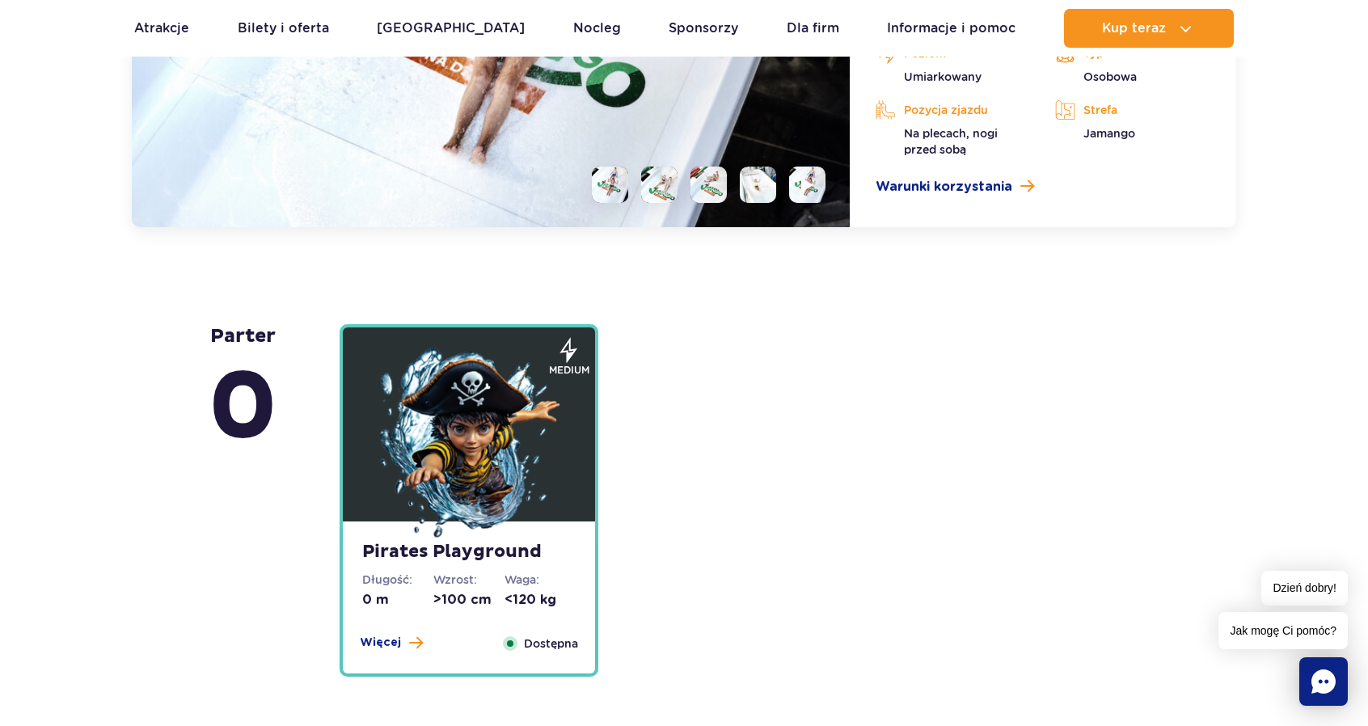
click at [478, 396] on img at bounding box center [469, 445] width 194 height 194
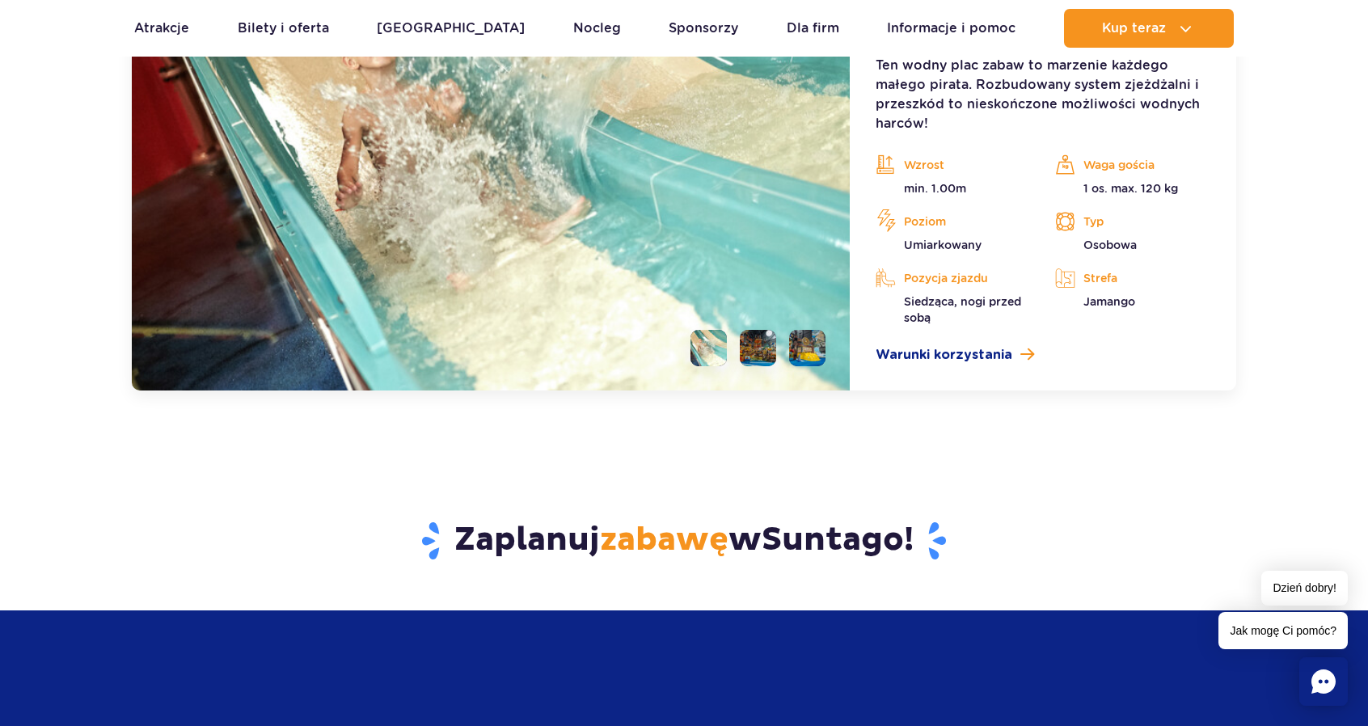
scroll to position [4860, 0]
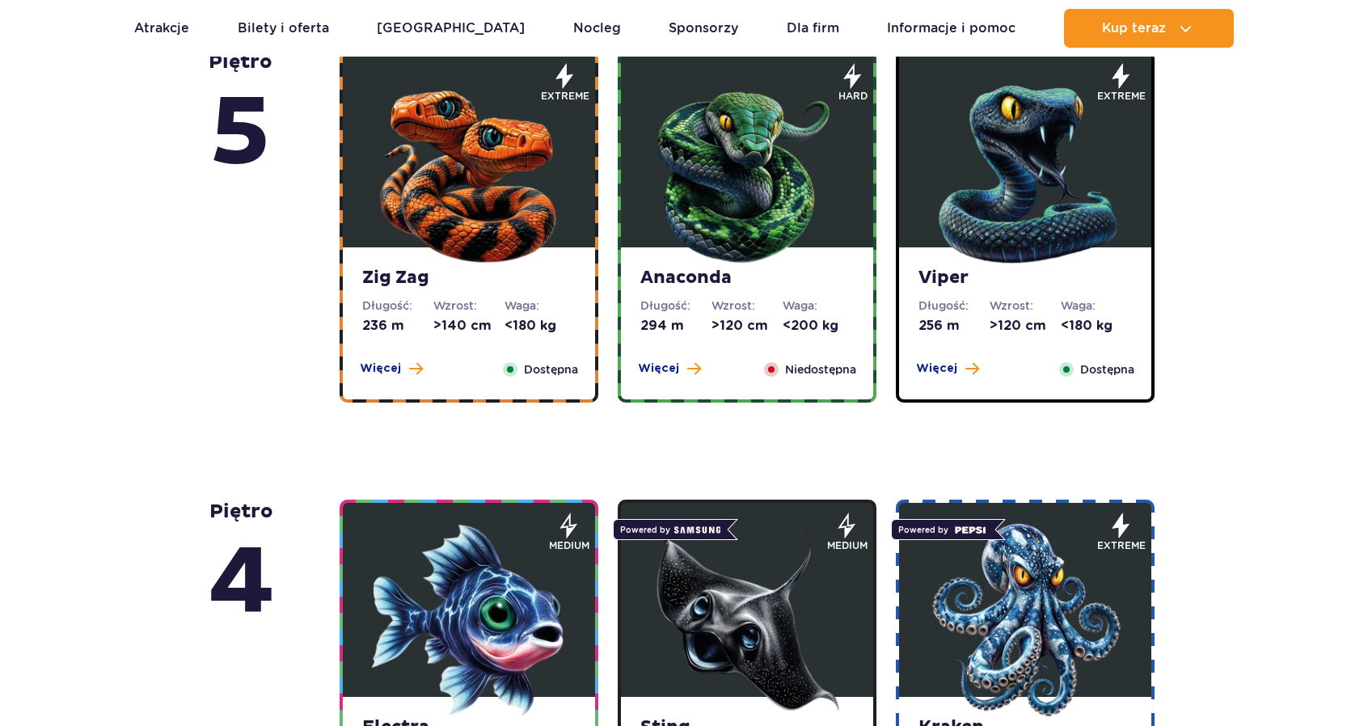
scroll to position [1051, 0]
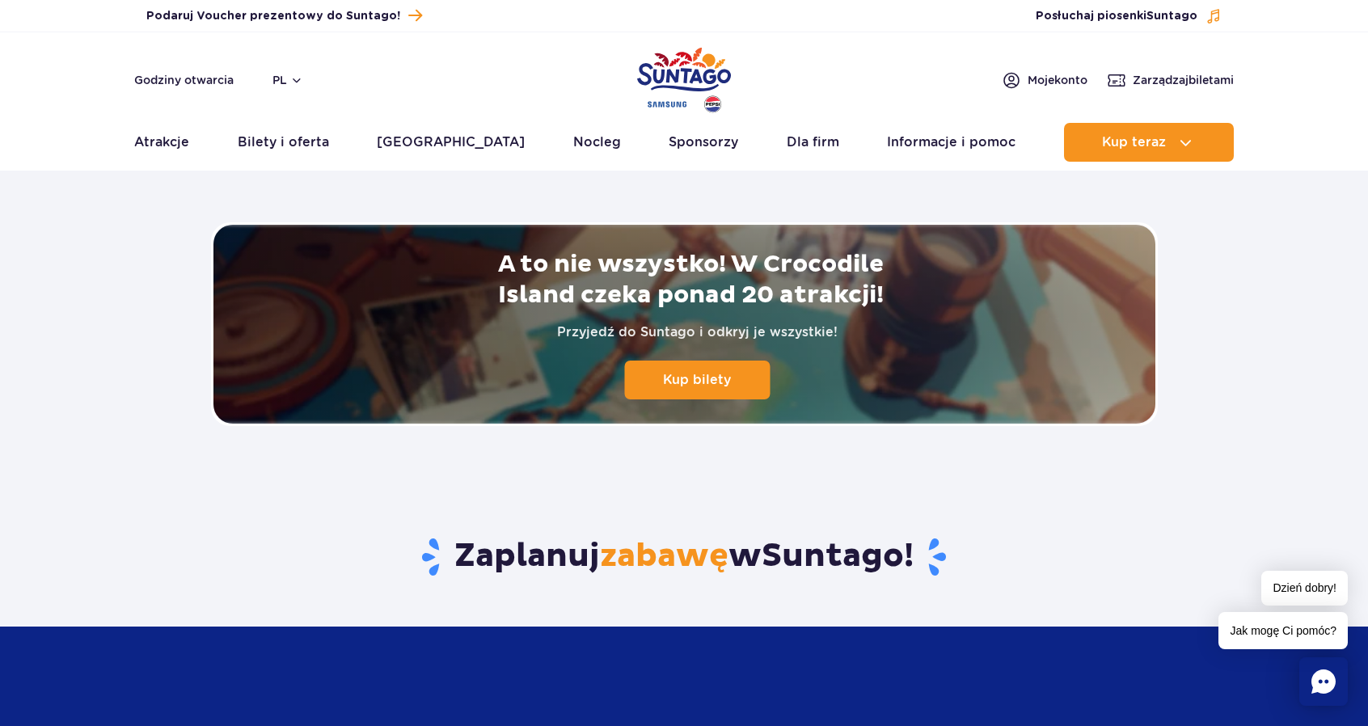
scroll to position [3476, 0]
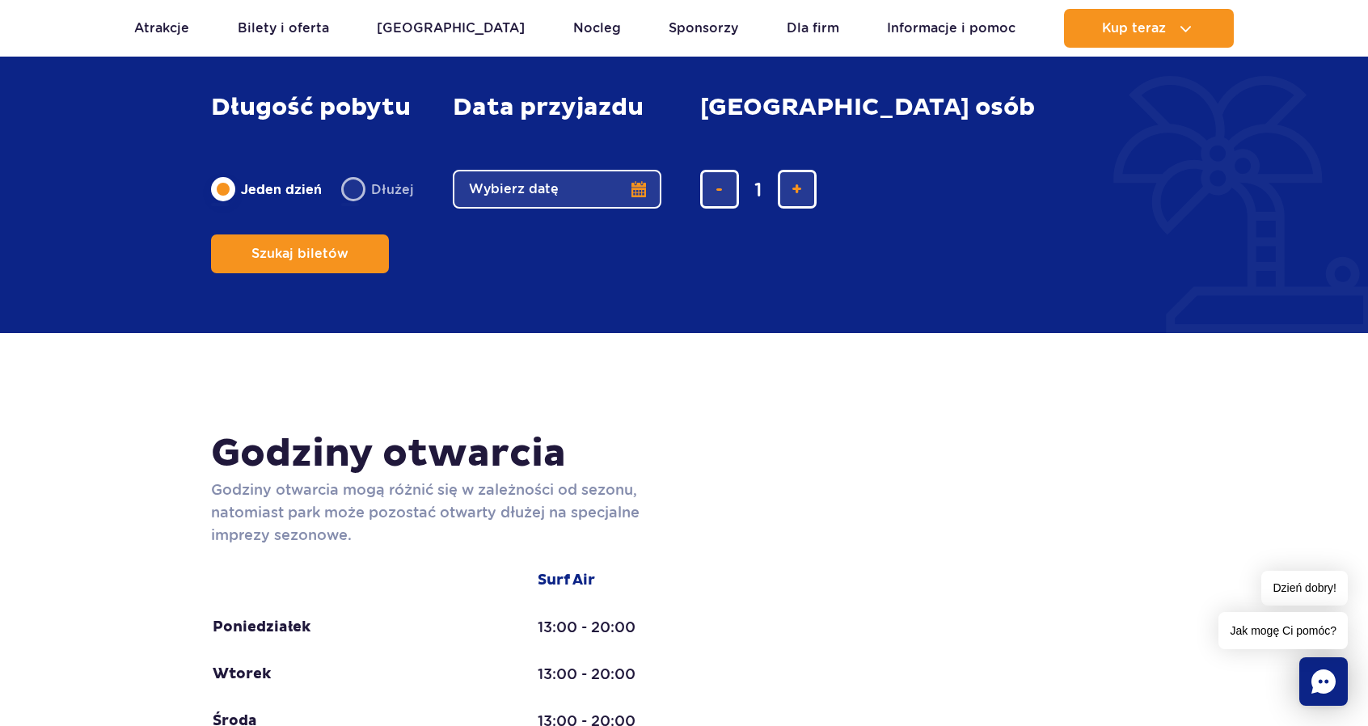
scroll to position [3638, 0]
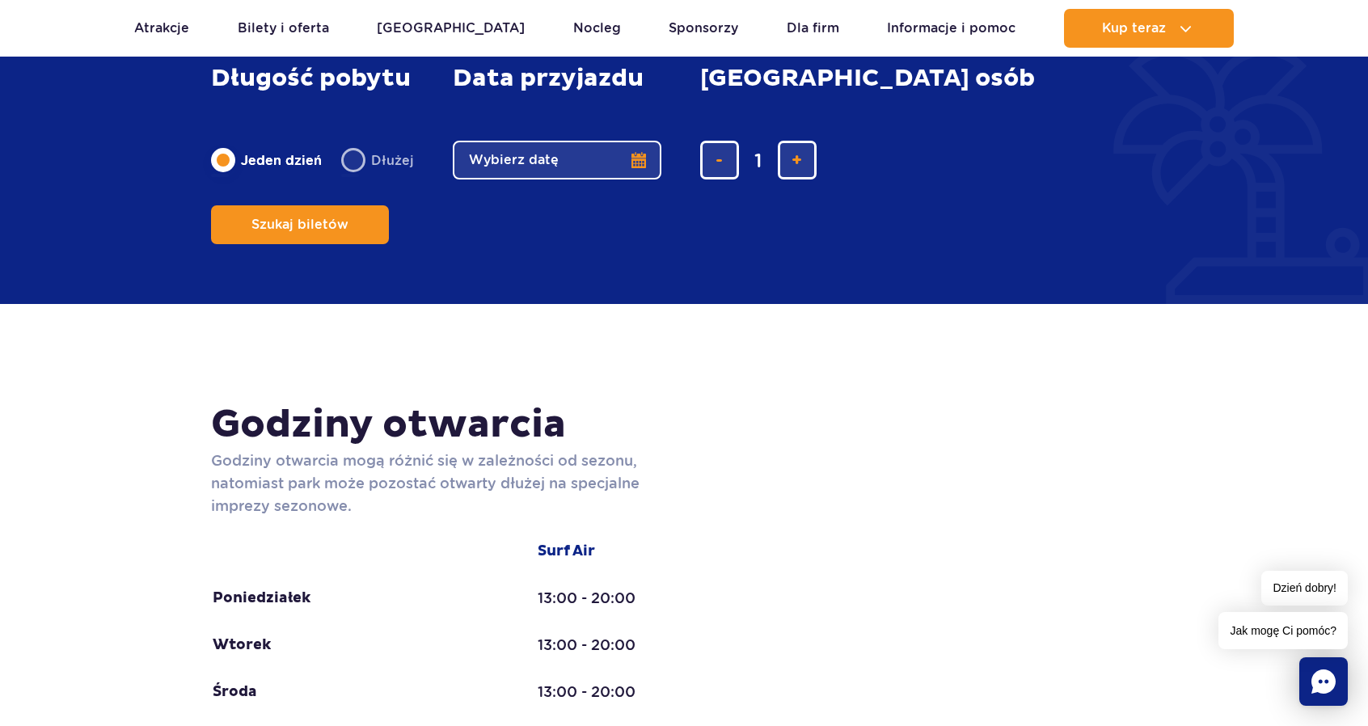
click at [516, 179] on button "Wybierz datę" at bounding box center [557, 160] width 209 height 39
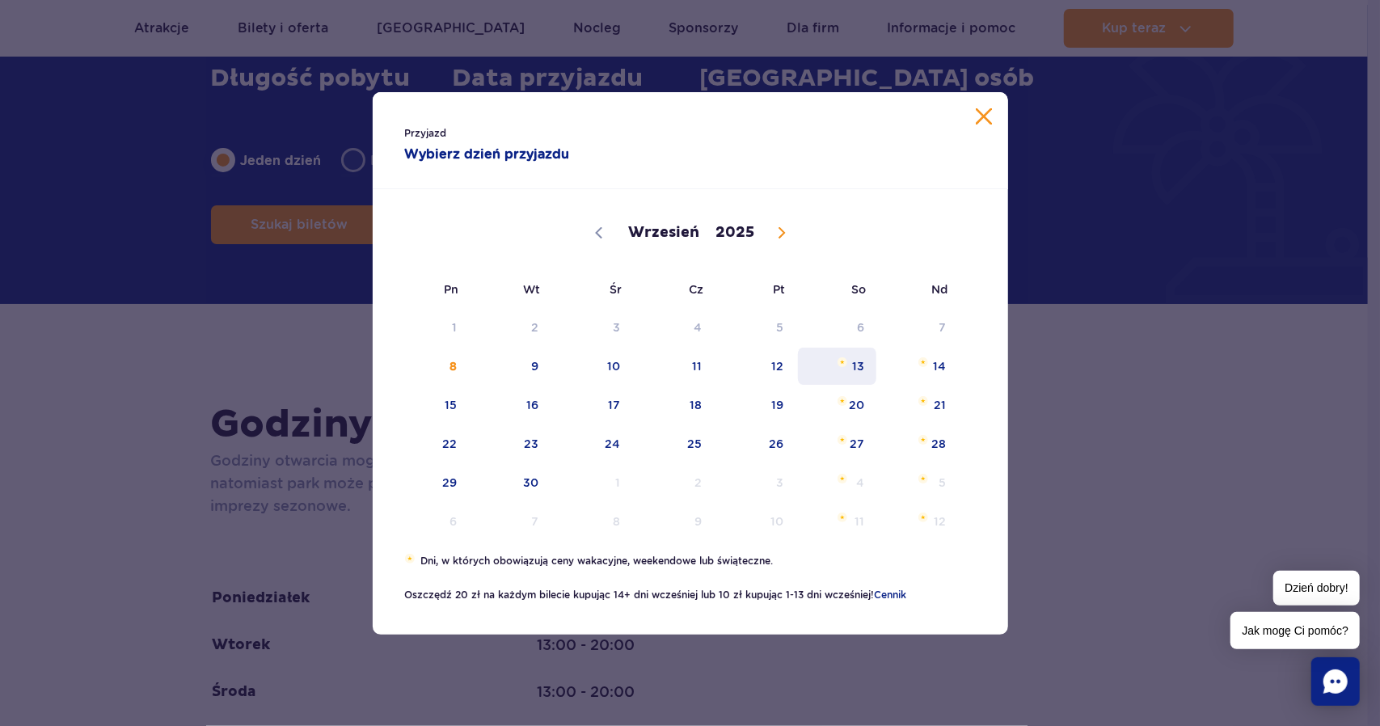
click at [848, 358] on span "13" at bounding box center [837, 366] width 82 height 37
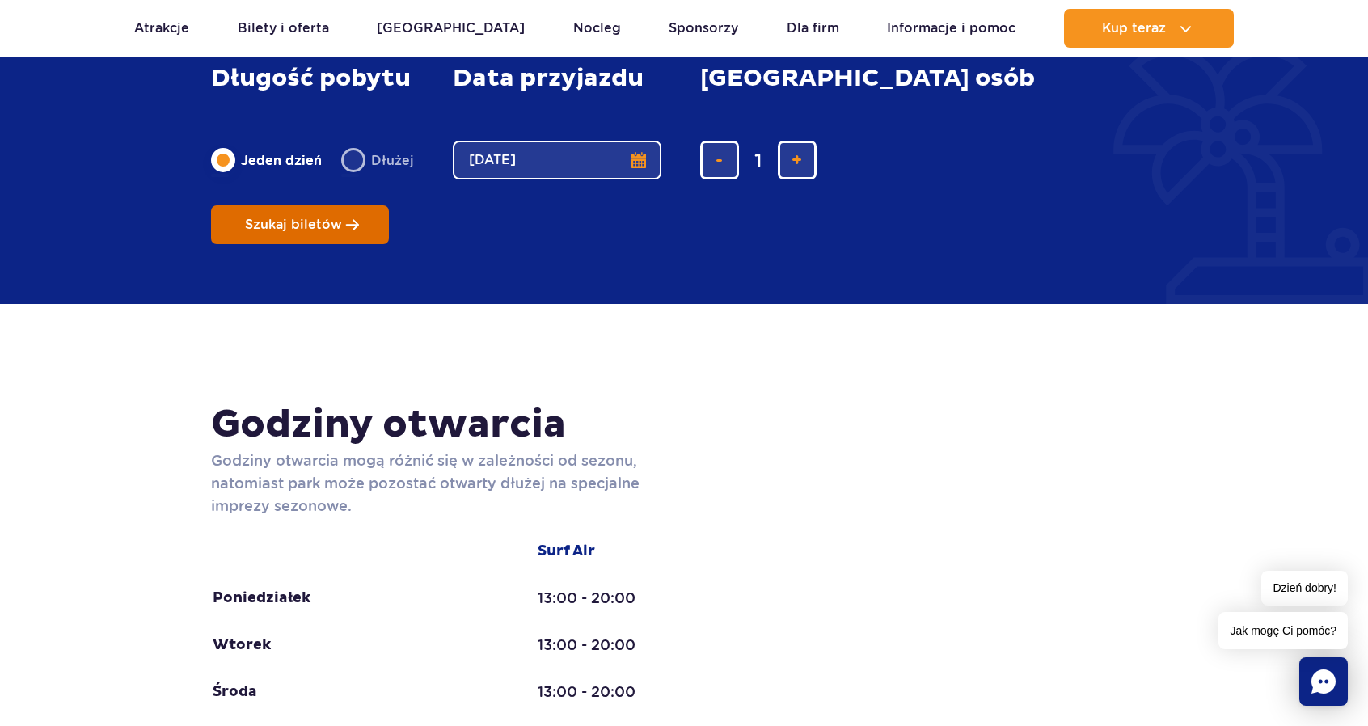
click at [389, 205] on button "Szukaj biletów" at bounding box center [300, 224] width 178 height 39
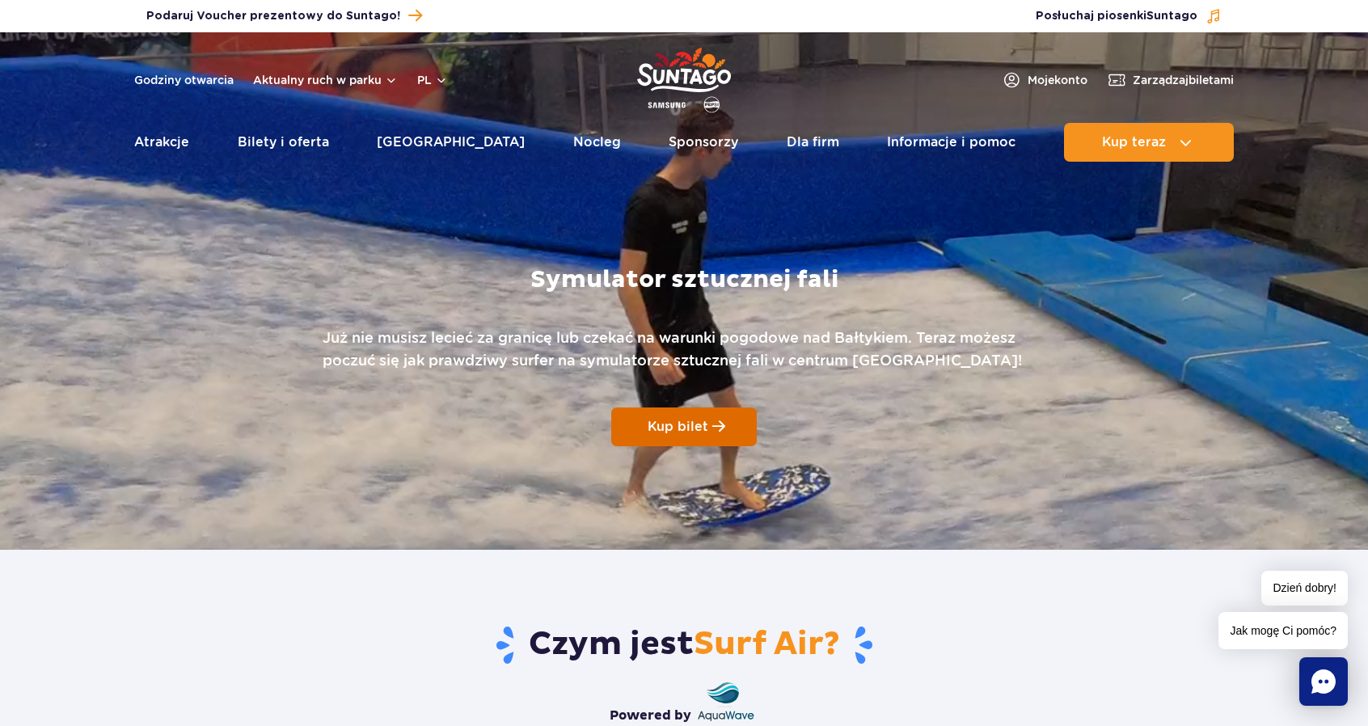
click at [682, 424] on span "Kup bilet" at bounding box center [678, 426] width 61 height 15
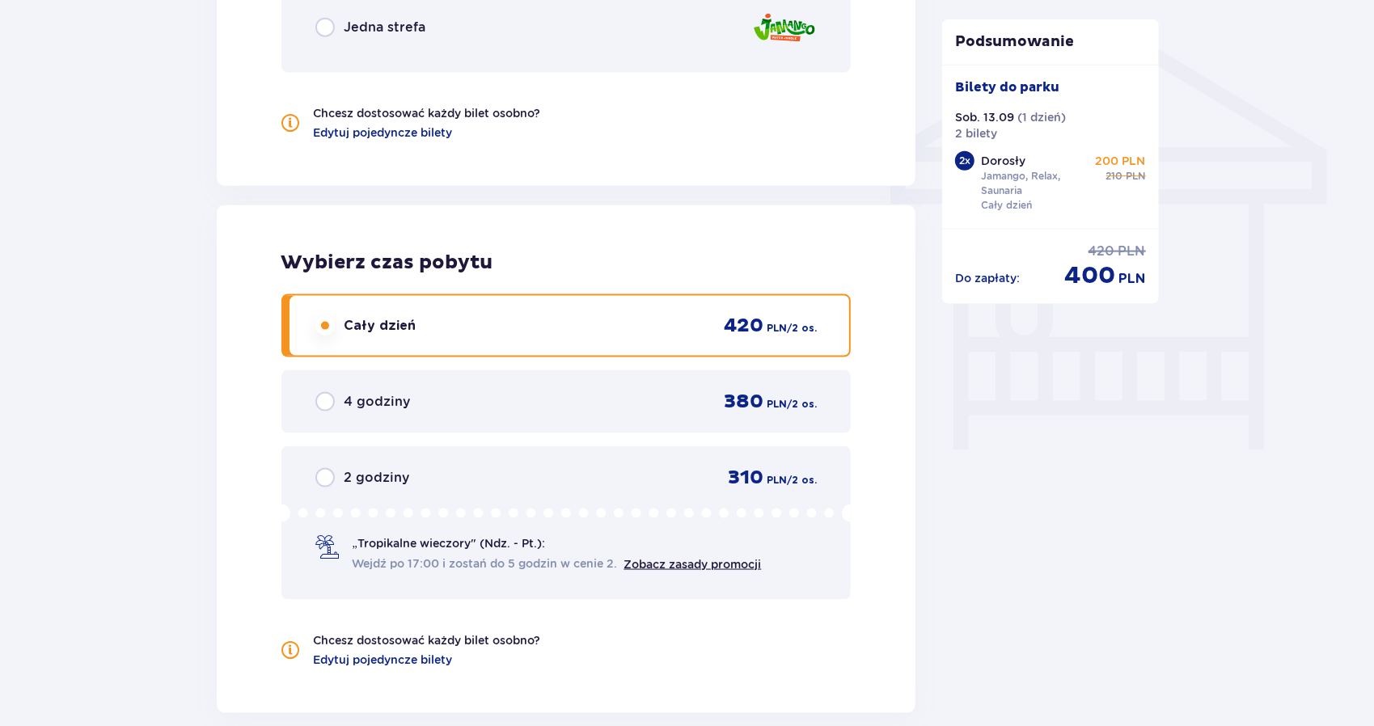
scroll to position [1526, 0]
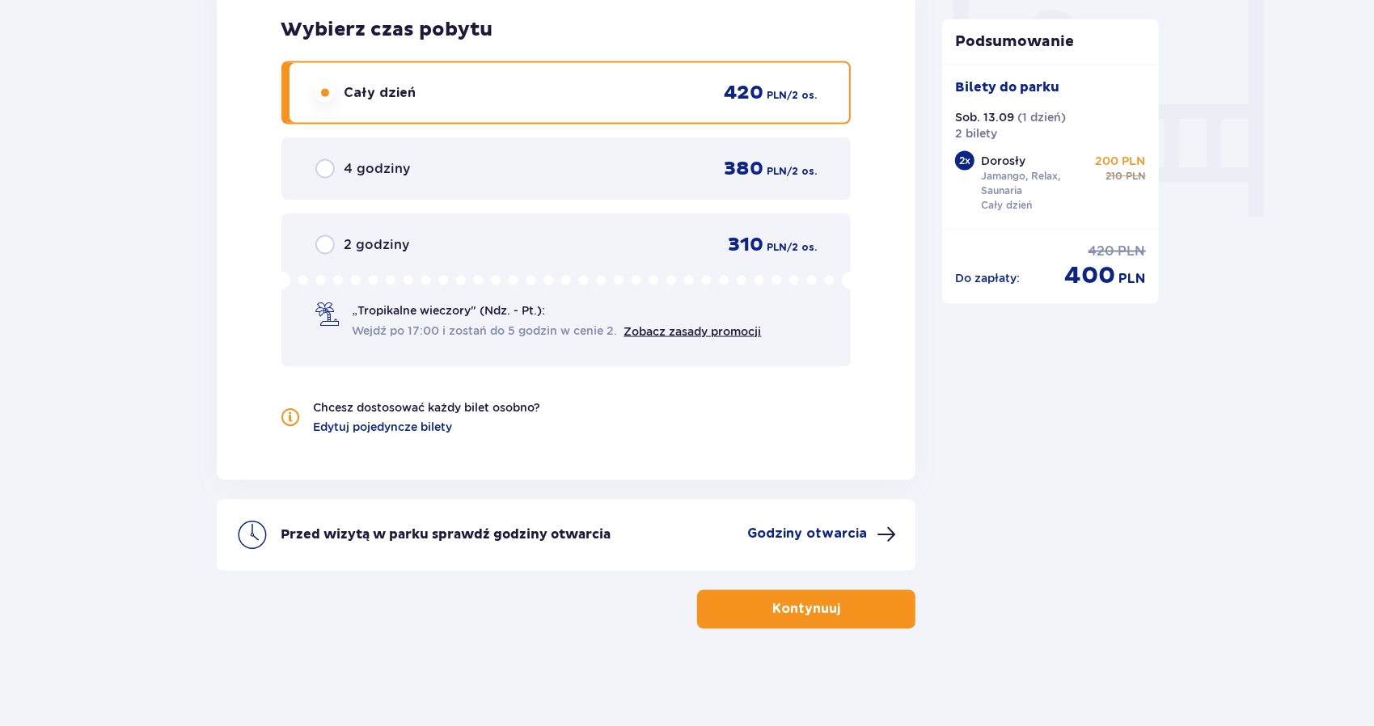
click at [837, 616] on span "button" at bounding box center [842, 609] width 19 height 19
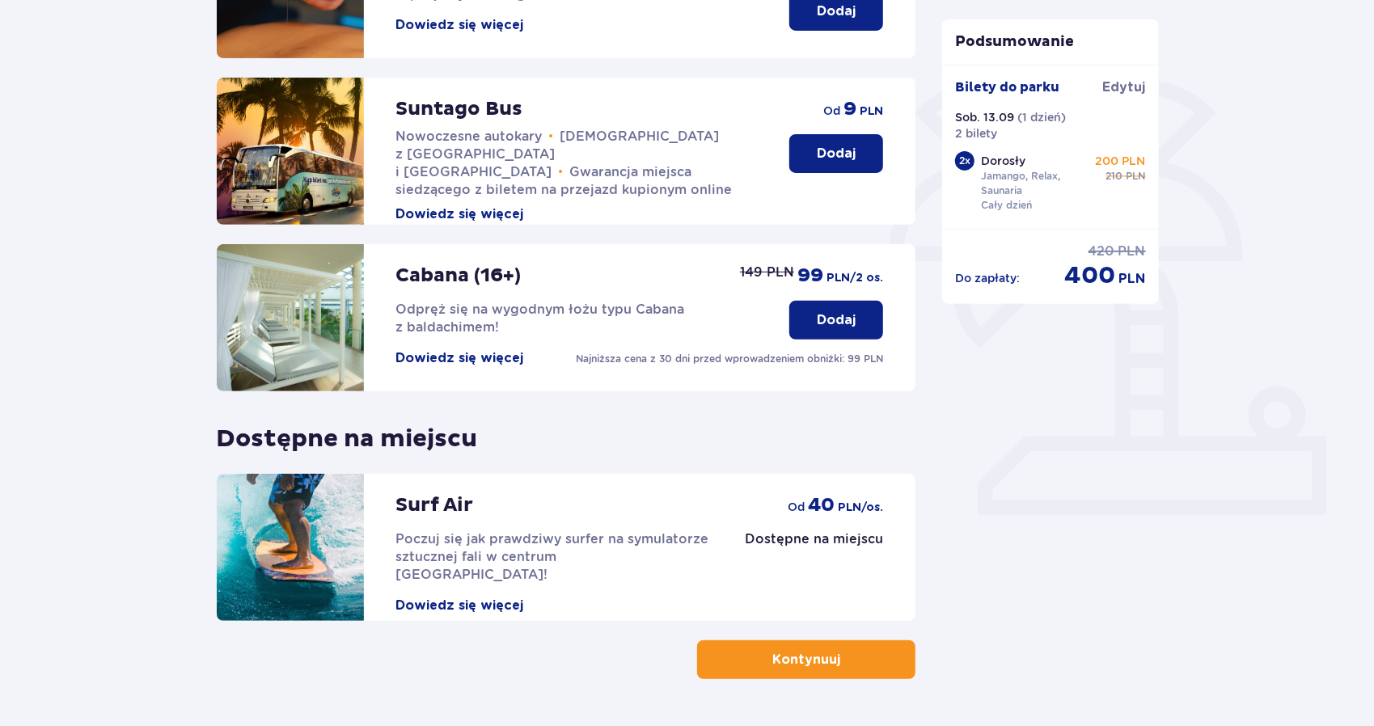
scroll to position [323, 0]
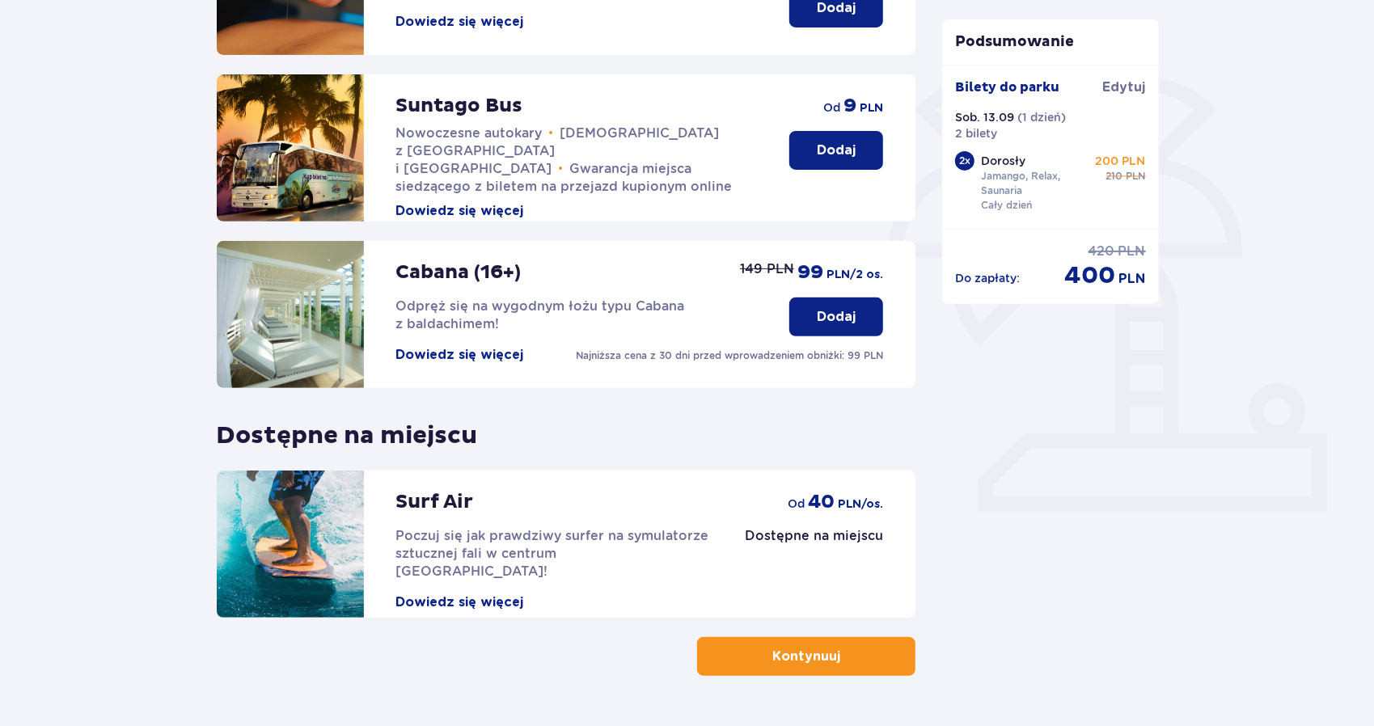
click at [471, 350] on button "Dowiedz się więcej" at bounding box center [460, 355] width 128 height 18
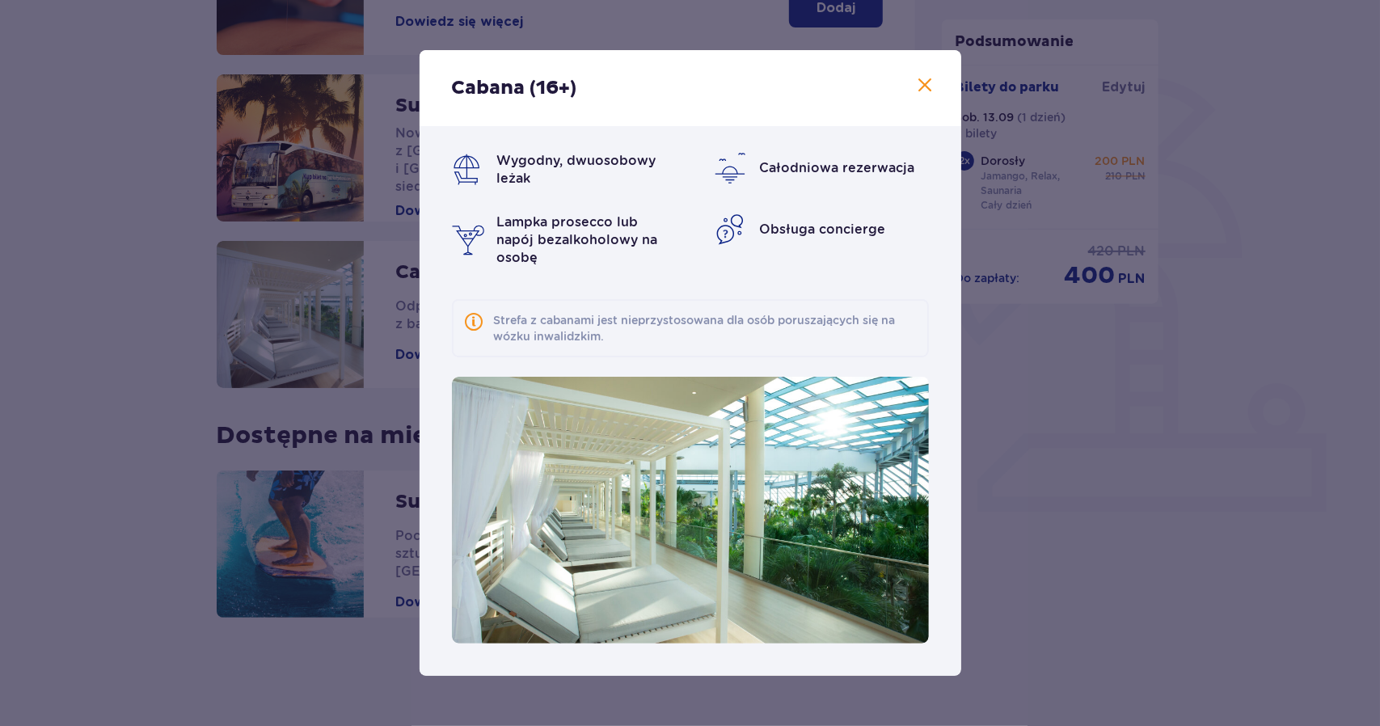
click at [922, 85] on span at bounding box center [925, 85] width 19 height 19
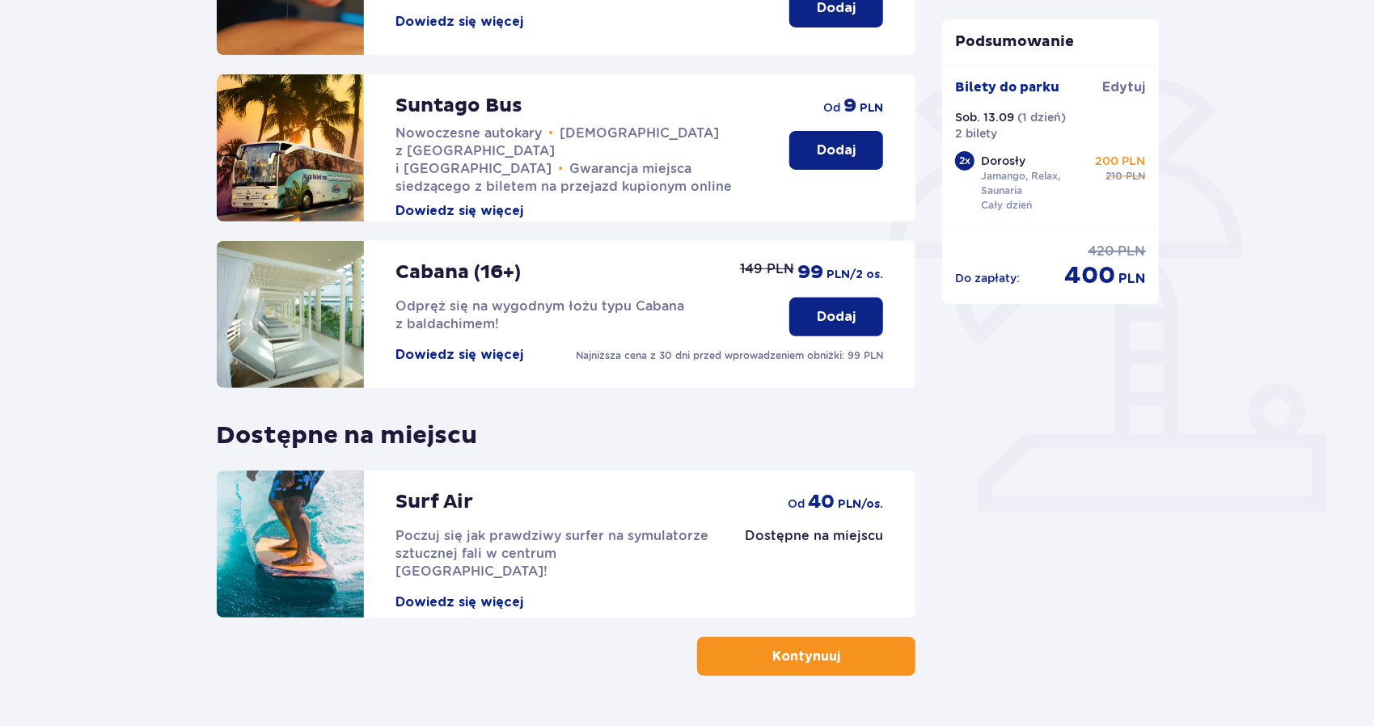
click at [292, 308] on img at bounding box center [290, 314] width 147 height 147
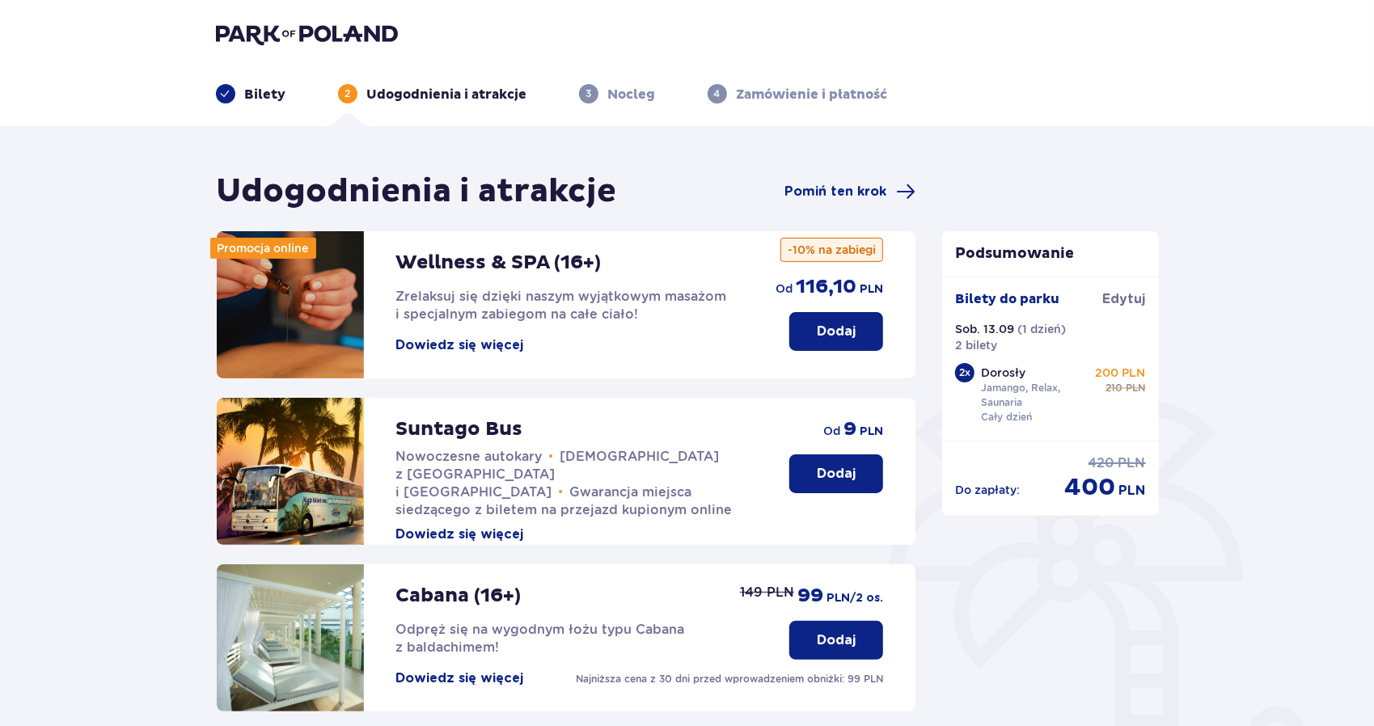
click at [255, 41] on img at bounding box center [307, 34] width 182 height 23
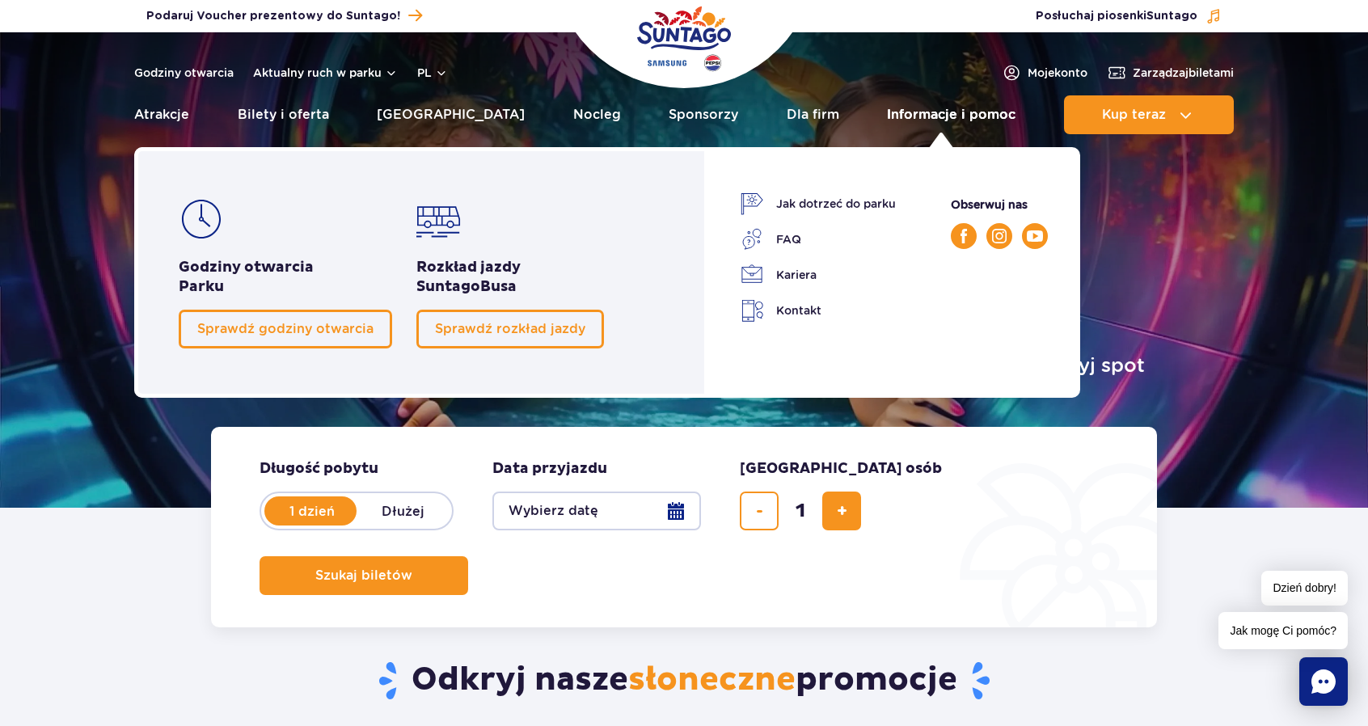
click at [912, 106] on link "Informacje i pomoc" at bounding box center [951, 114] width 129 height 39
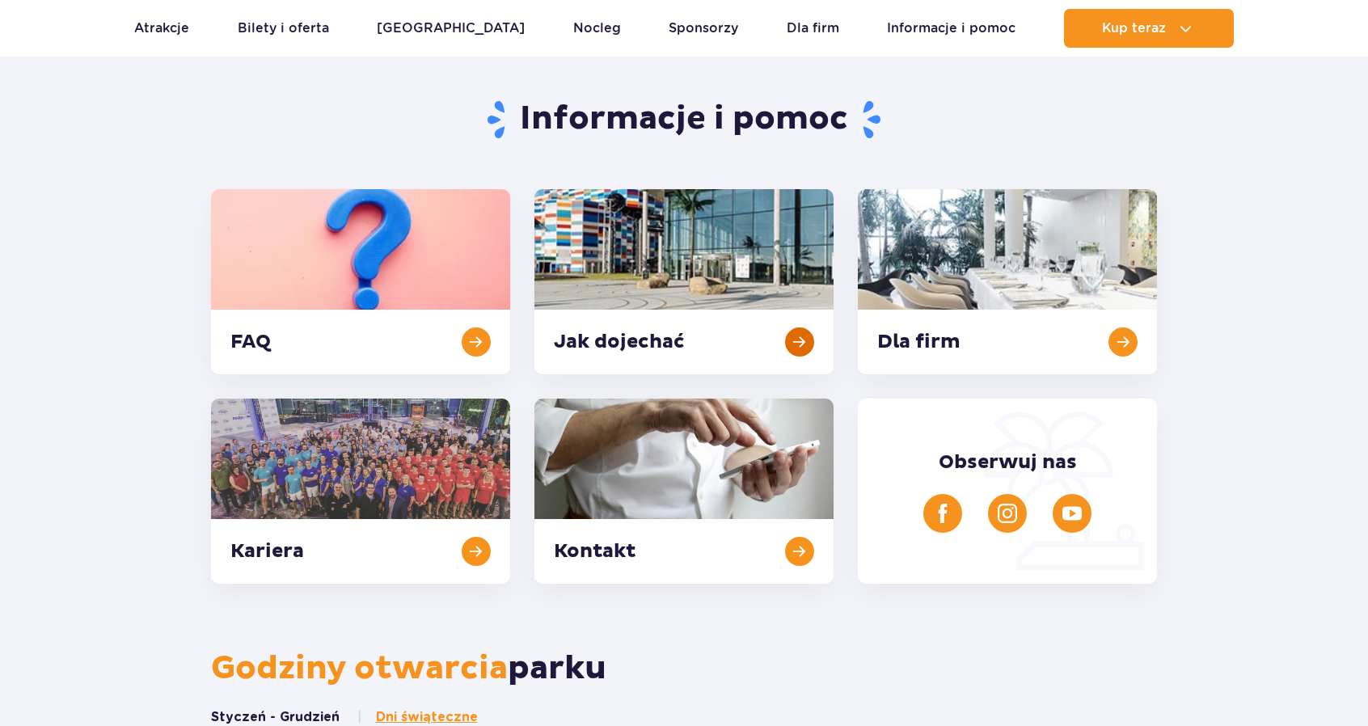
scroll to position [162, 0]
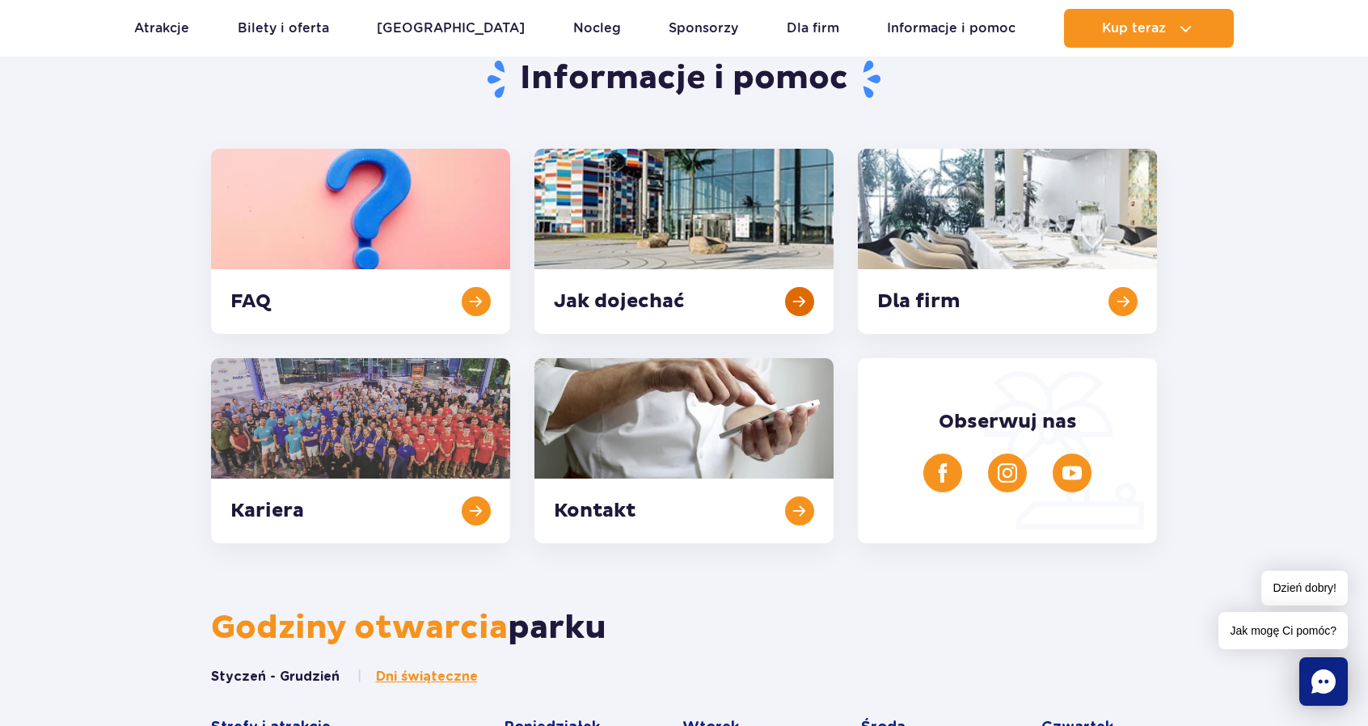
click at [582, 234] on link at bounding box center [683, 241] width 299 height 185
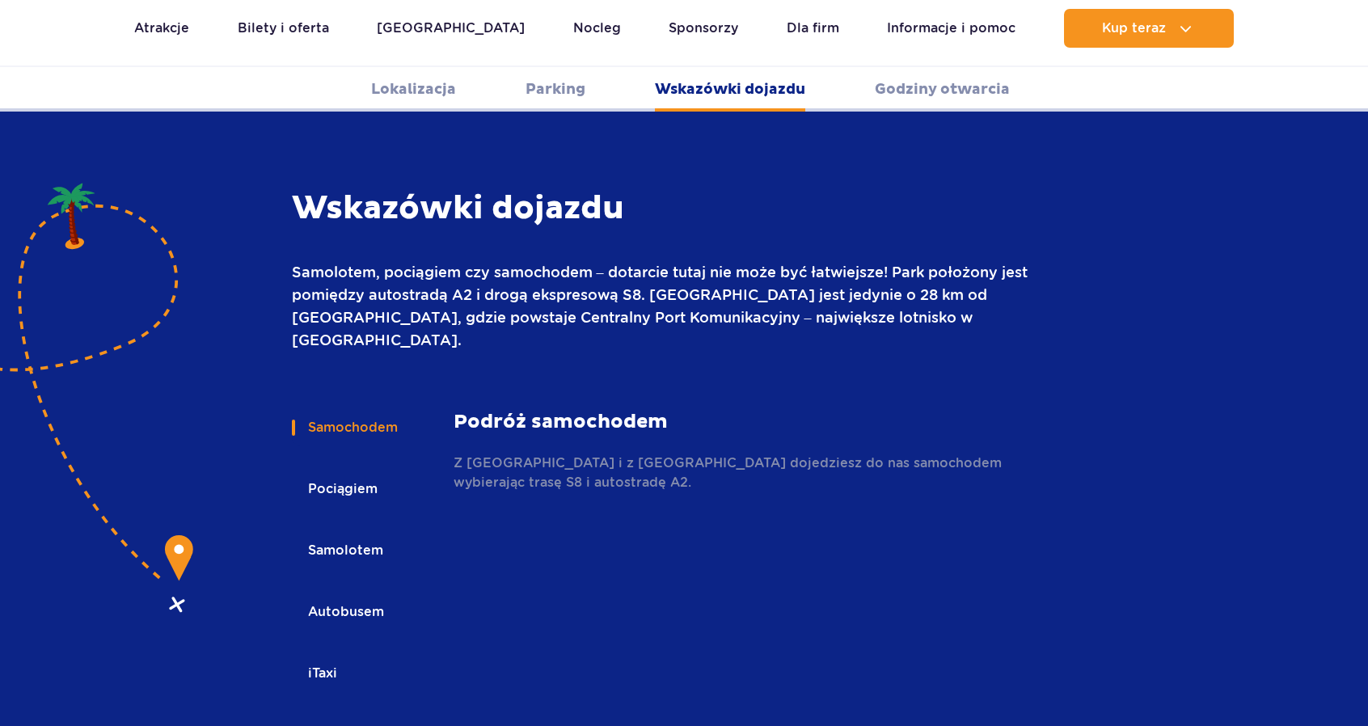
scroll to position [2151, 0]
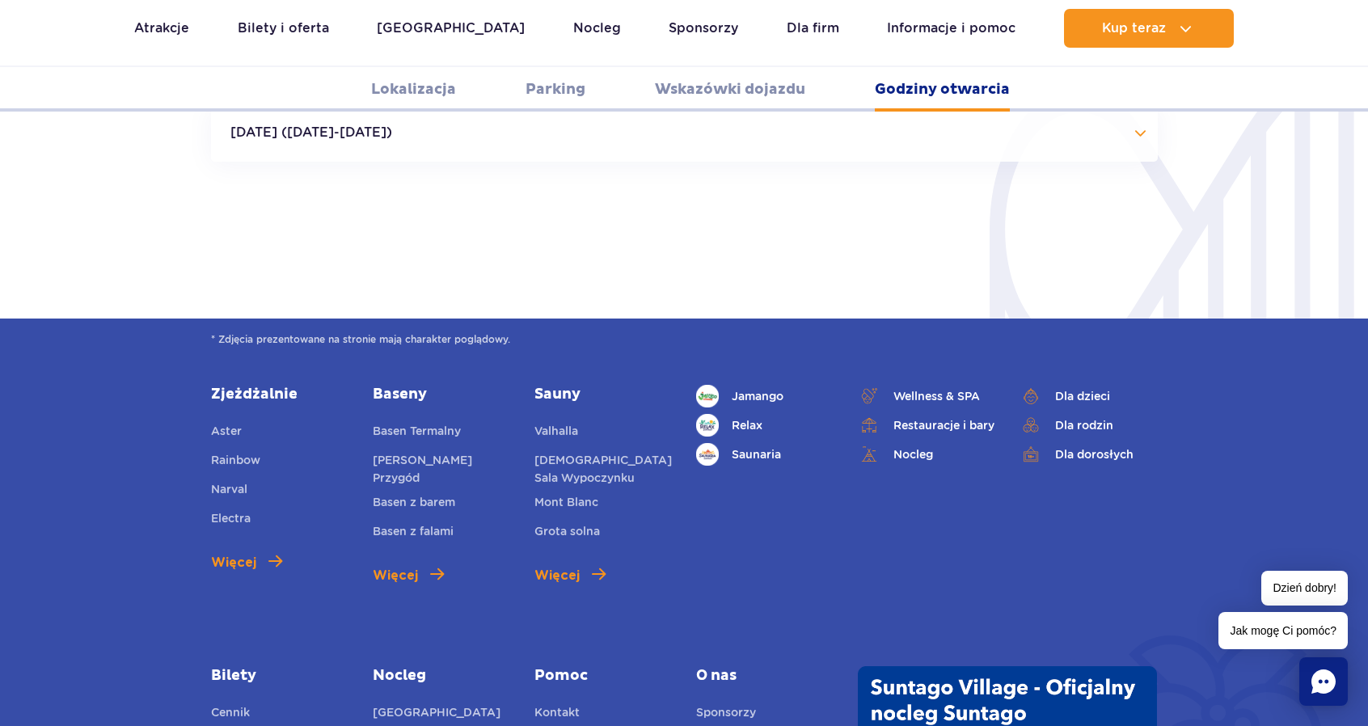
scroll to position [4011, 0]
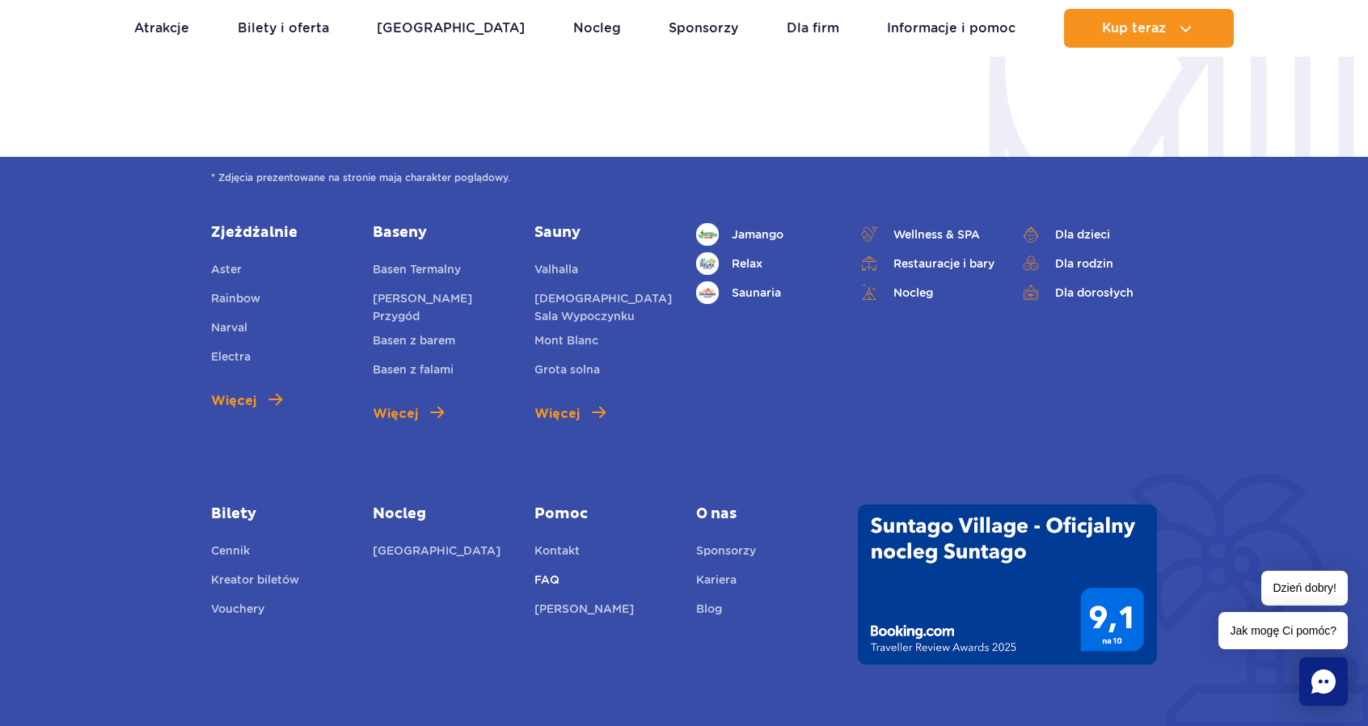
click at [538, 571] on link "FAQ" at bounding box center [546, 582] width 25 height 23
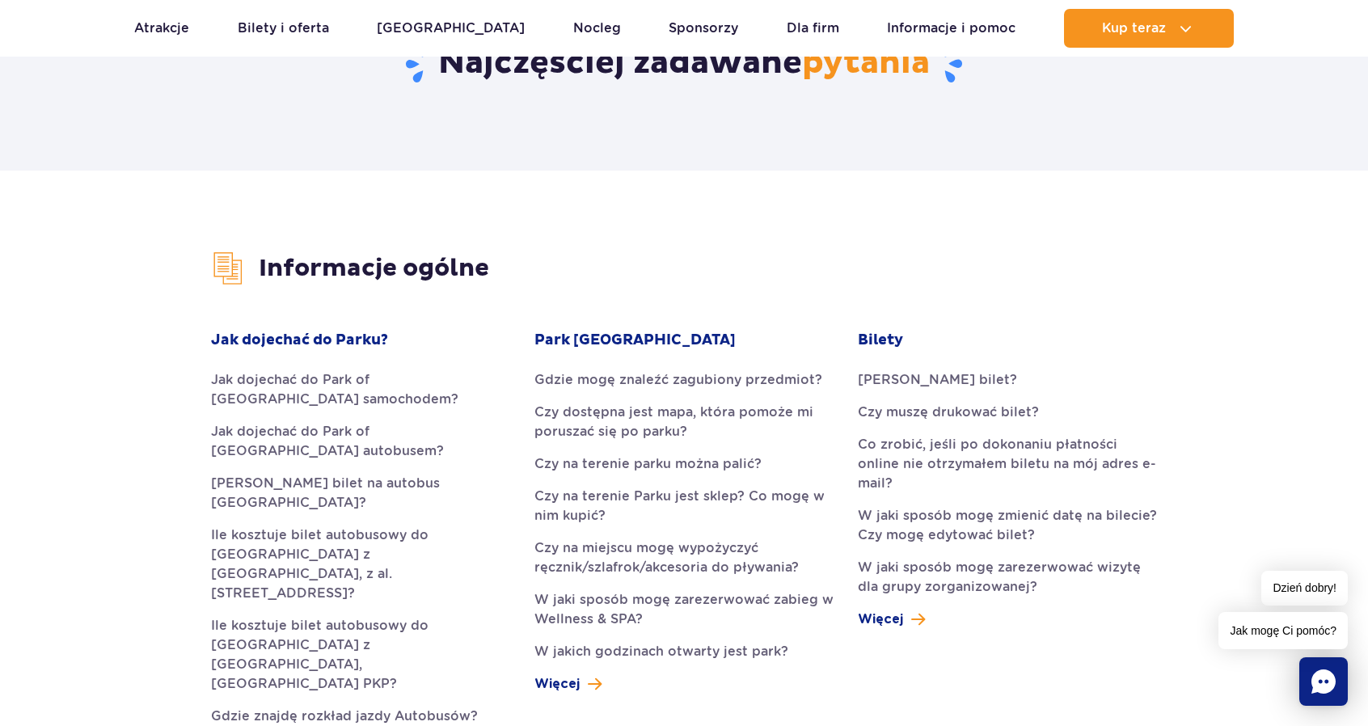
scroll to position [243, 0]
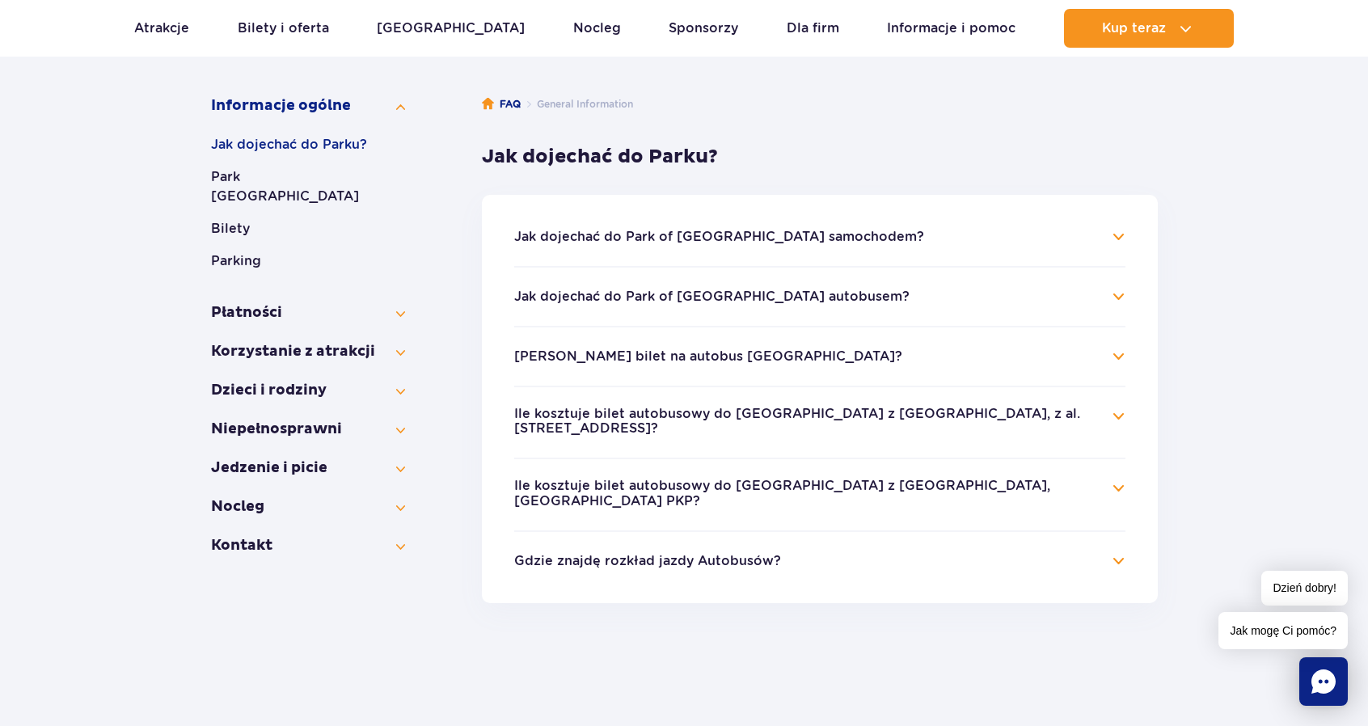
scroll to position [243, 0]
